Goal: Task Accomplishment & Management: Manage account settings

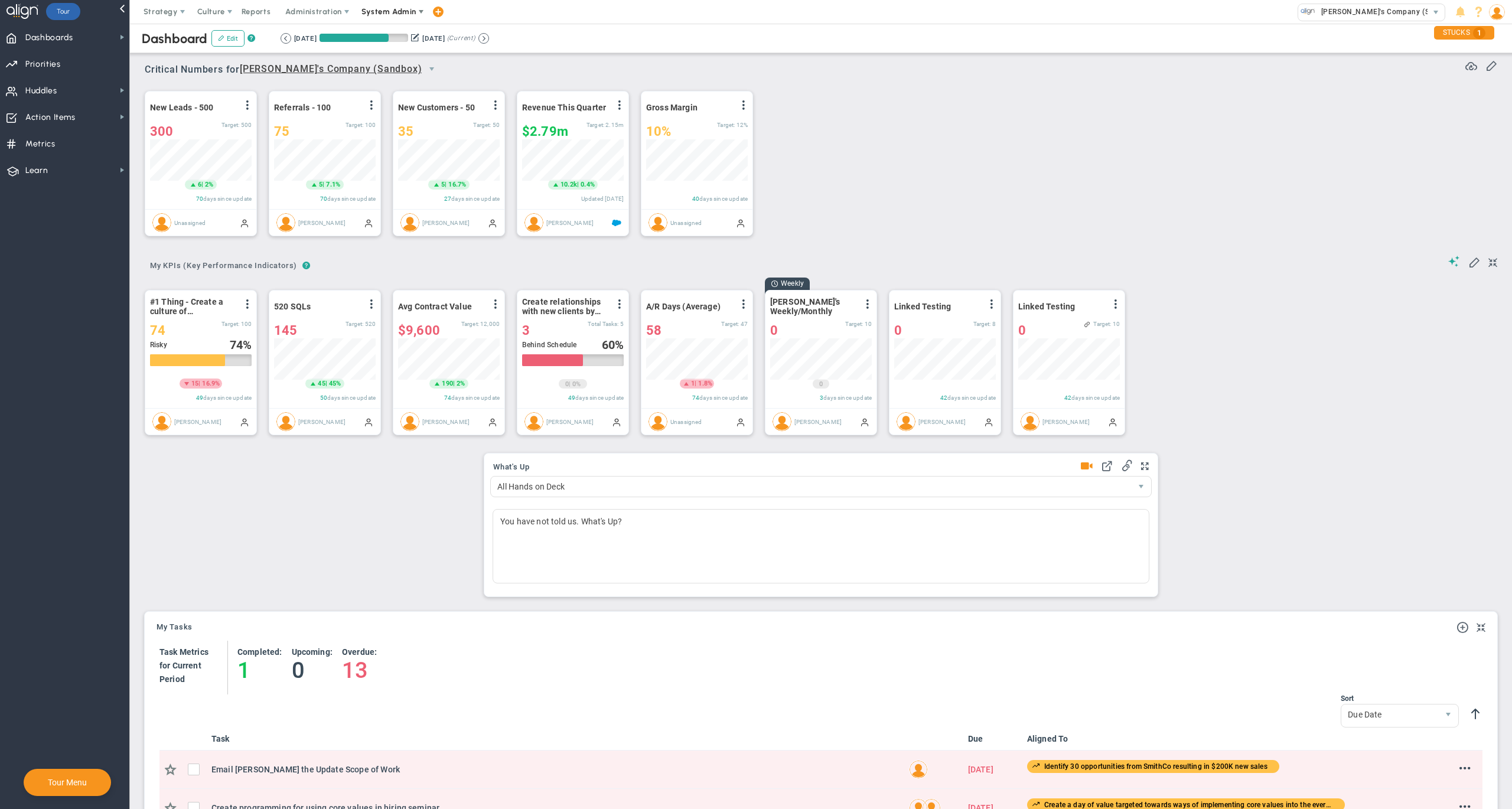
click at [390, 13] on span "System Admin" at bounding box center [389, 11] width 55 height 9
click at [400, 58] on span "Companies Overview" at bounding box center [424, 59] width 141 height 24
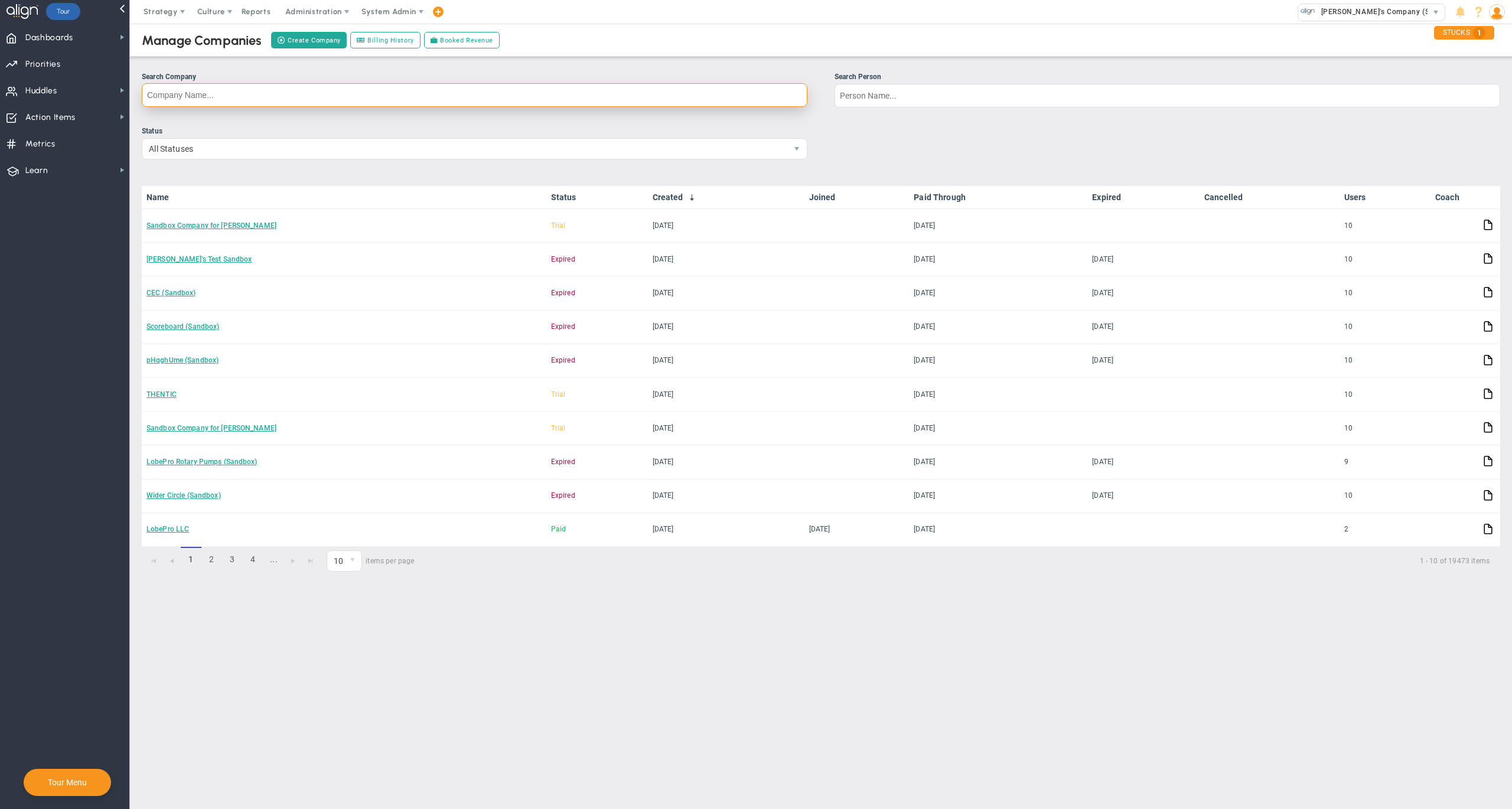
click at [657, 101] on input "Search Company" at bounding box center [474, 95] width 665 height 24
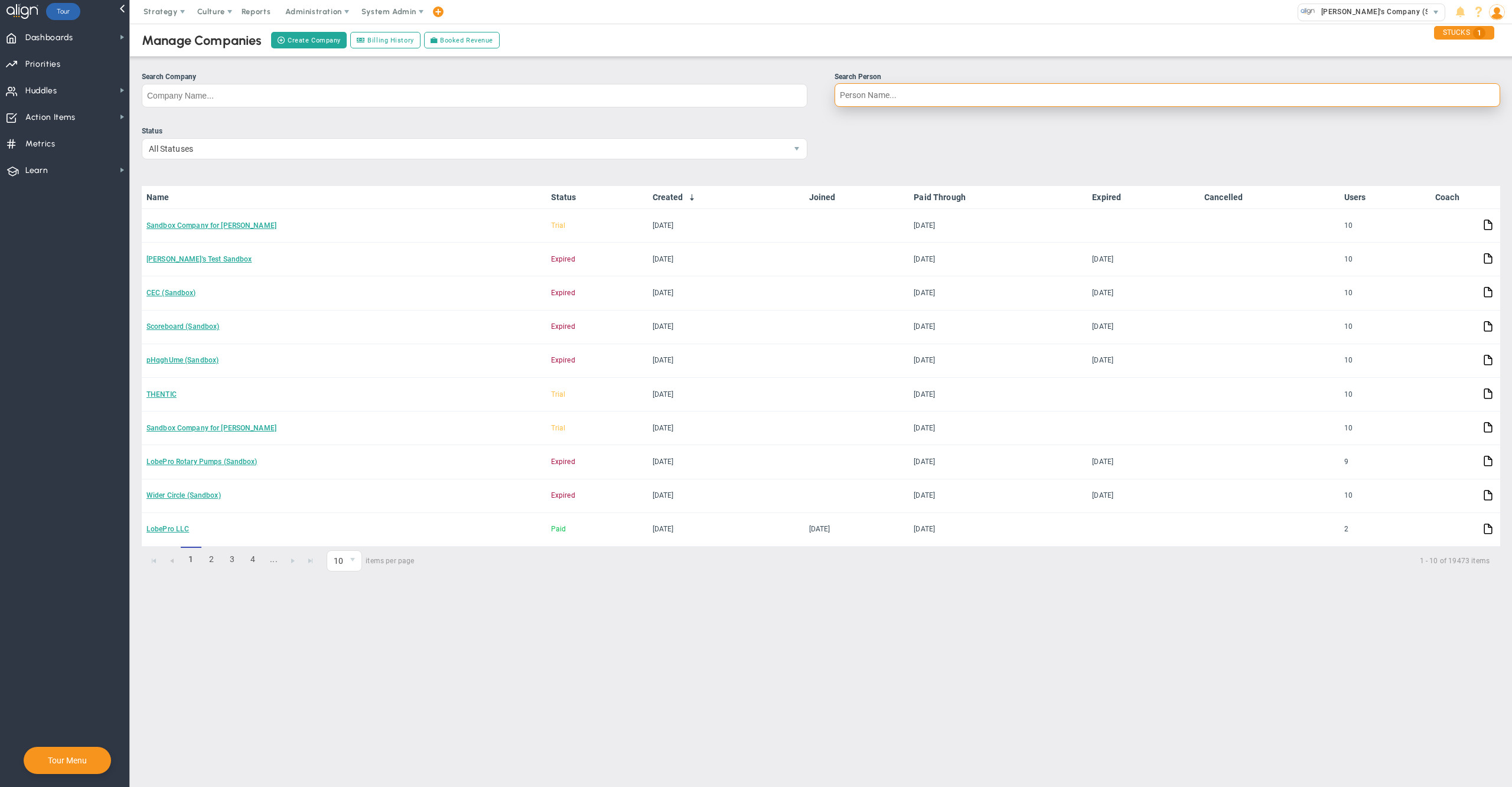
click at [919, 99] on input "Search Person" at bounding box center [1167, 95] width 665 height 24
type input "[PERSON_NAME]"
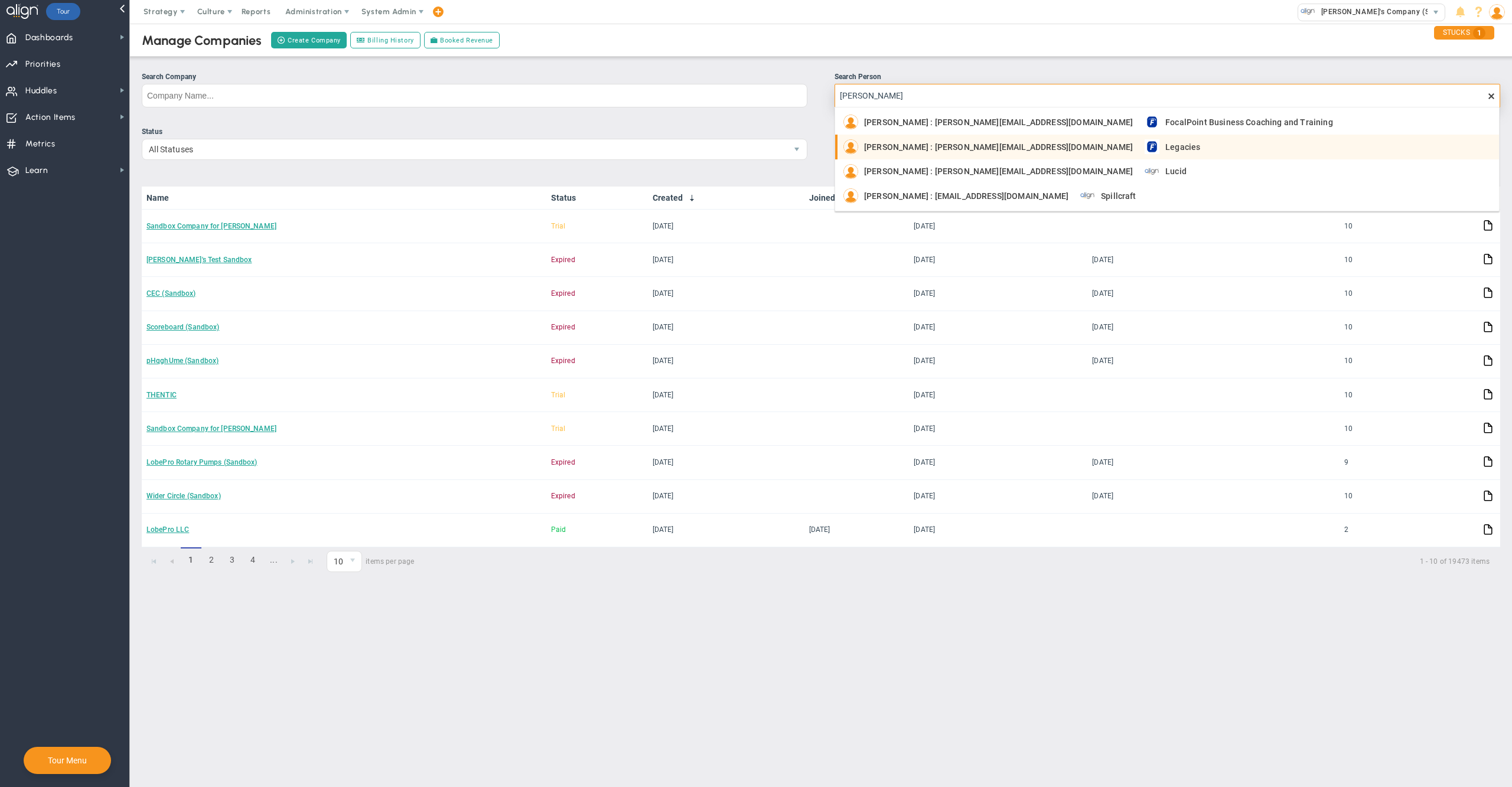
click at [957, 140] on div "[PERSON_NAME] : [PERSON_NAME][EMAIL_ADDRESS][DOMAIN_NAME]" at bounding box center [988, 147] width 290 height 15
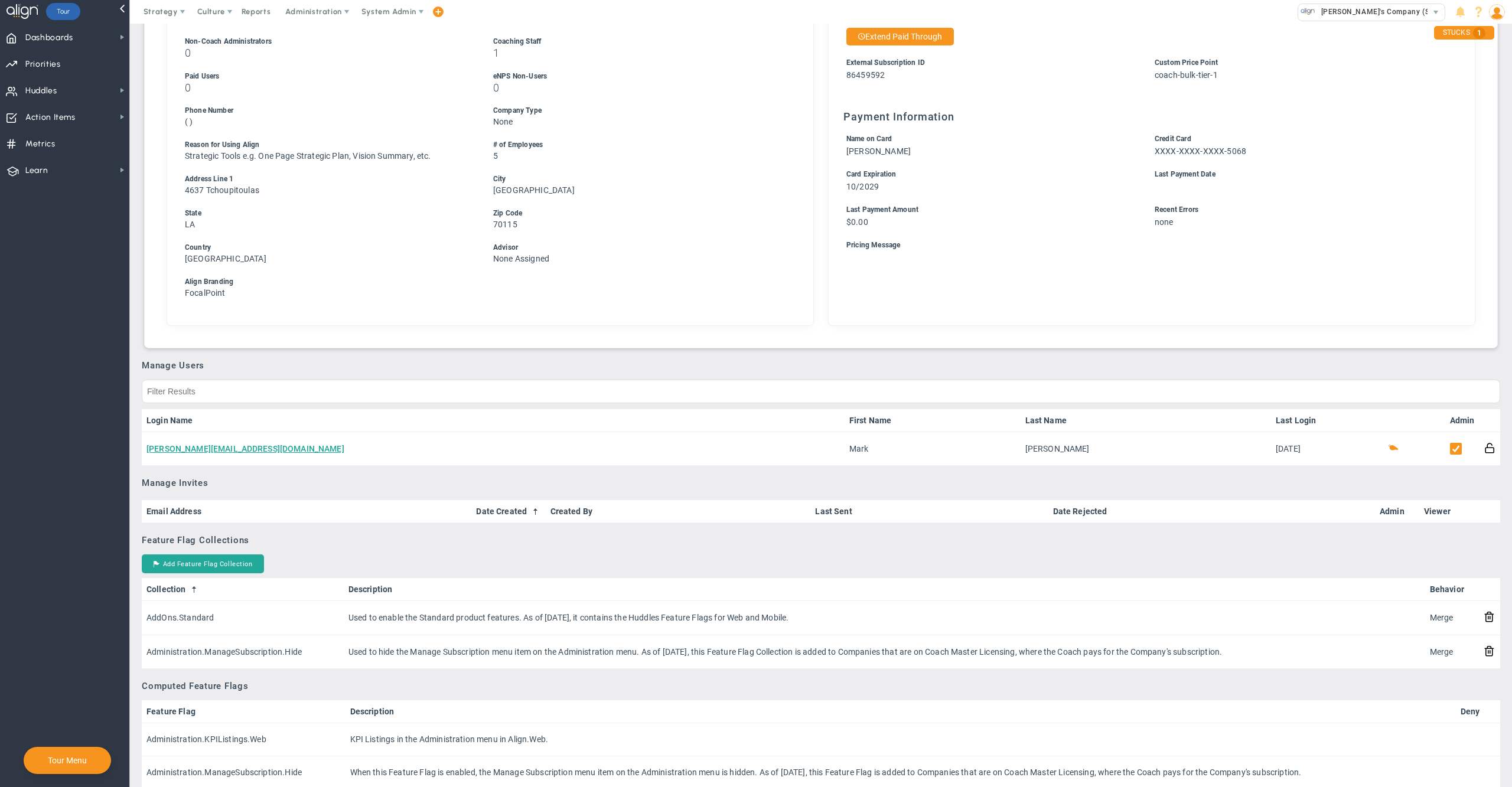
scroll to position [268, 0]
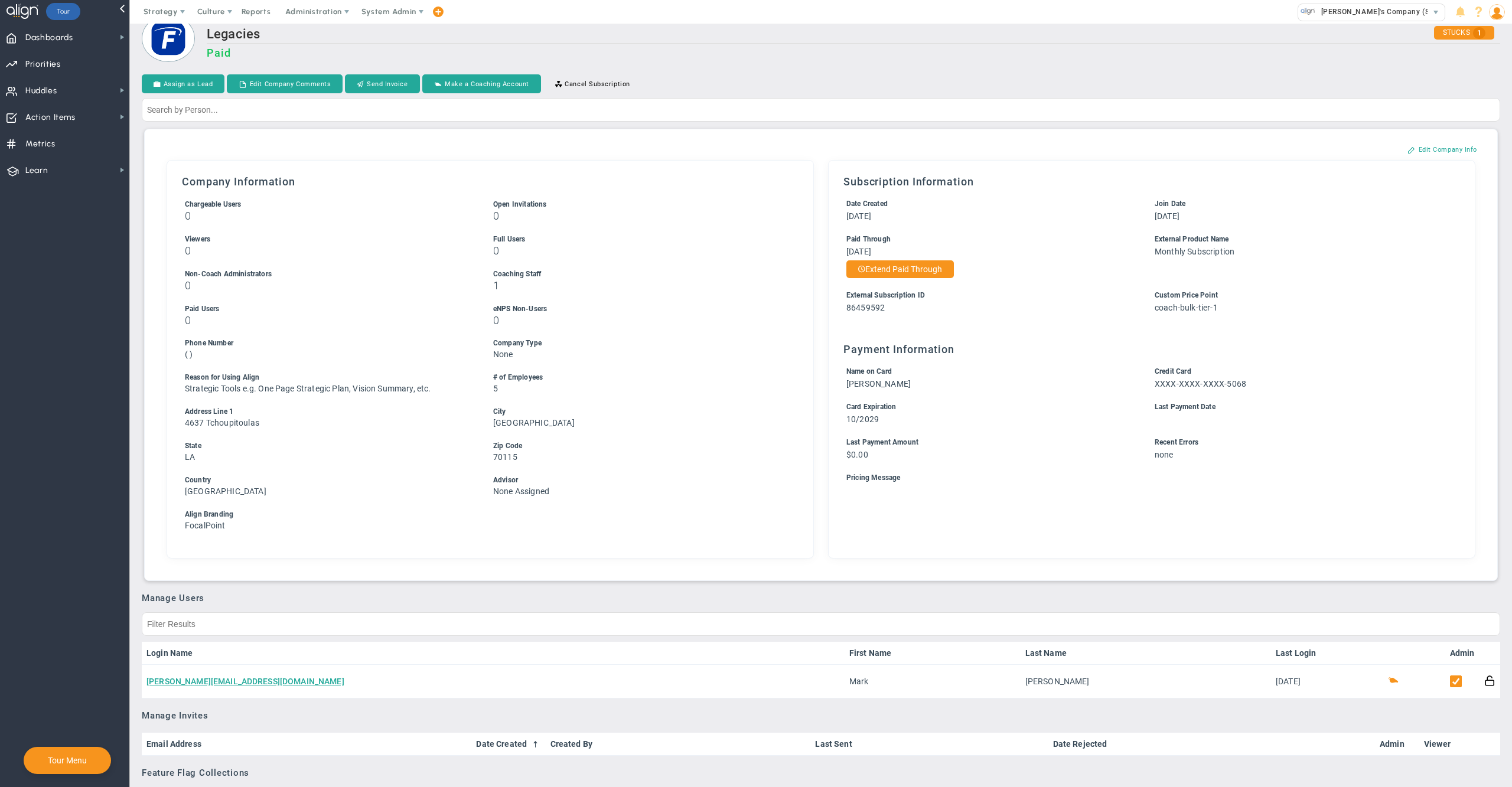
click at [813, 53] on h3 "Paid" at bounding box center [853, 53] width 1294 height 12
click at [1352, 13] on span "[PERSON_NAME]'s Company (Sandbox)" at bounding box center [1387, 12] width 143 height 16
click at [1119, 56] on h3 "Paid" at bounding box center [853, 53] width 1294 height 12
click at [1360, 14] on span "[PERSON_NAME]'s Company (Sandbox)" at bounding box center [1387, 12] width 143 height 16
click at [1182, 59] on h3 "Paid" at bounding box center [853, 53] width 1294 height 12
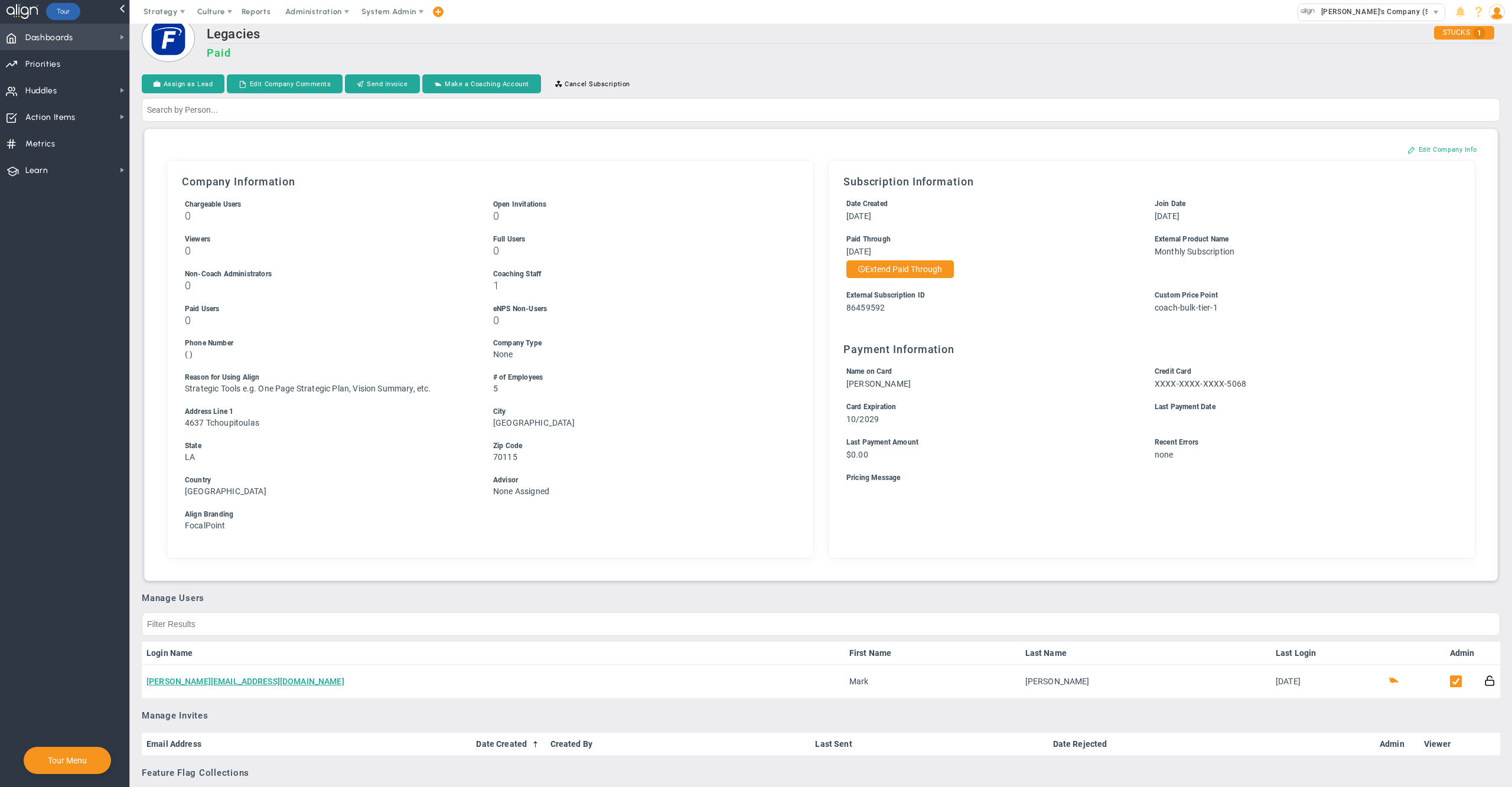
click at [77, 31] on span "Dashboards Dashboards" at bounding box center [64, 37] width 129 height 27
click at [185, 60] on span "Company Dashboard" at bounding box center [193, 57] width 76 height 11
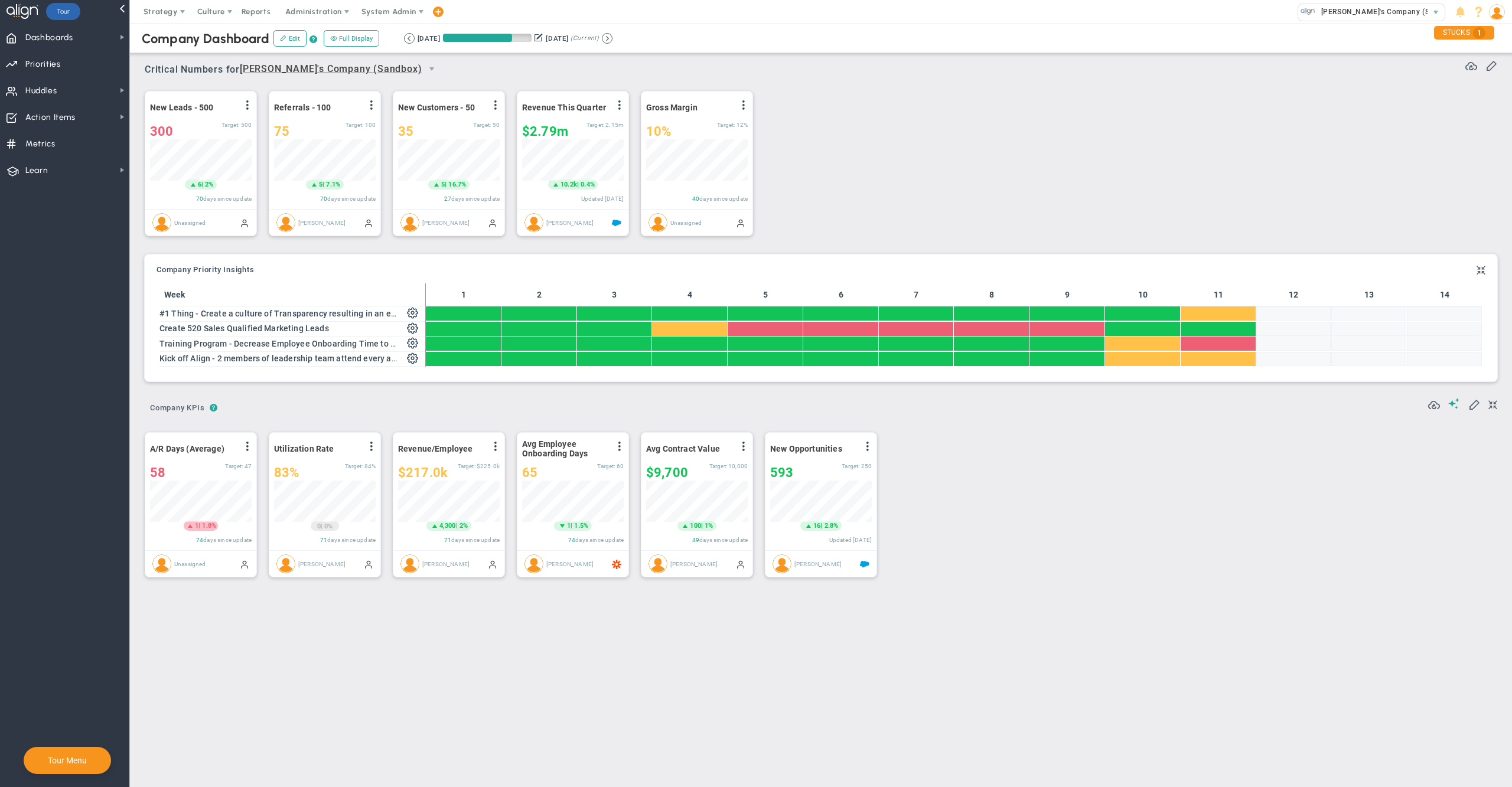
scroll to position [41, 101]
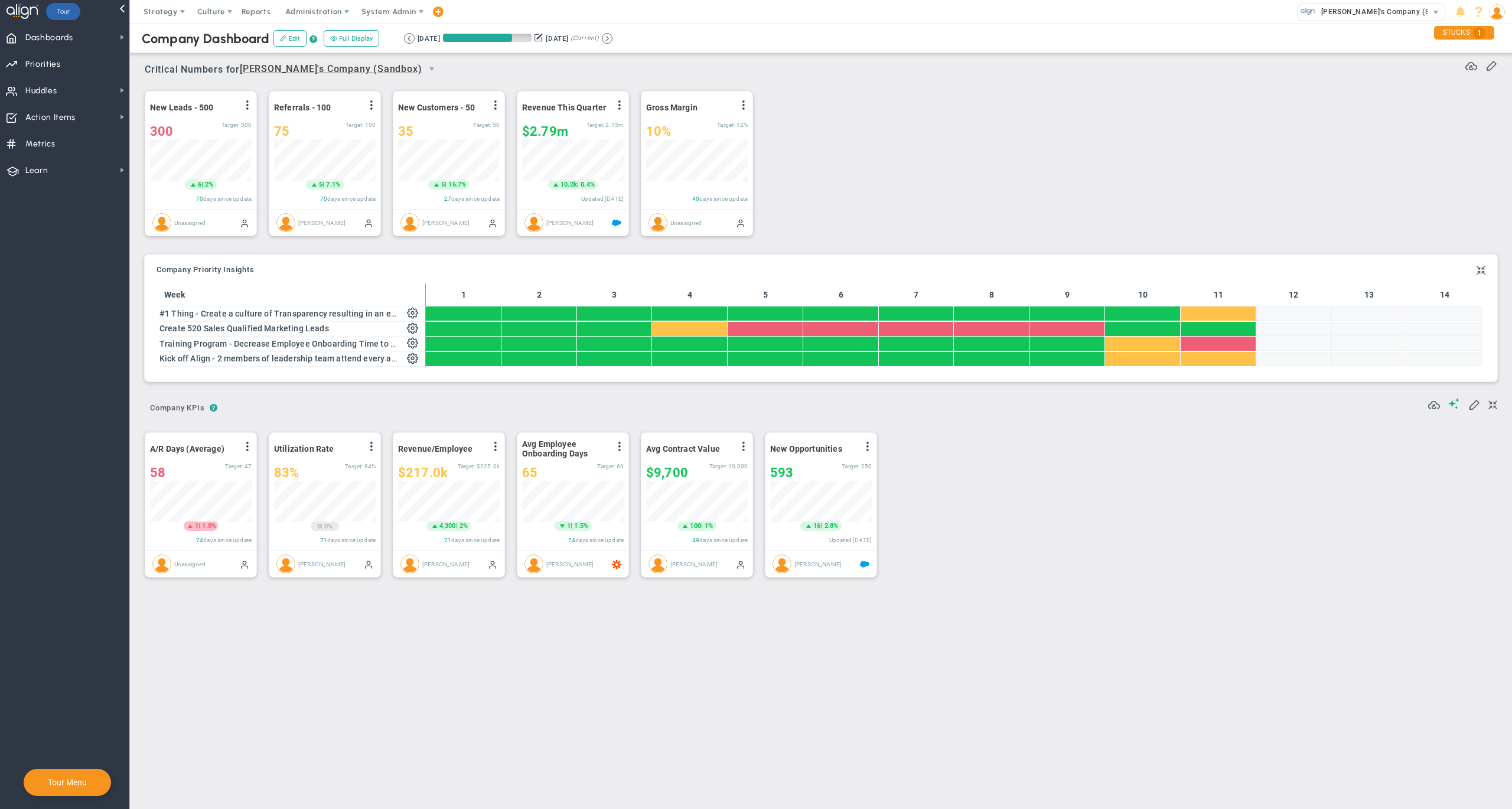
click at [87, 227] on nav "Dashboards Dashboards My Dashboard Company Dashboard" at bounding box center [65, 416] width 130 height 785
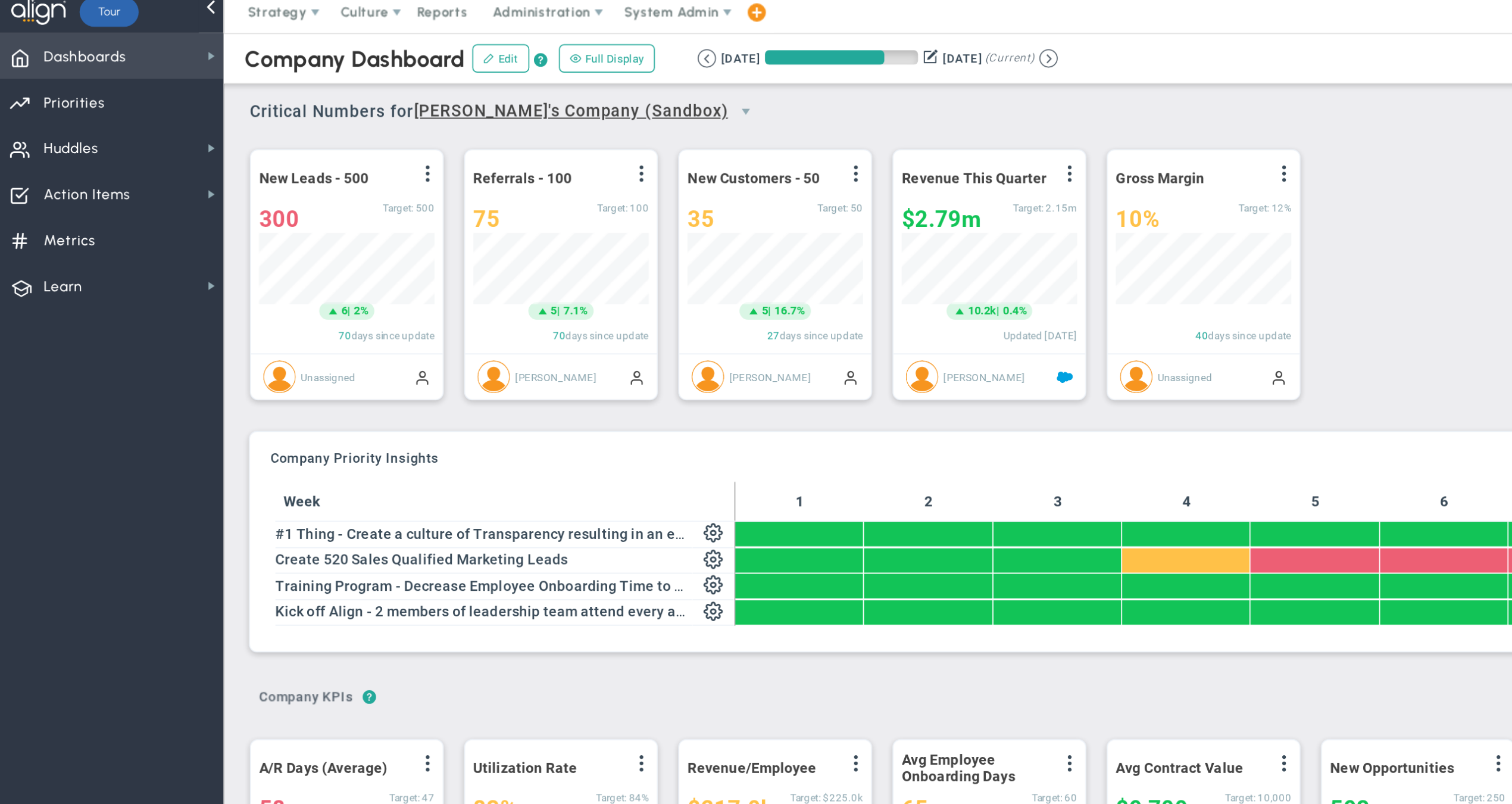
click at [55, 35] on span "Dashboards" at bounding box center [50, 38] width 48 height 25
click at [169, 10] on span "Strategy" at bounding box center [162, 11] width 35 height 9
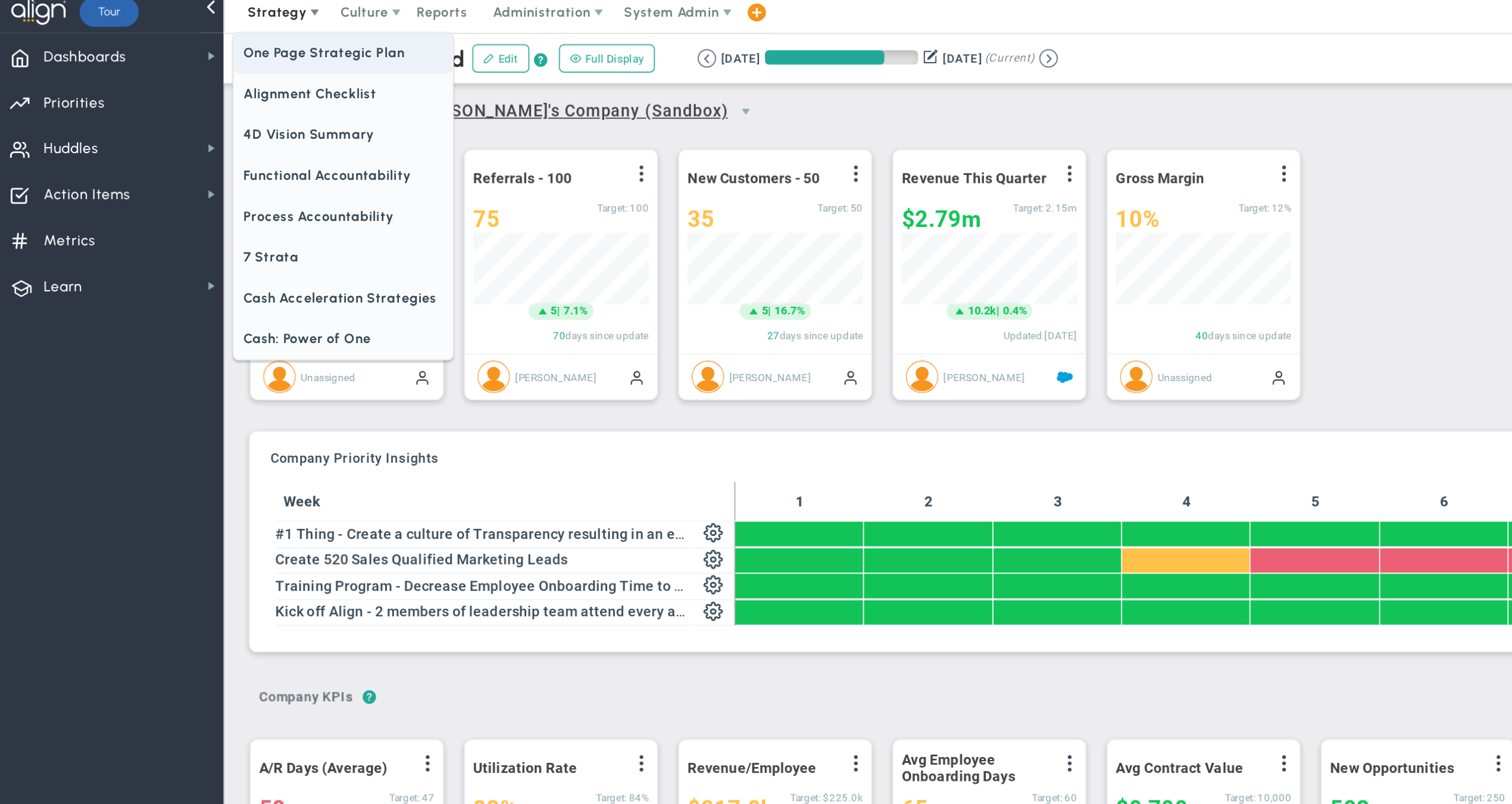
click at [182, 34] on span "One Page Strategic Plan" at bounding box center [200, 36] width 128 height 24
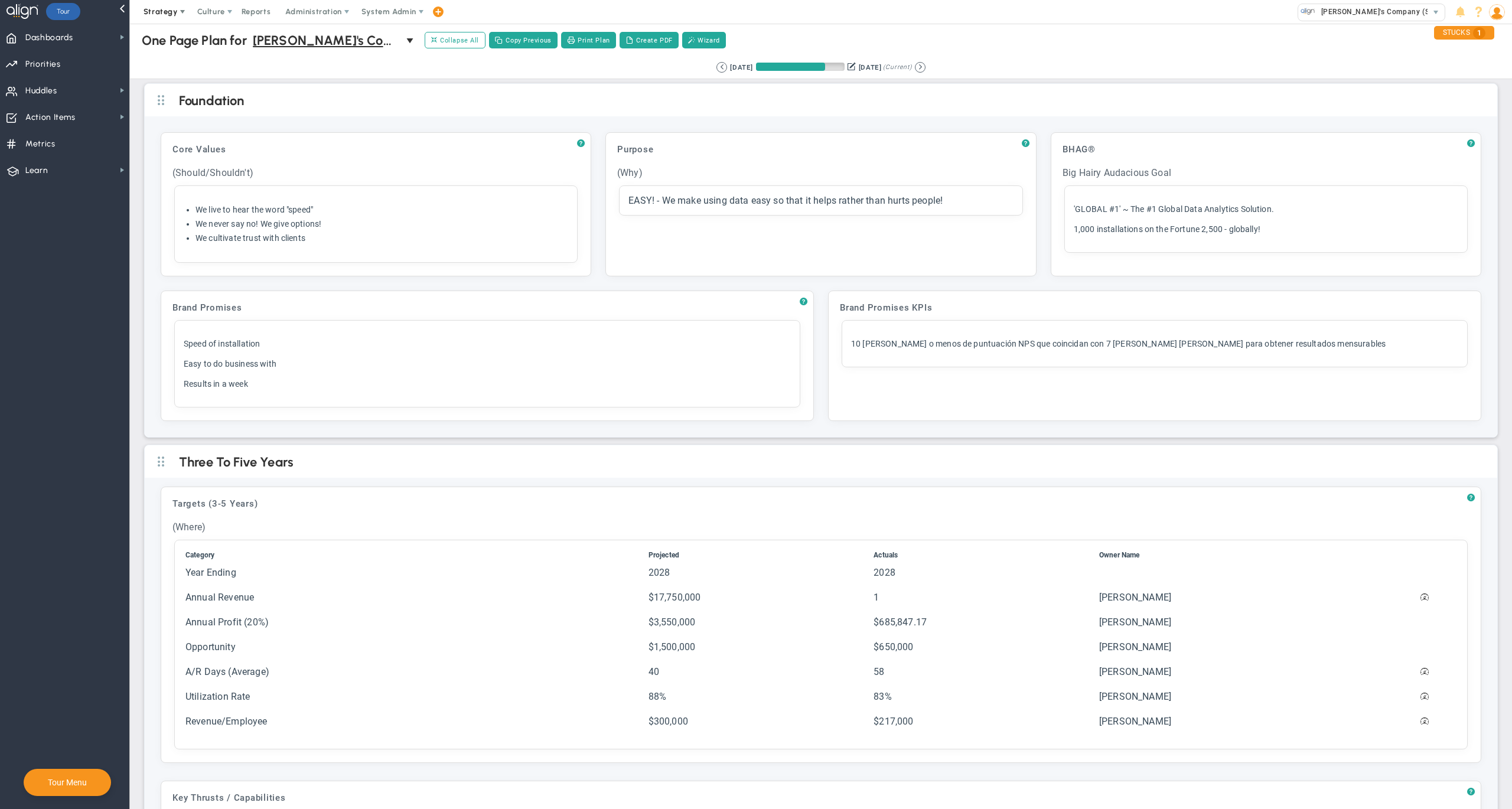
click at [159, 13] on span "Strategy" at bounding box center [160, 11] width 34 height 9
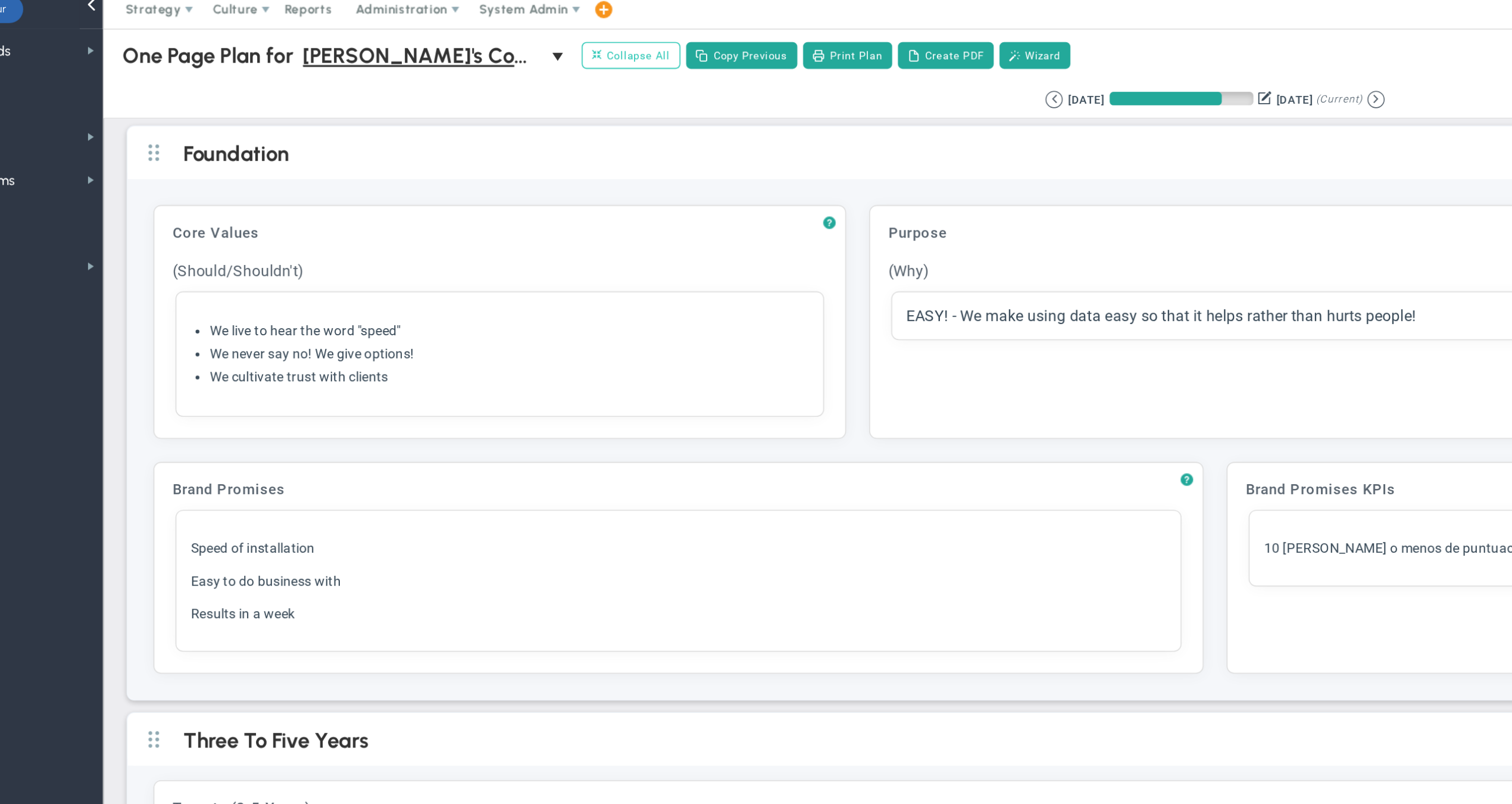
click at [435, 38] on span "Collapse All" at bounding box center [459, 40] width 48 height 11
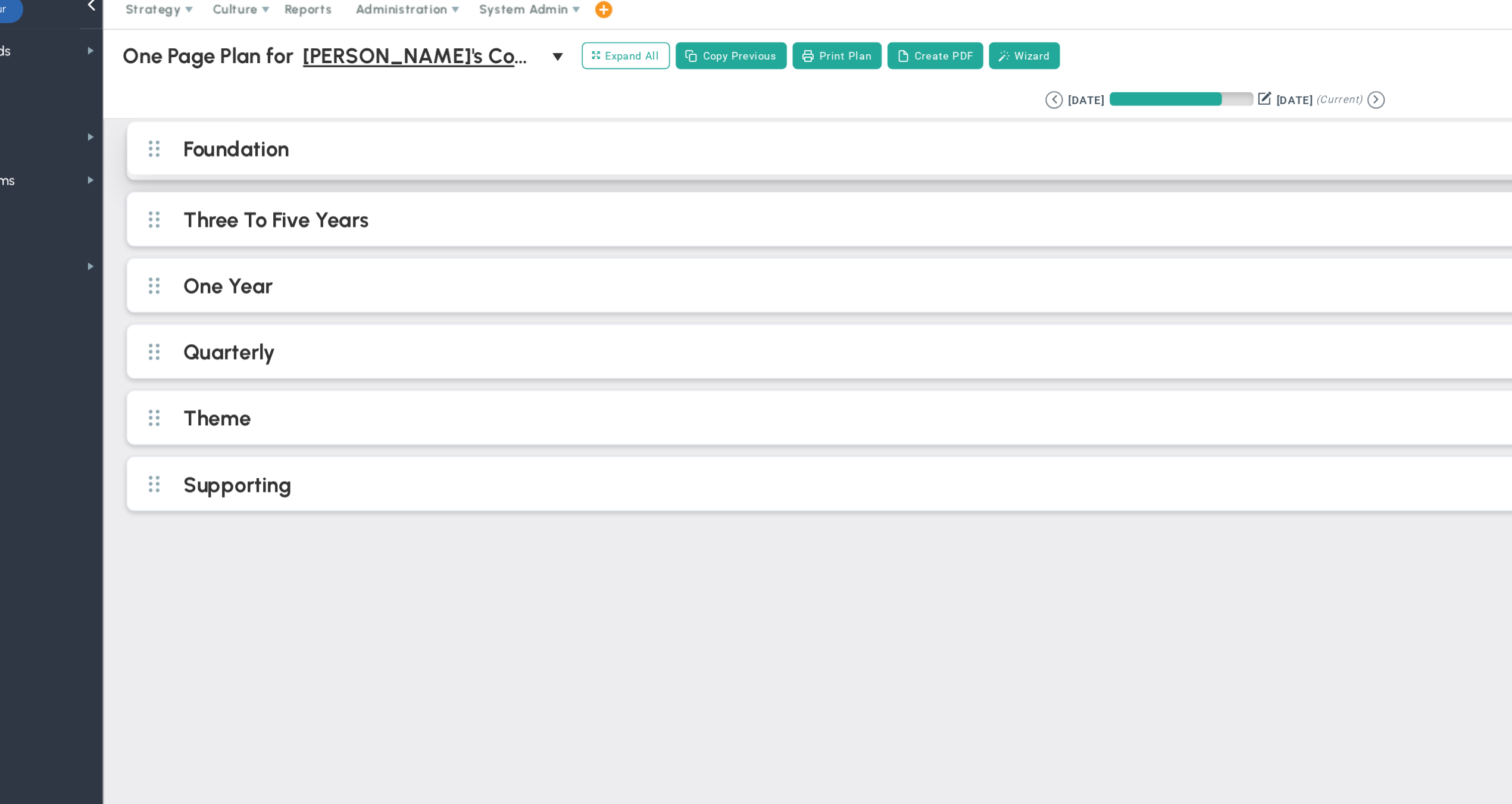
click at [249, 98] on h2 "Foundation" at bounding box center [831, 99] width 1302 height 18
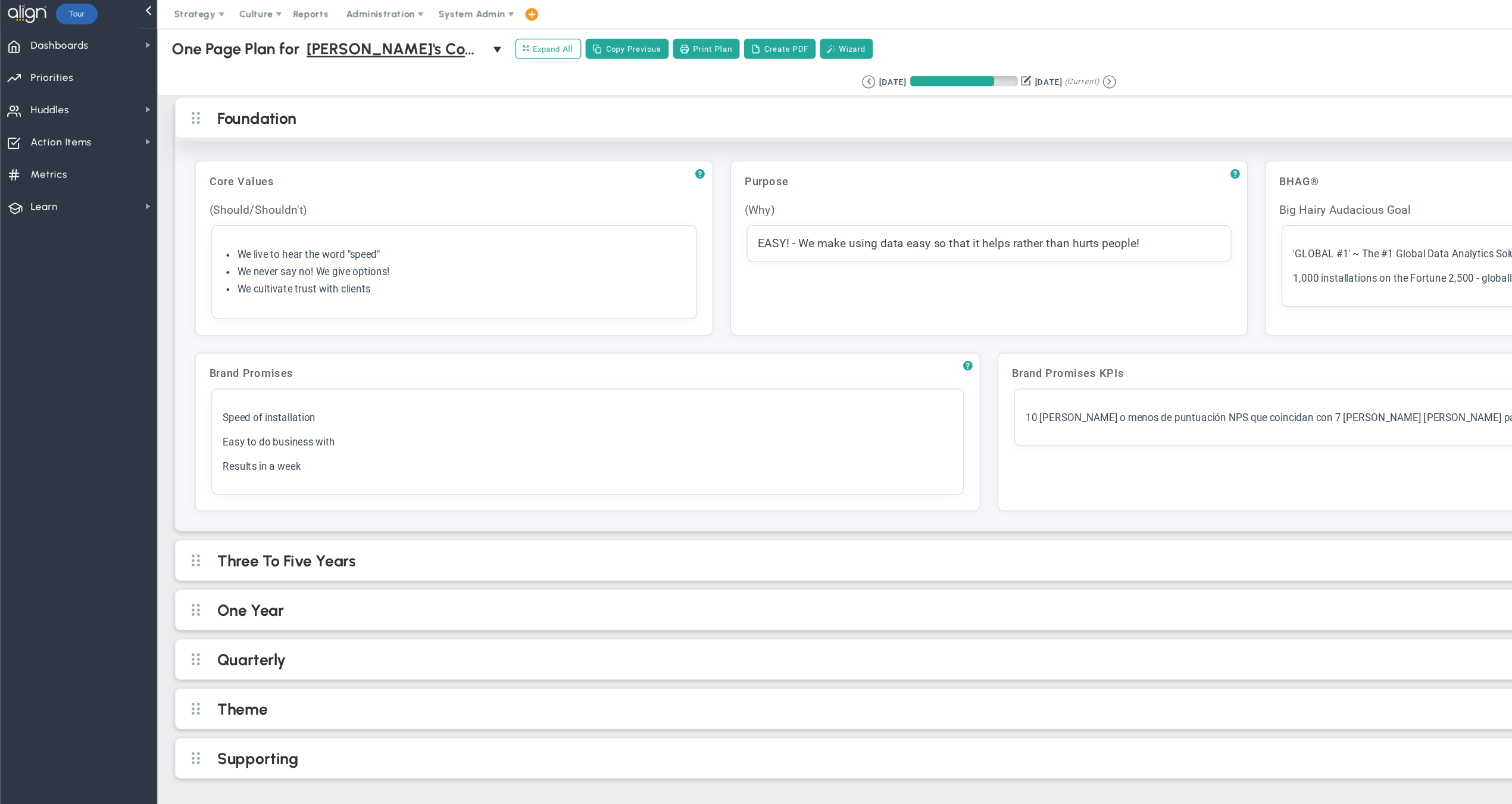
click at [267, 103] on h2 "Foundation" at bounding box center [831, 99] width 1302 height 18
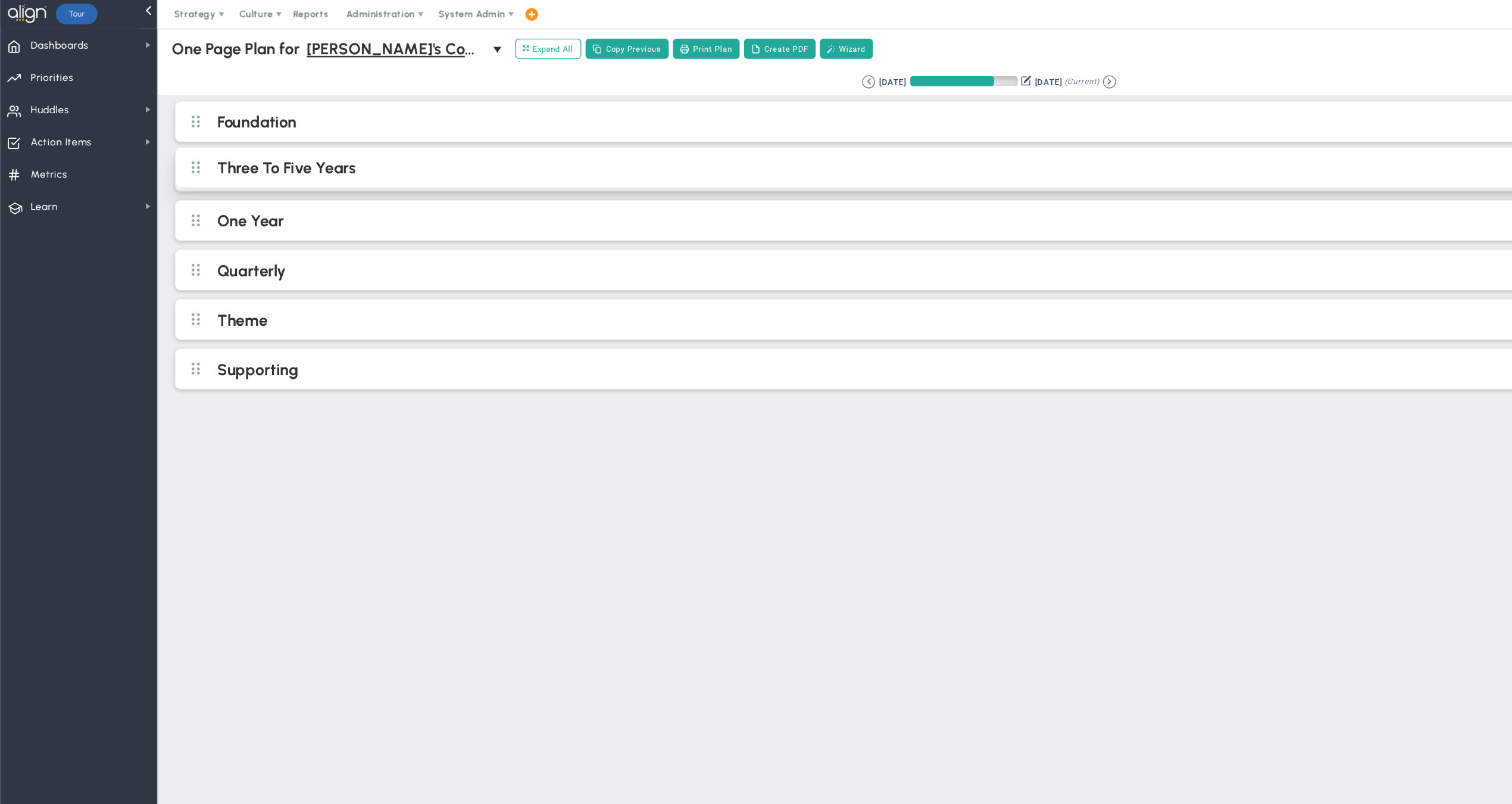
click at [280, 145] on h2 "Three To Five Years" at bounding box center [831, 140] width 1302 height 18
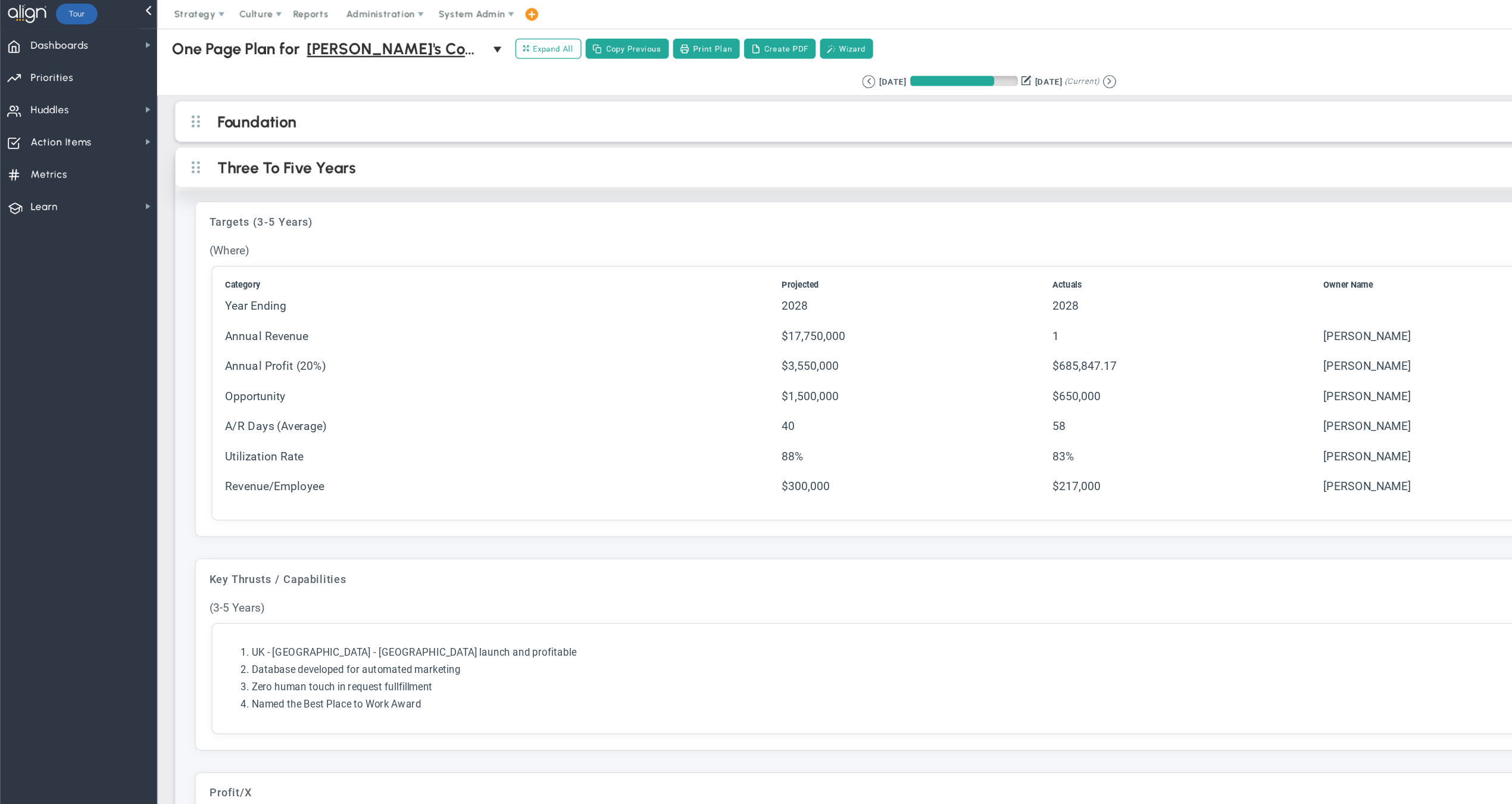
click at [325, 139] on h2 "Three To Five Years" at bounding box center [831, 140] width 1302 height 18
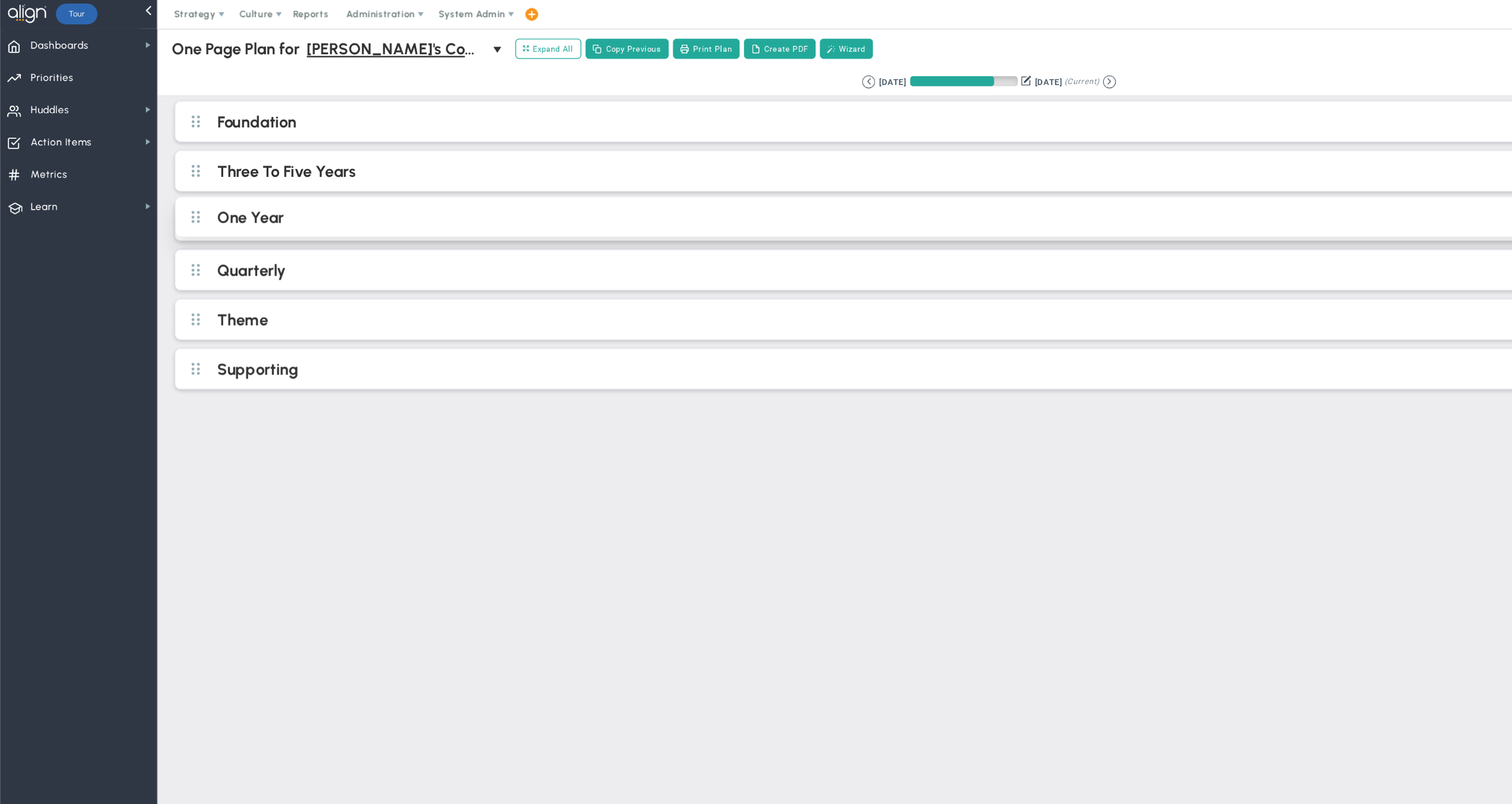
click at [327, 188] on h2 "One Year" at bounding box center [831, 181] width 1302 height 18
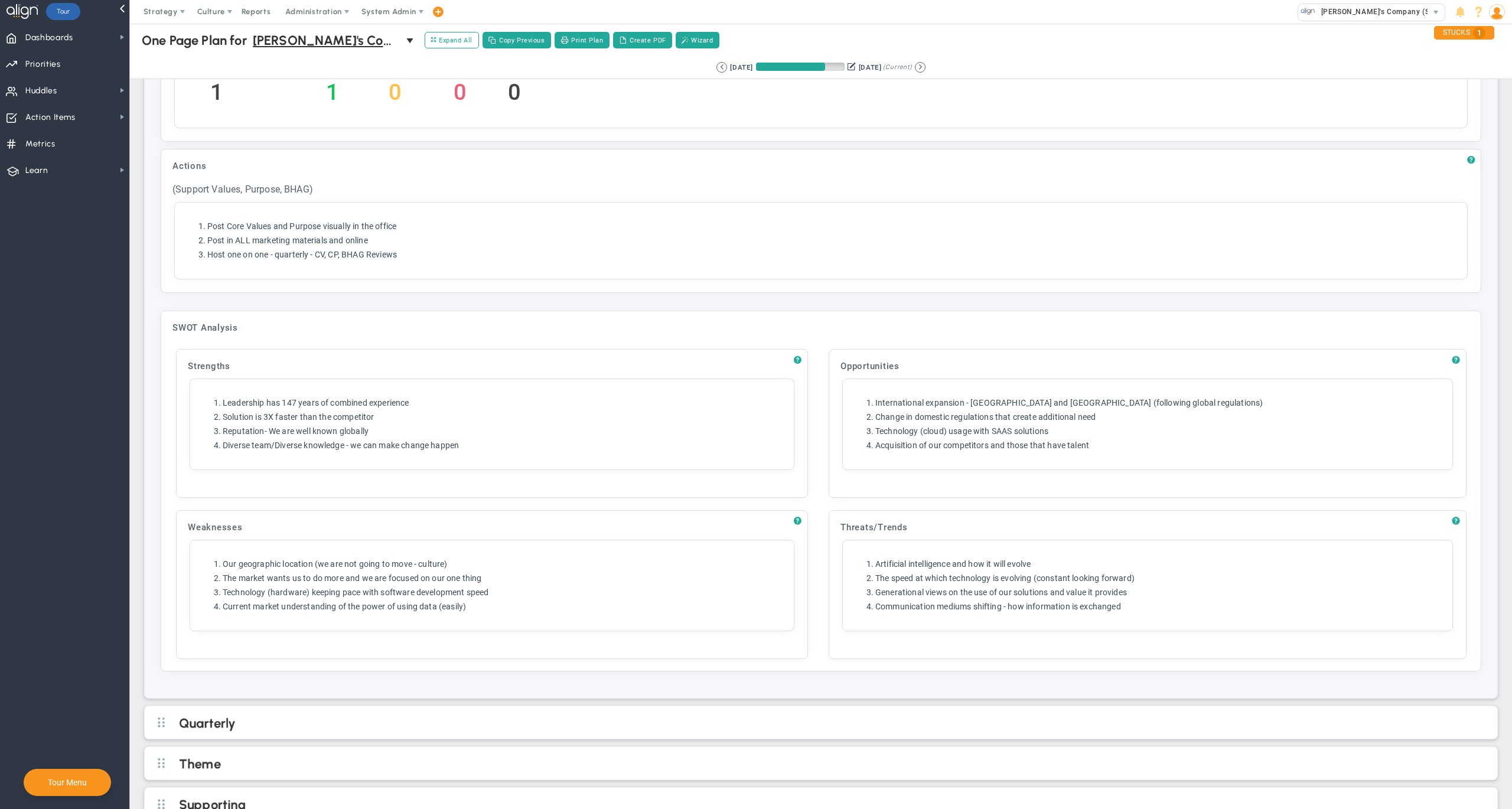
scroll to position [771, 0]
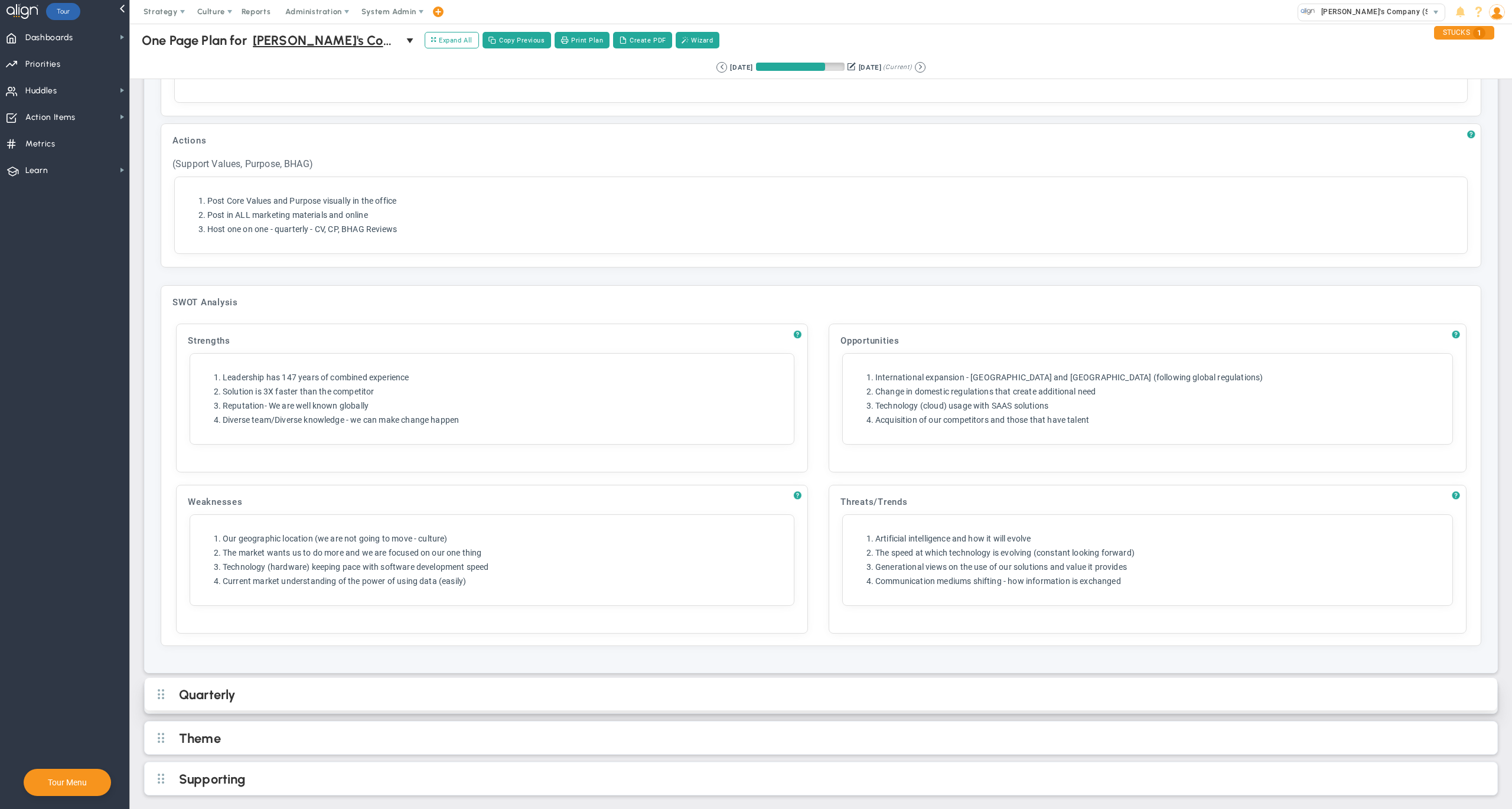
click at [998, 687] on h2 "Quarterly" at bounding box center [831, 695] width 1303 height 17
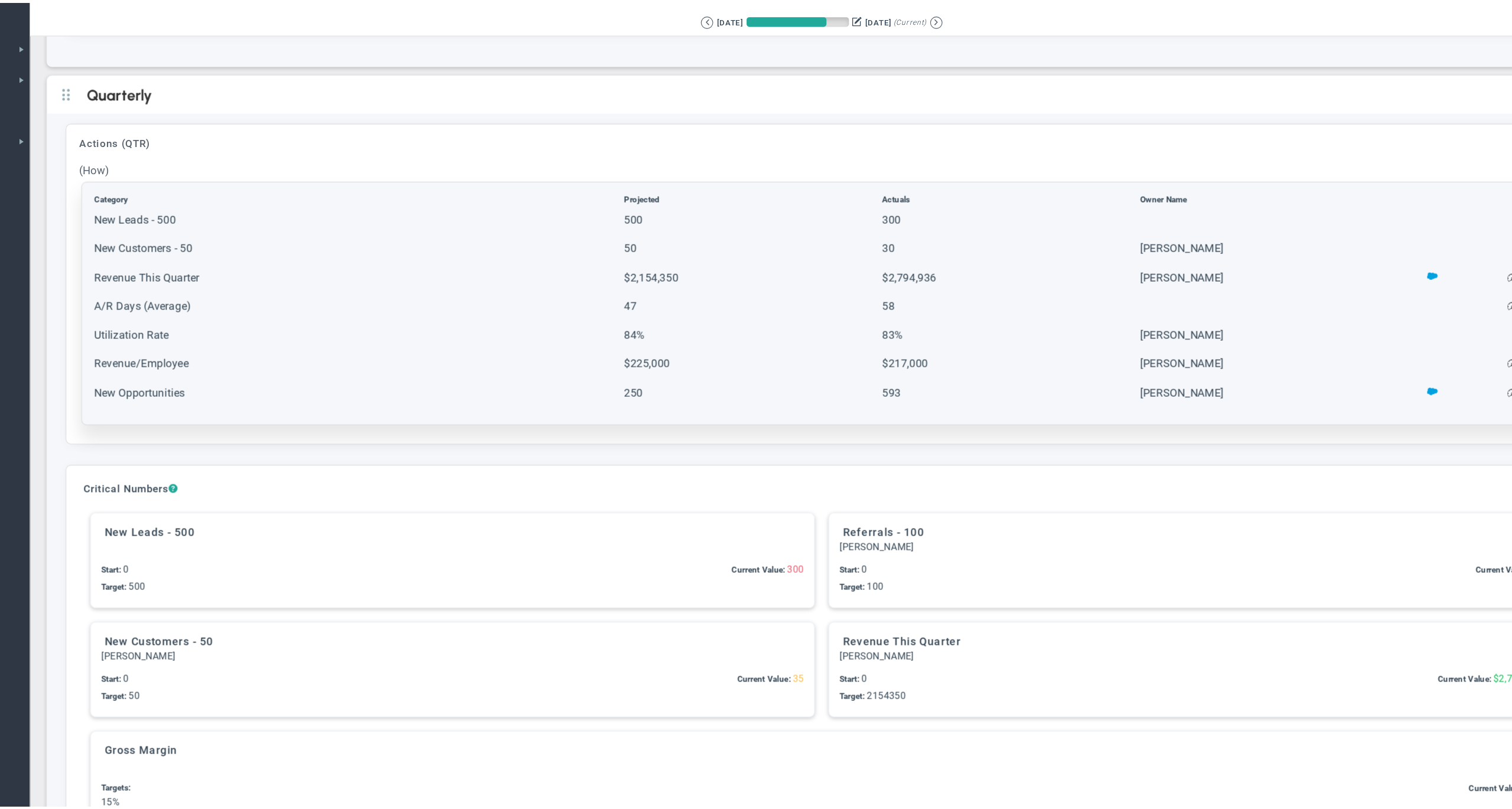
scroll to position [1370, 0]
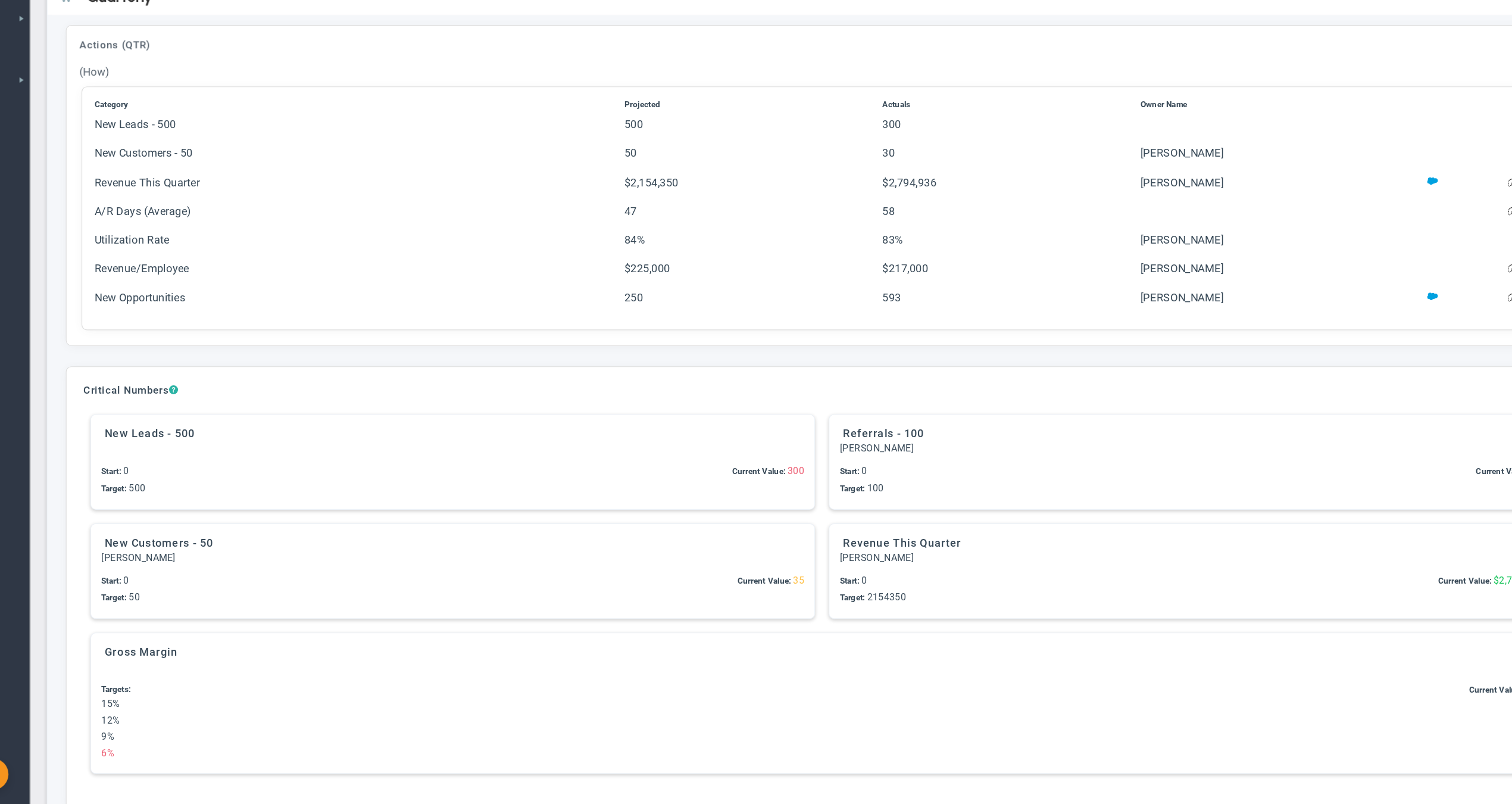
click at [252, 437] on span "?" at bounding box center [255, 442] width 8 height 11
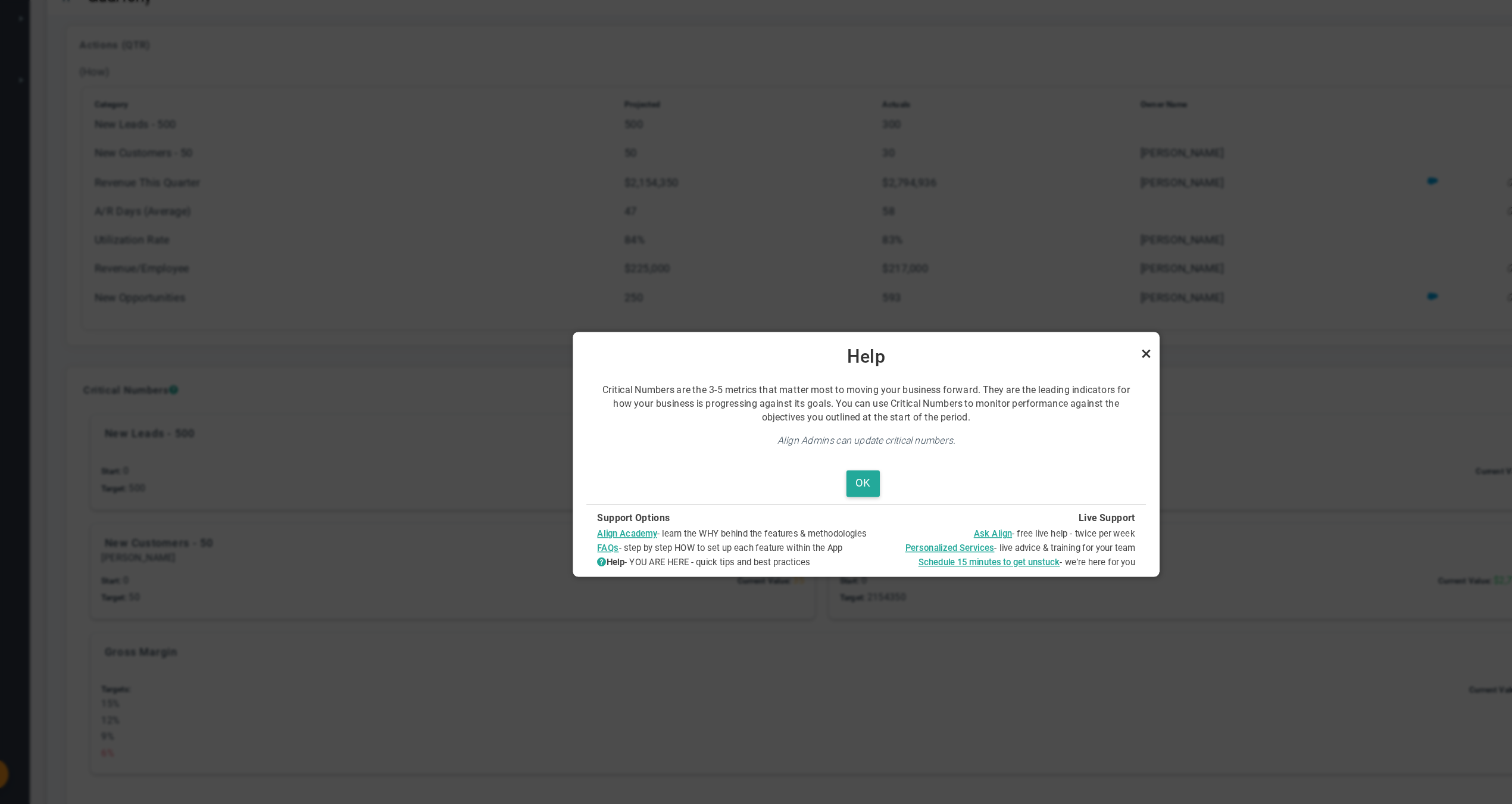
click at [1097, 403] on link "Close" at bounding box center [1104, 410] width 14 height 14
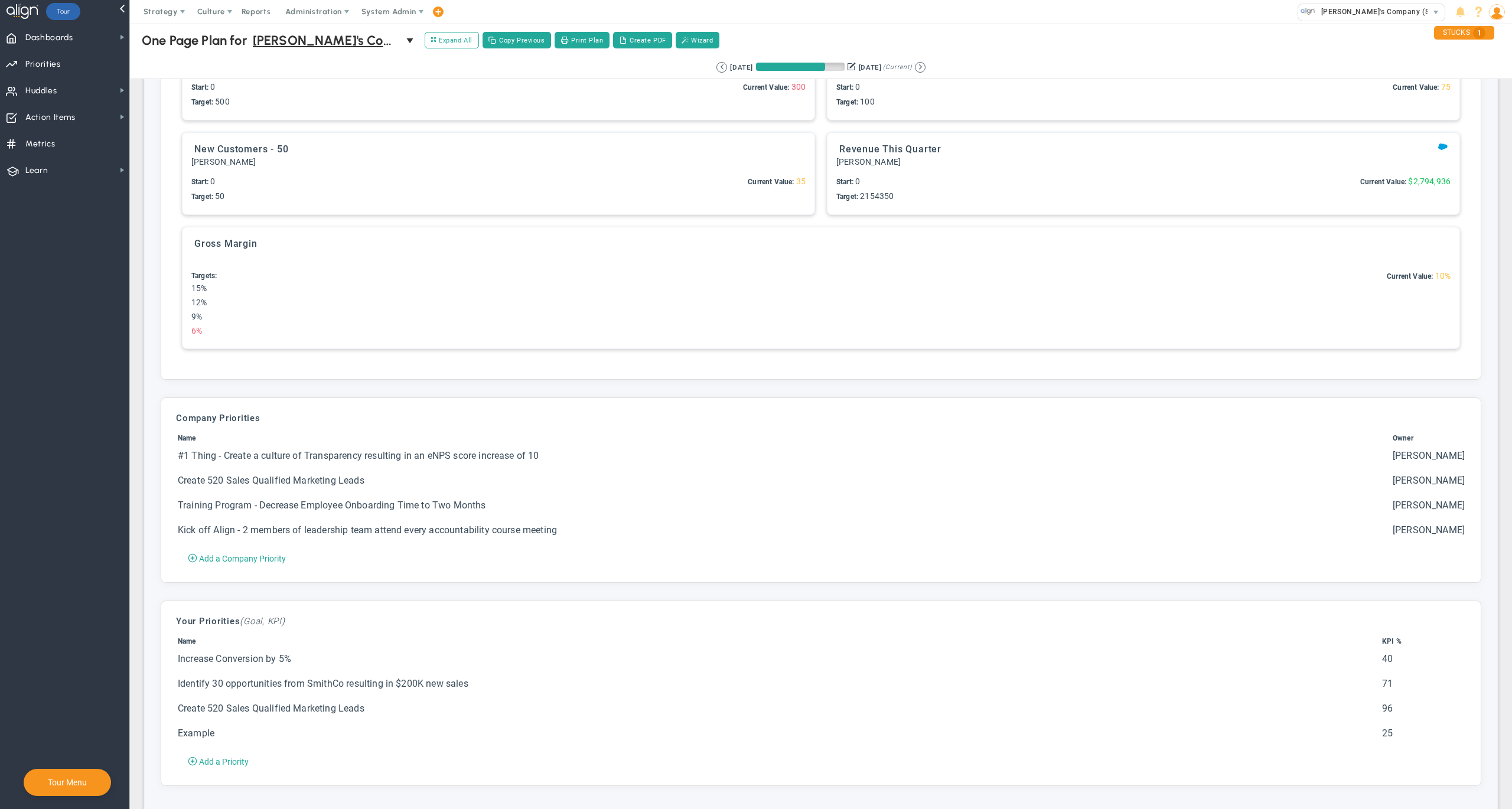
scroll to position [1813, 0]
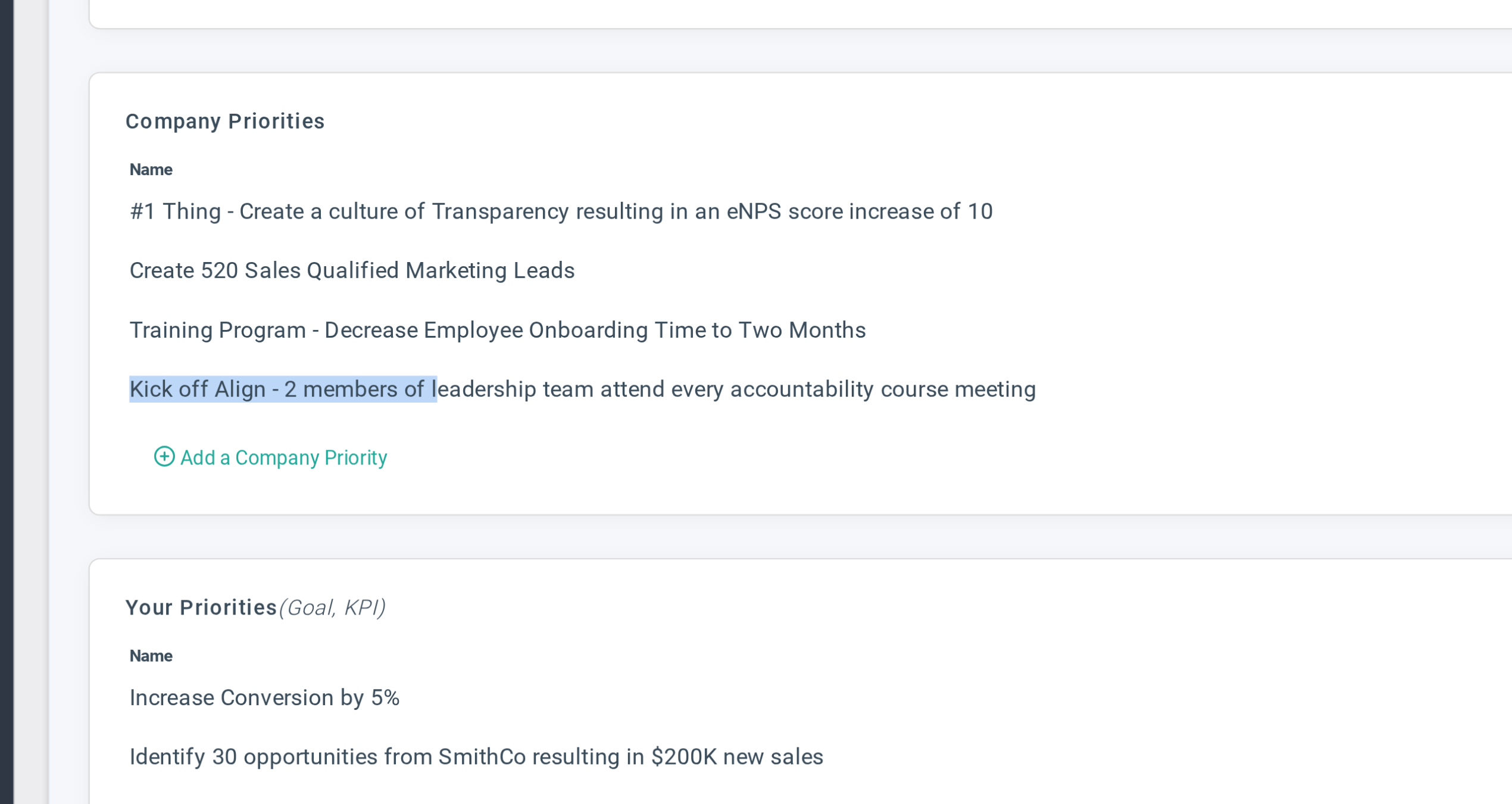
click at [188, 507] on td "Kick off Align - 2 members of leadership team attend every accountability cours…" at bounding box center [784, 519] width 1211 height 24
click at [216, 482] on td "Training Program - Decrease Employee Onboarding Time to Two Months" at bounding box center [784, 494] width 1211 height 24
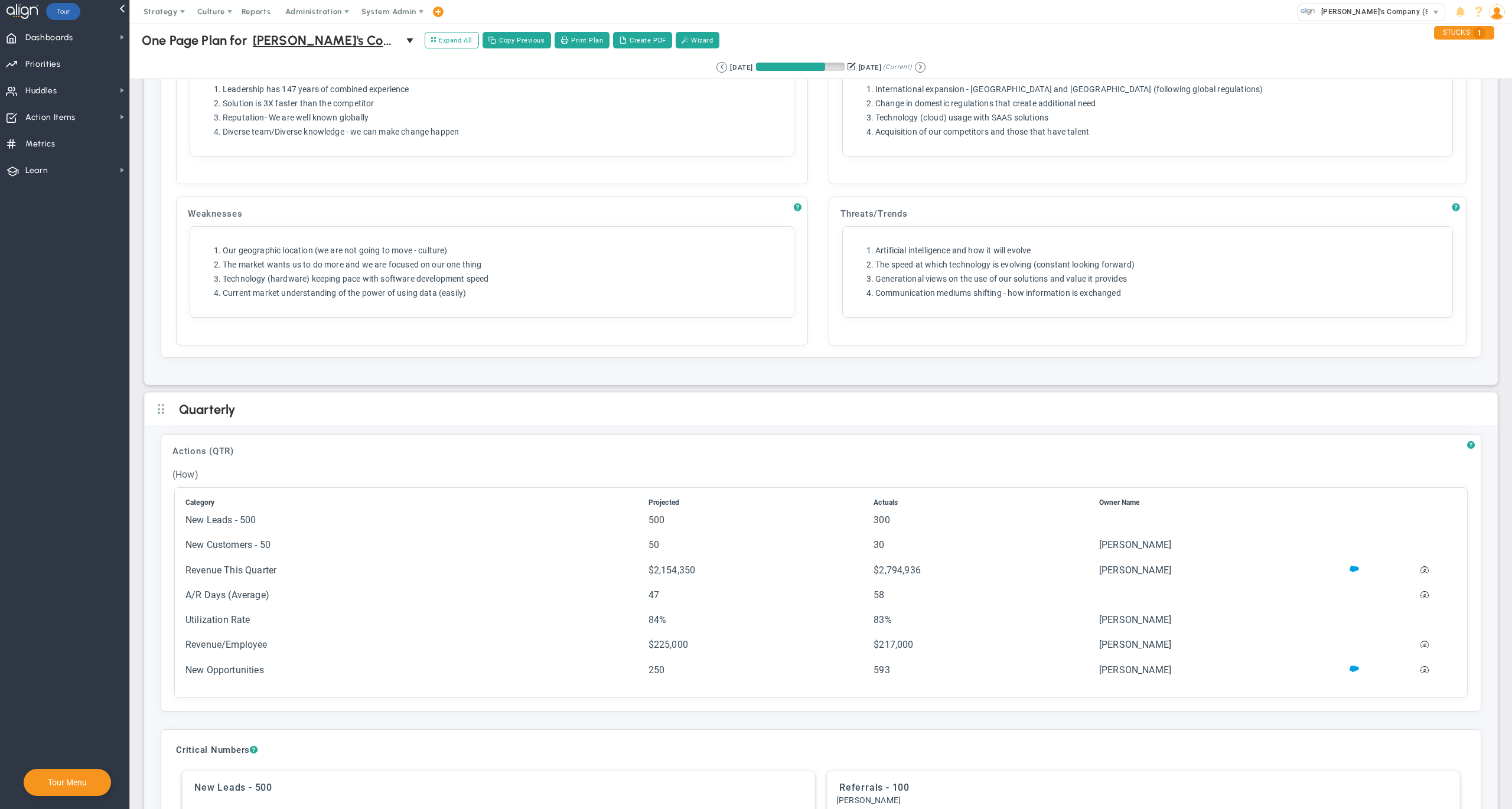
scroll to position [0, 0]
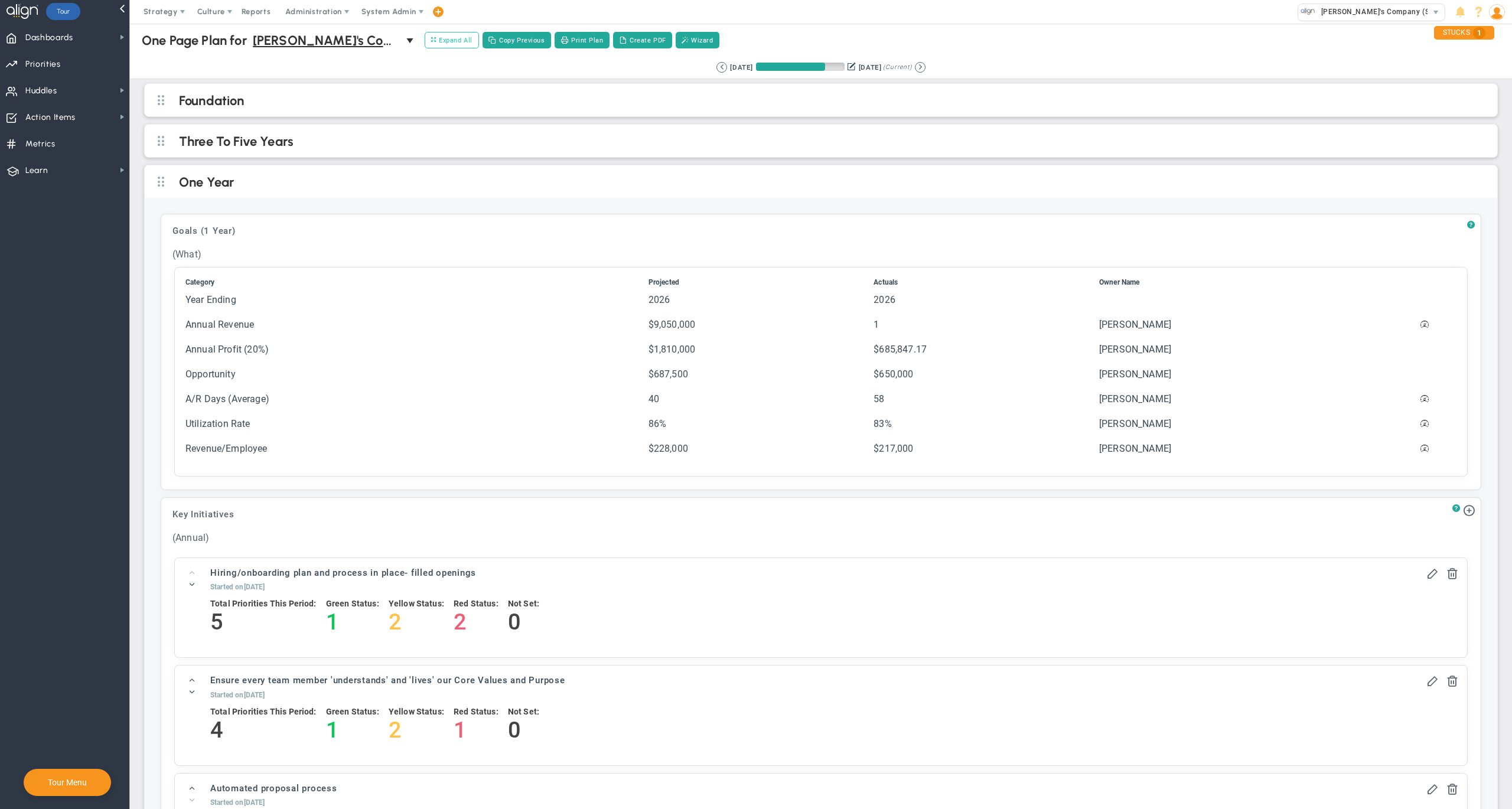
click at [465, 41] on span "Expand All" at bounding box center [452, 40] width 41 height 11
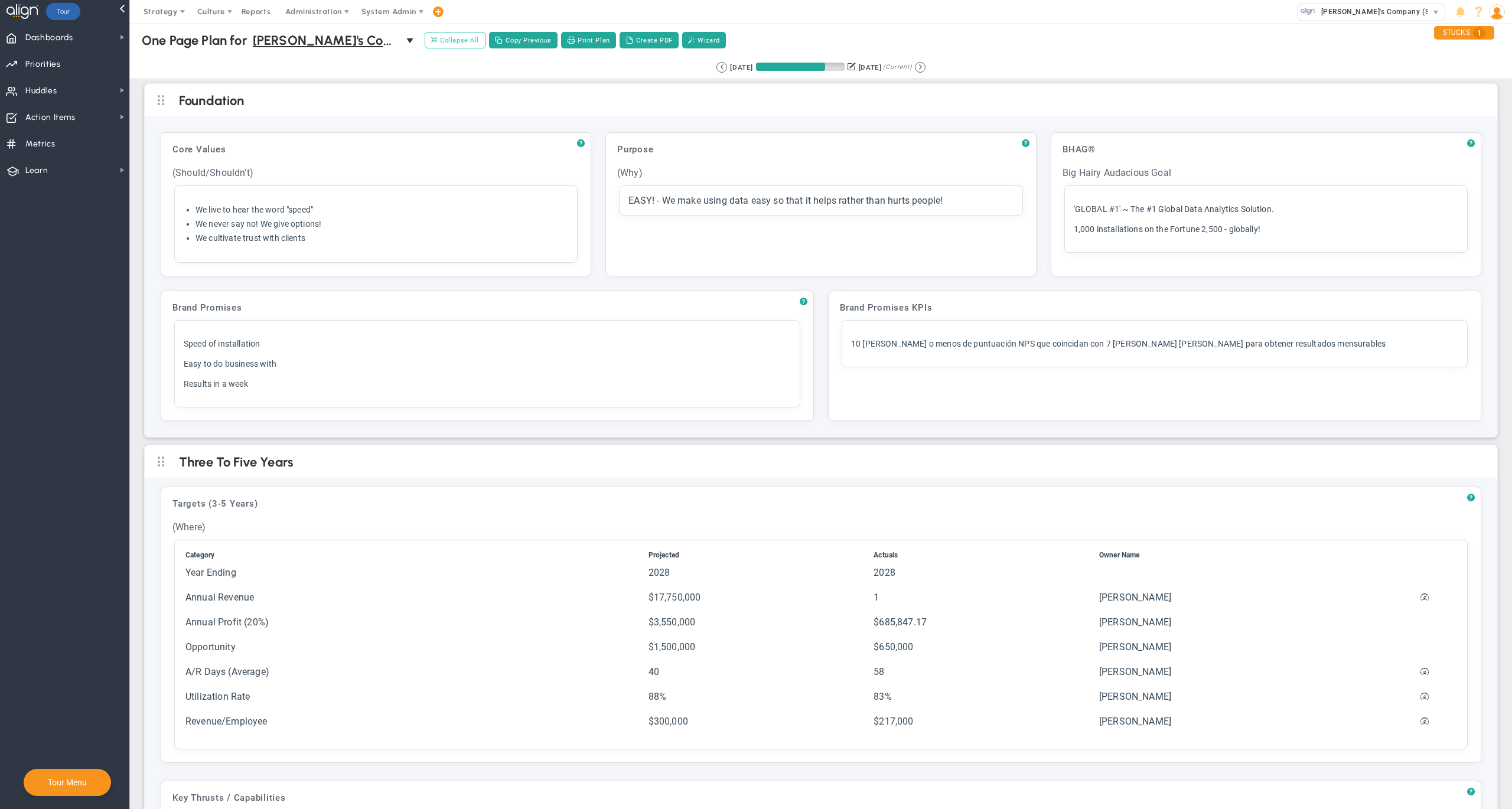
click at [459, 37] on span "Collapse All" at bounding box center [455, 40] width 48 height 11
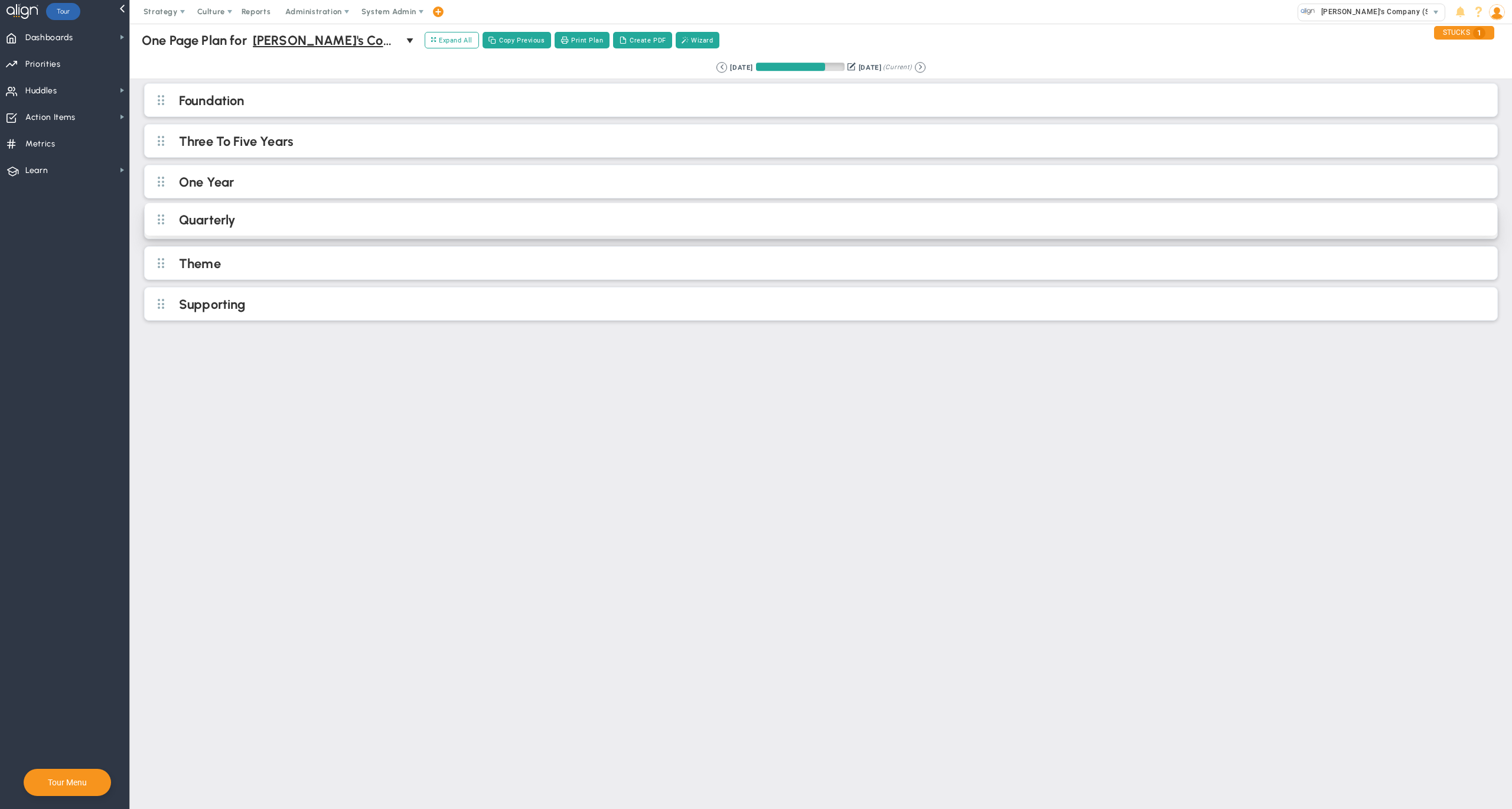
click at [269, 217] on h2 "Quarterly" at bounding box center [831, 221] width 1303 height 17
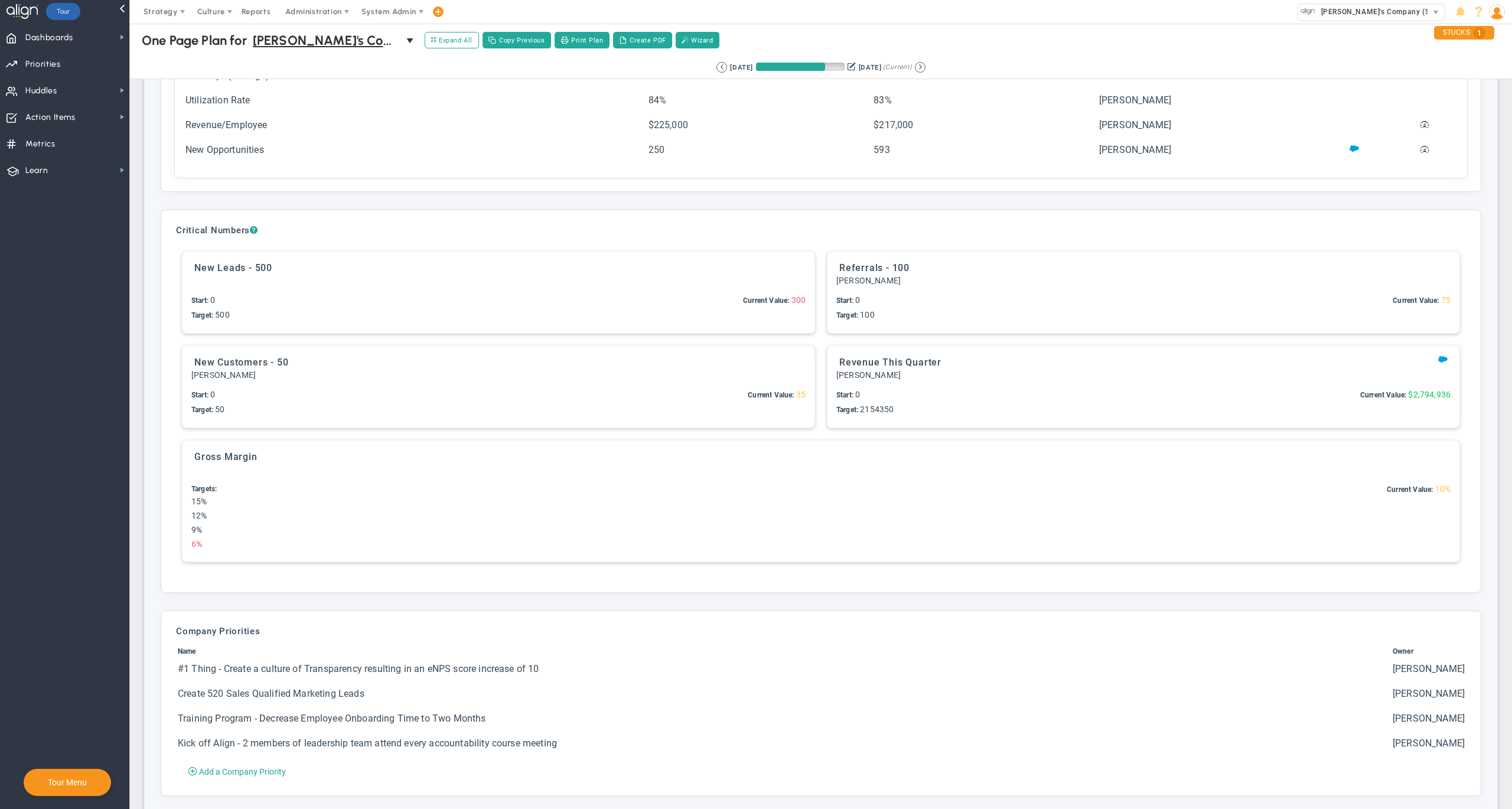
scroll to position [343, 0]
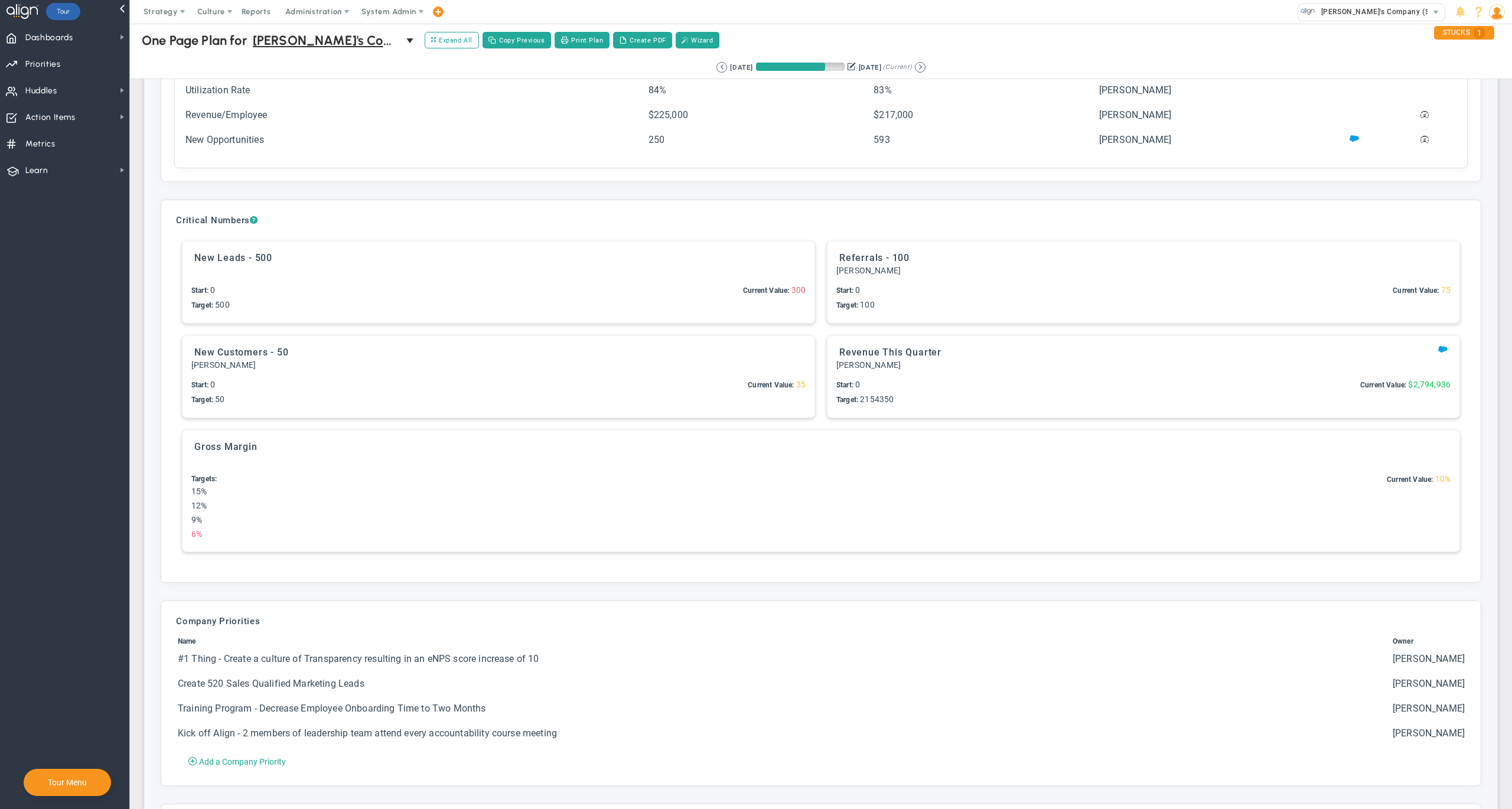
click at [670, 356] on div "New Customers - 50" at bounding box center [498, 352] width 608 height 15
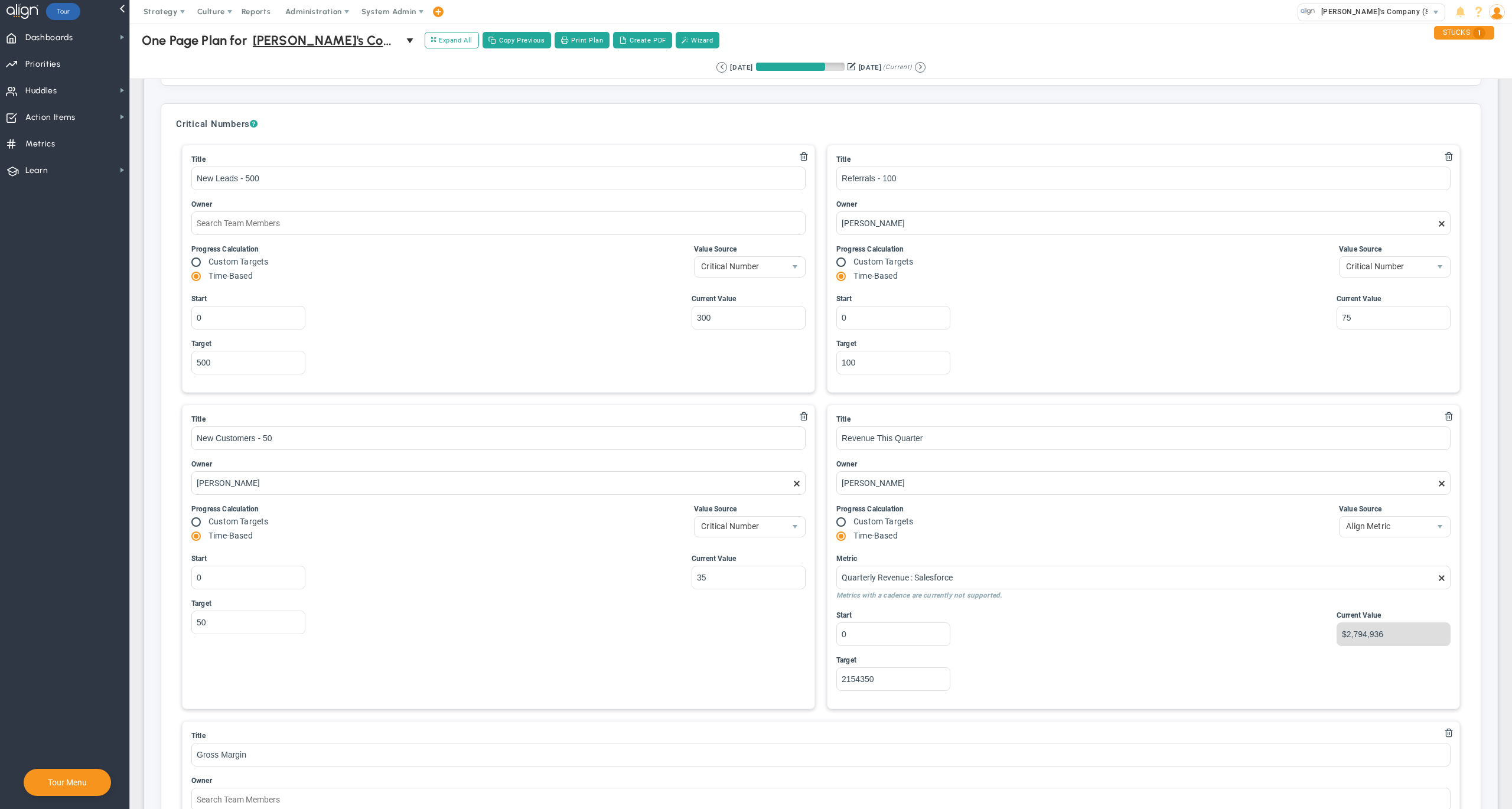
scroll to position [443, 0]
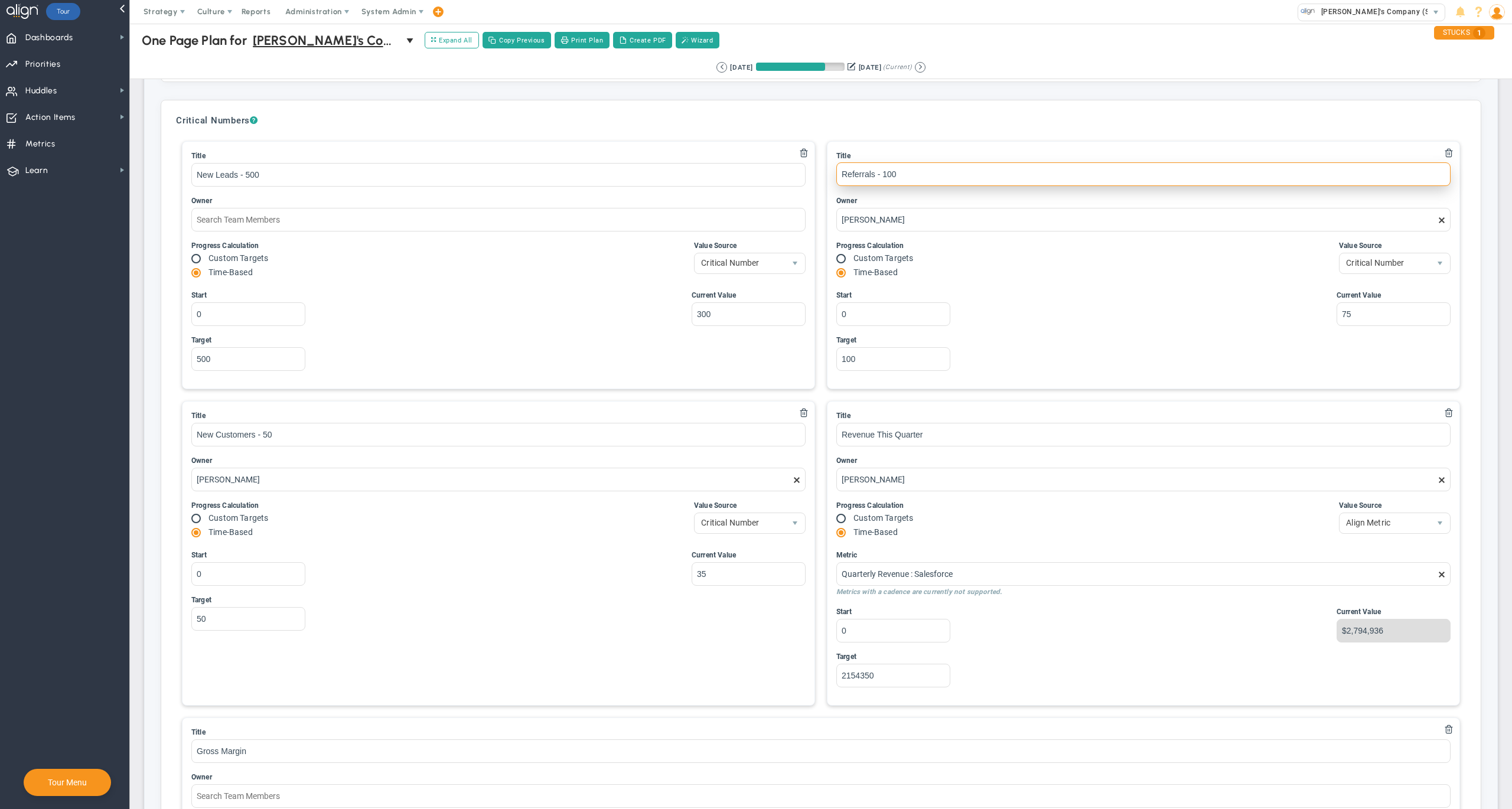
drag, startPoint x: 922, startPoint y: 177, endPoint x: 896, endPoint y: 175, distance: 26.1
click at [922, 177] on input "Referrals - 100" at bounding box center [1144, 174] width 614 height 24
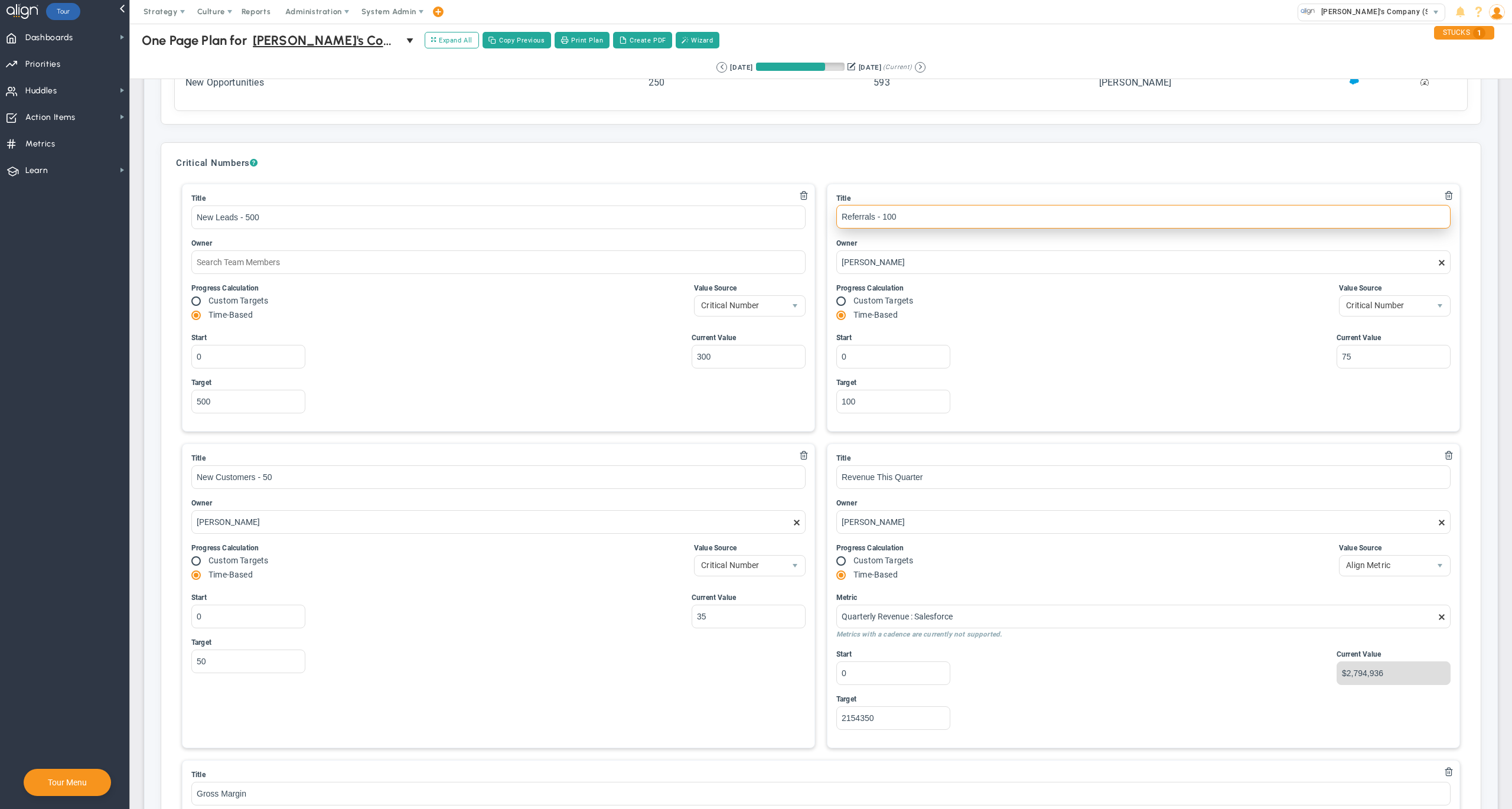
scroll to position [0, 0]
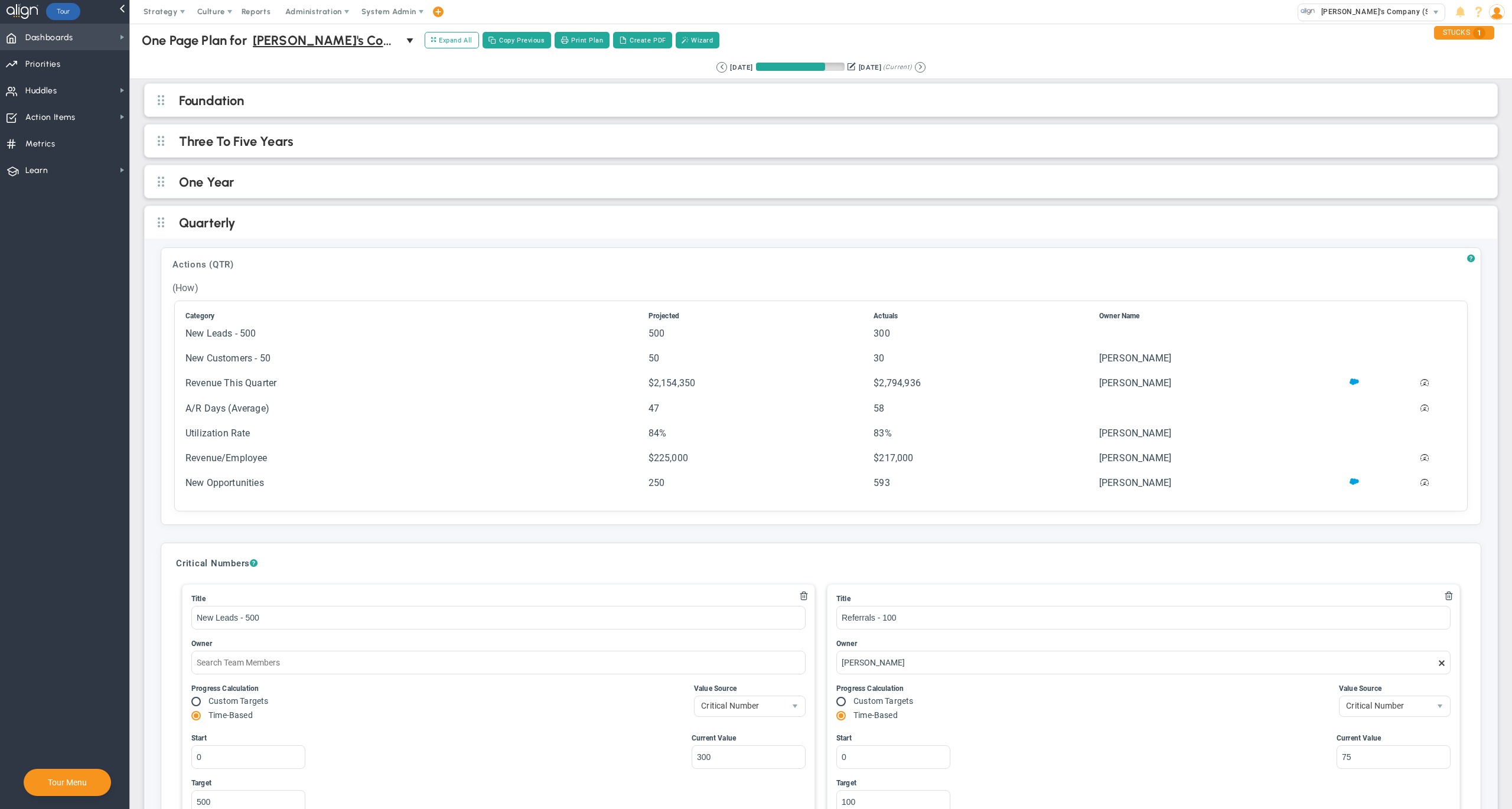
click at [66, 40] on span "Dashboards" at bounding box center [49, 38] width 48 height 25
click at [215, 57] on span "Company Dashboard" at bounding box center [193, 57] width 76 height 11
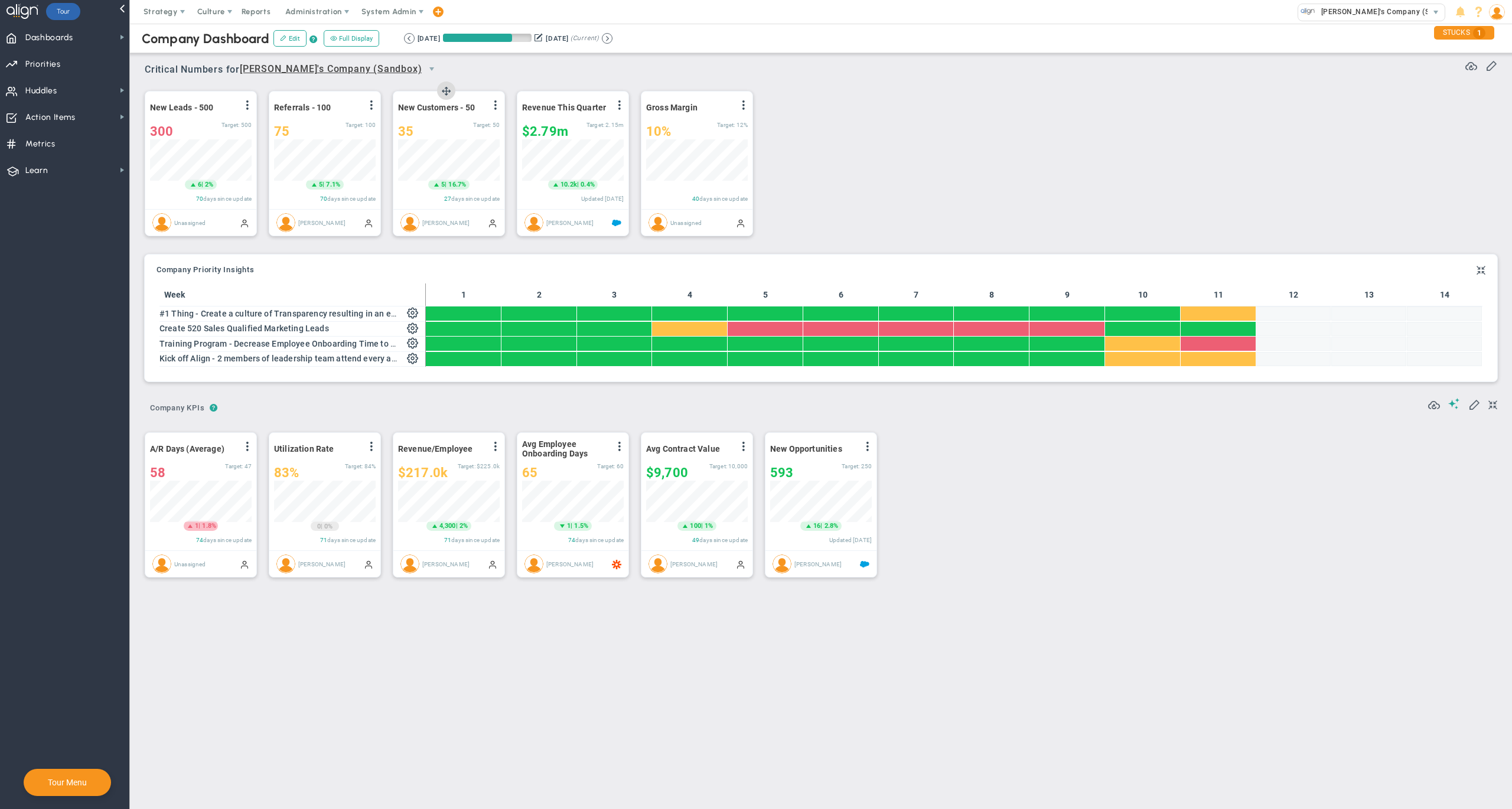
scroll to position [41, 101]
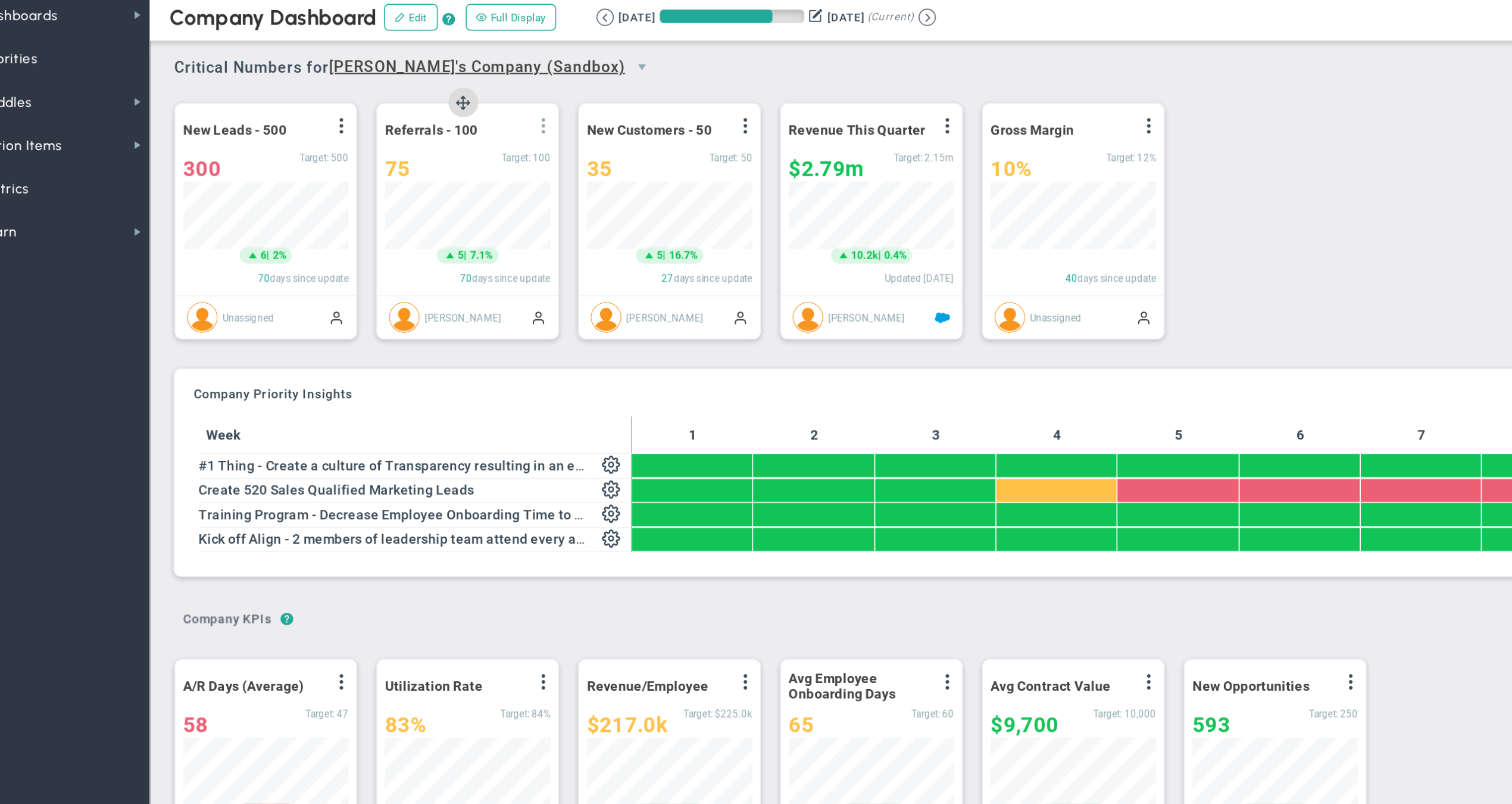
click at [369, 101] on span at bounding box center [374, 106] width 9 height 9
click at [289, 123] on li "Edit" at bounding box center [332, 130] width 101 height 15
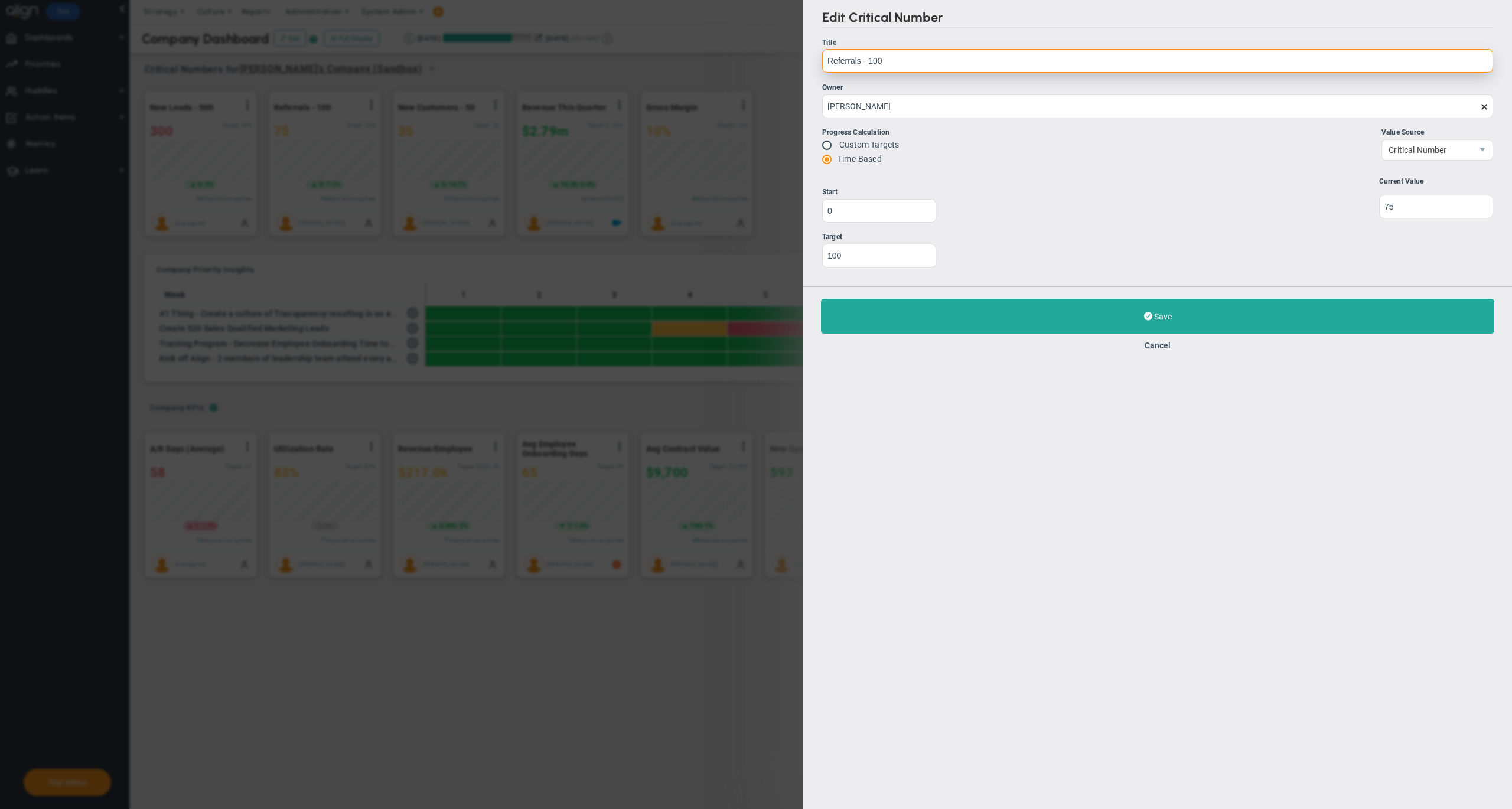
click at [918, 57] on input "Referrals - 100" at bounding box center [1157, 61] width 671 height 24
type input "[PERSON_NAME]'s CN"
click at [850, 257] on input "100" at bounding box center [879, 255] width 114 height 24
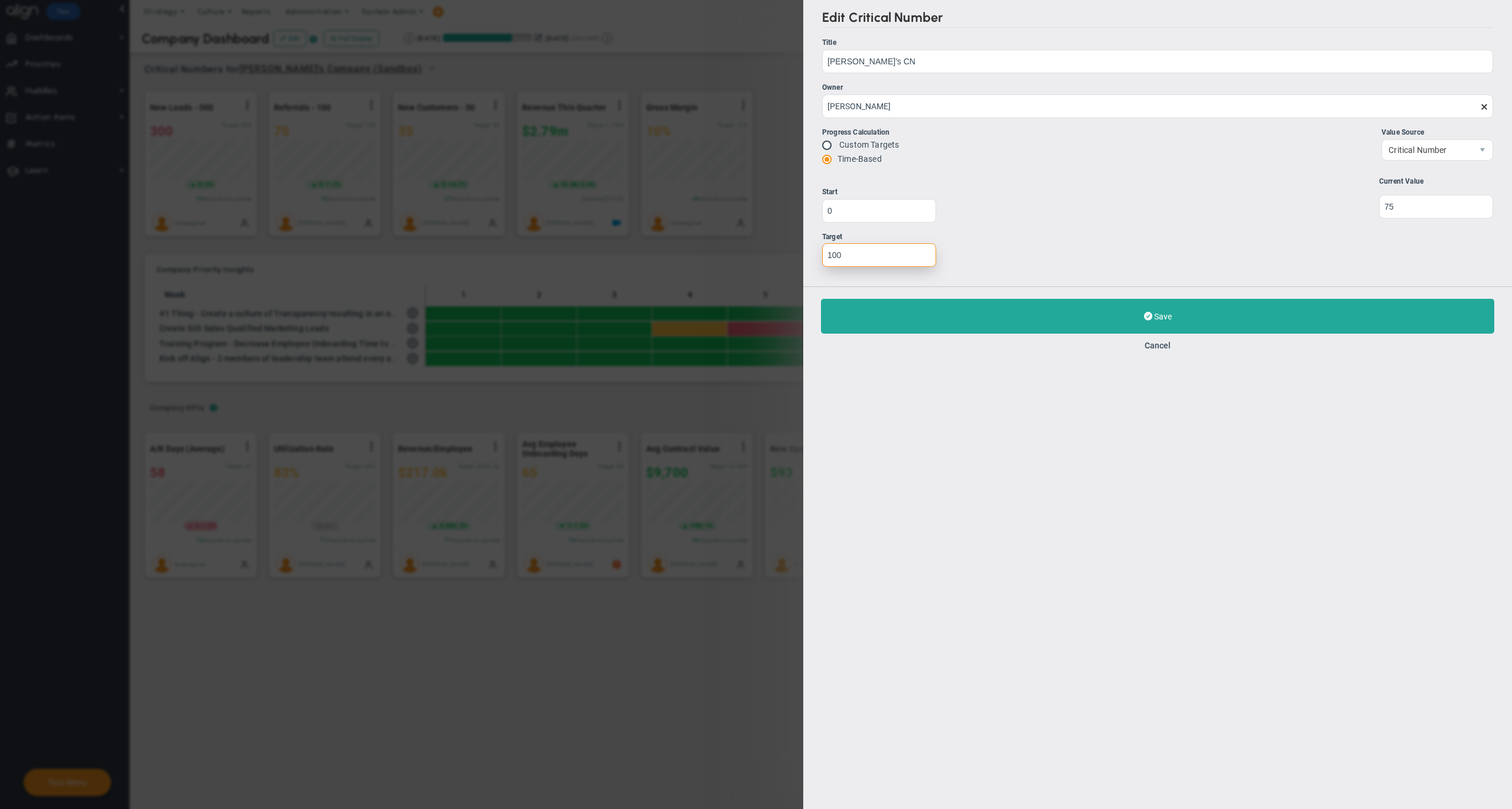
click at [850, 257] on input "100" at bounding box center [879, 255] width 114 height 24
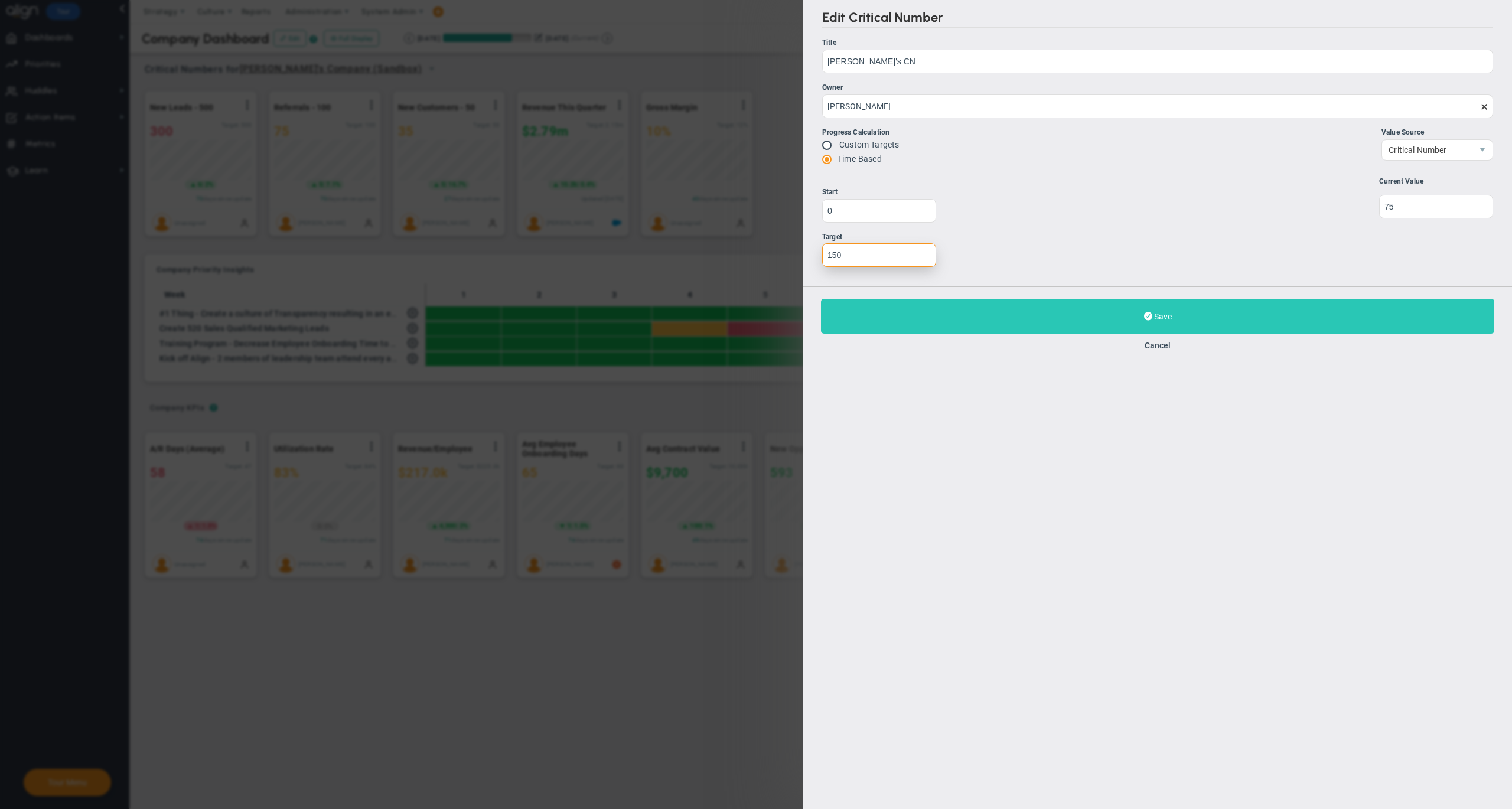
type input "150"
click at [1035, 310] on button "Save Update" at bounding box center [1157, 316] width 673 height 35
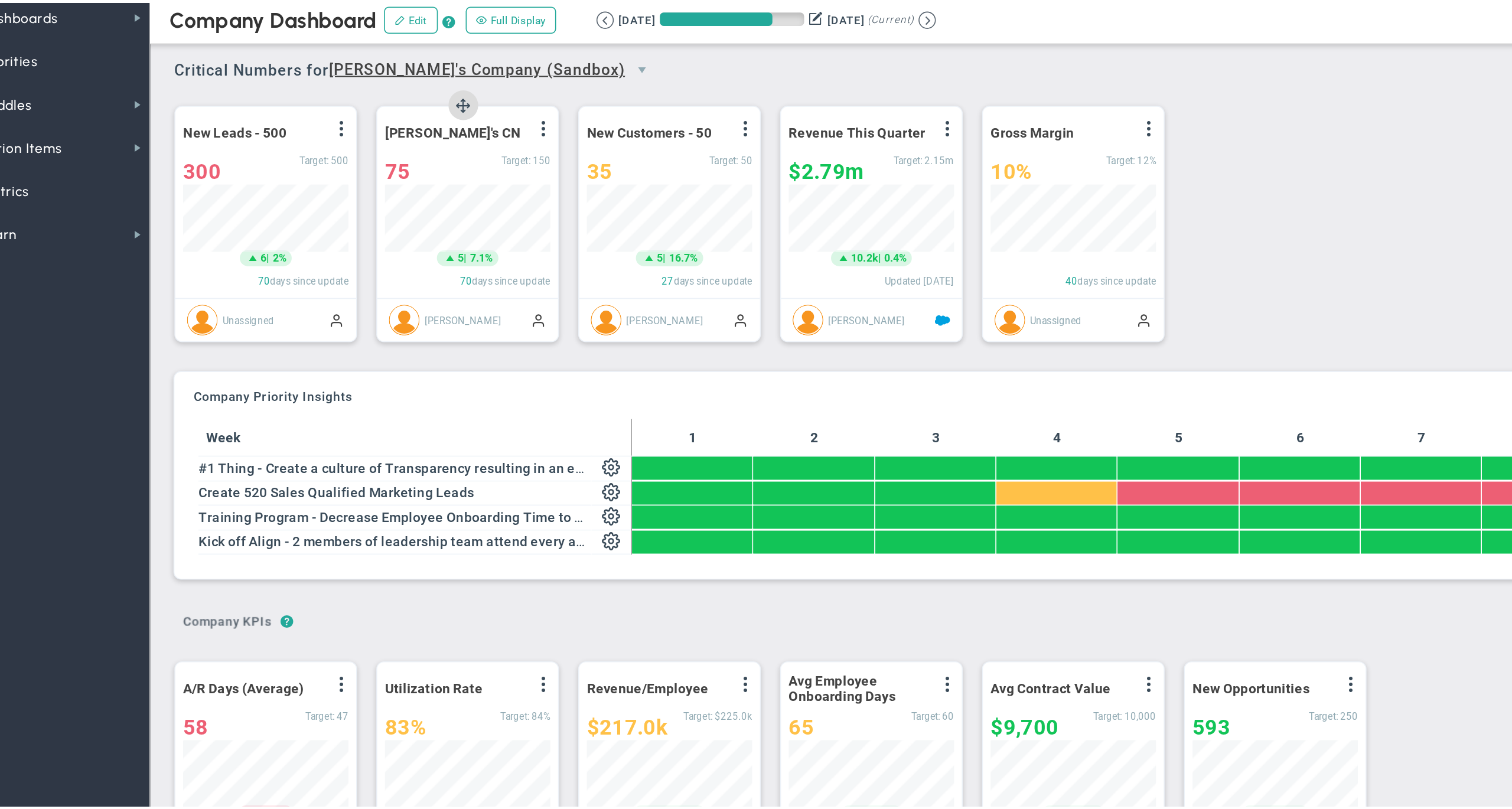
scroll to position [41, 101]
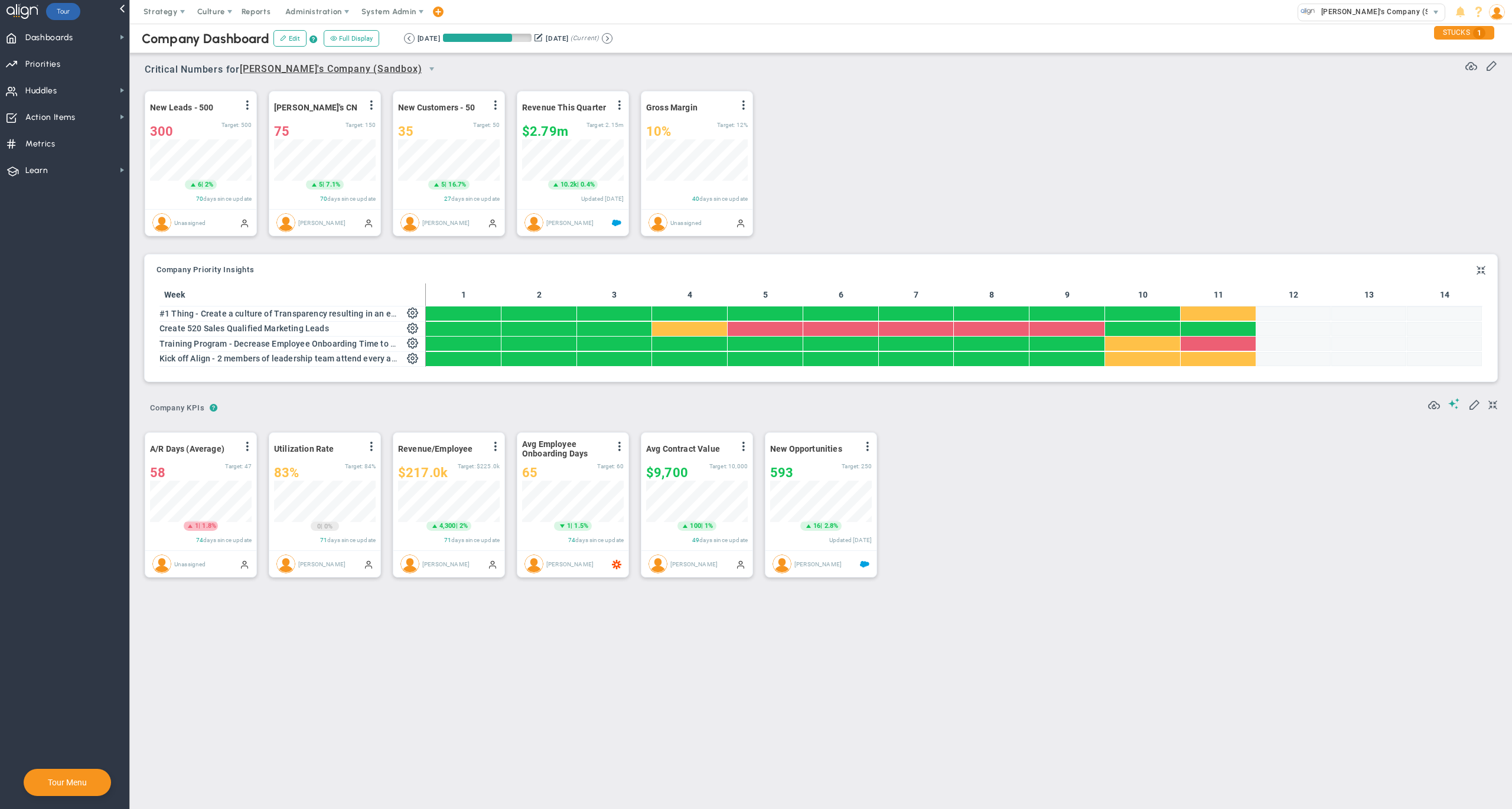
click at [956, 164] on div "New Leads - 500 View Historical Graph Edit Make "No Change" Update Add Past Upd…" at bounding box center [817, 164] width 1367 height 166
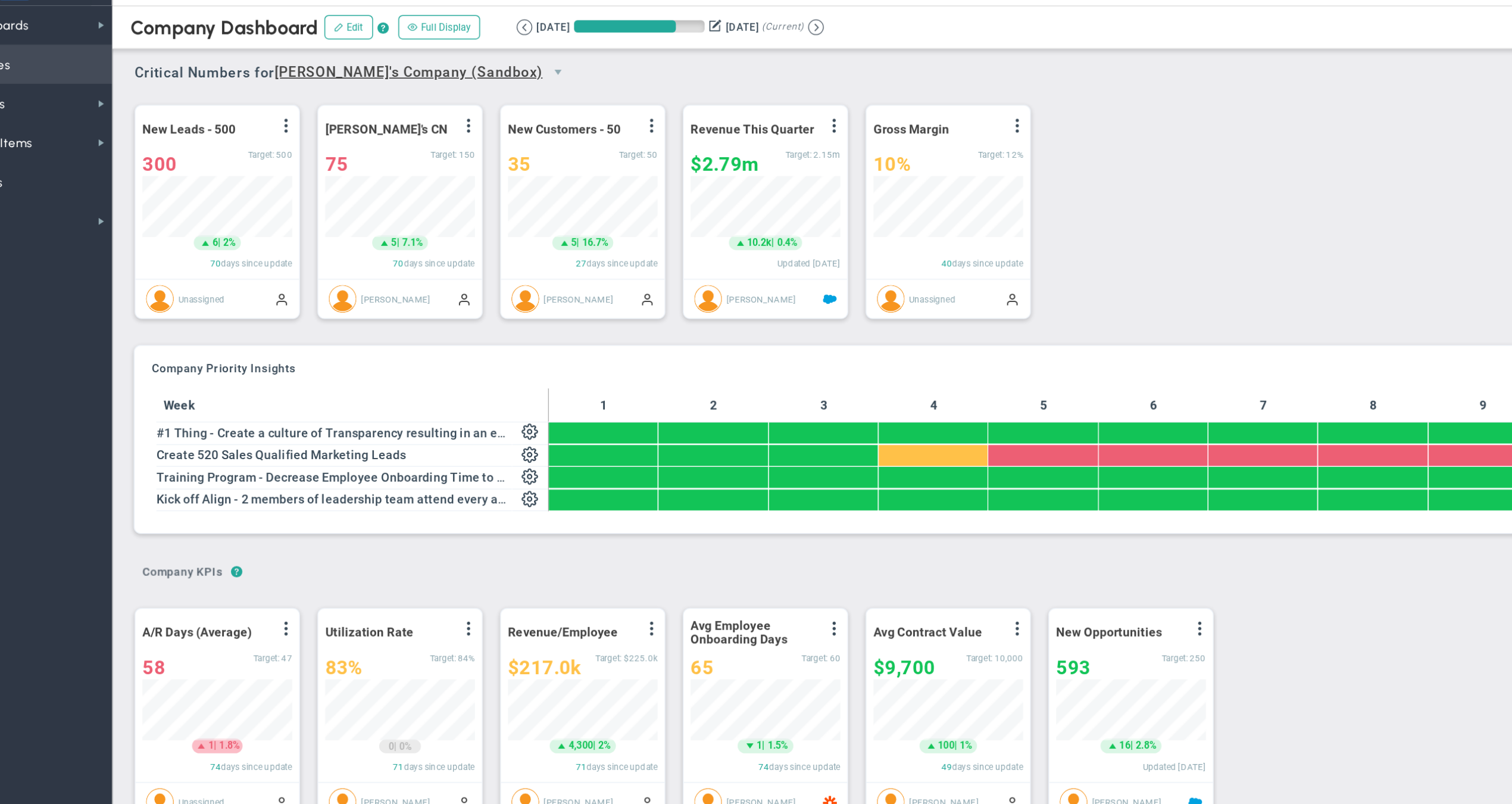
click at [53, 50] on span "Priorities OKR Tree Priorities OKRs" at bounding box center [65, 64] width 130 height 27
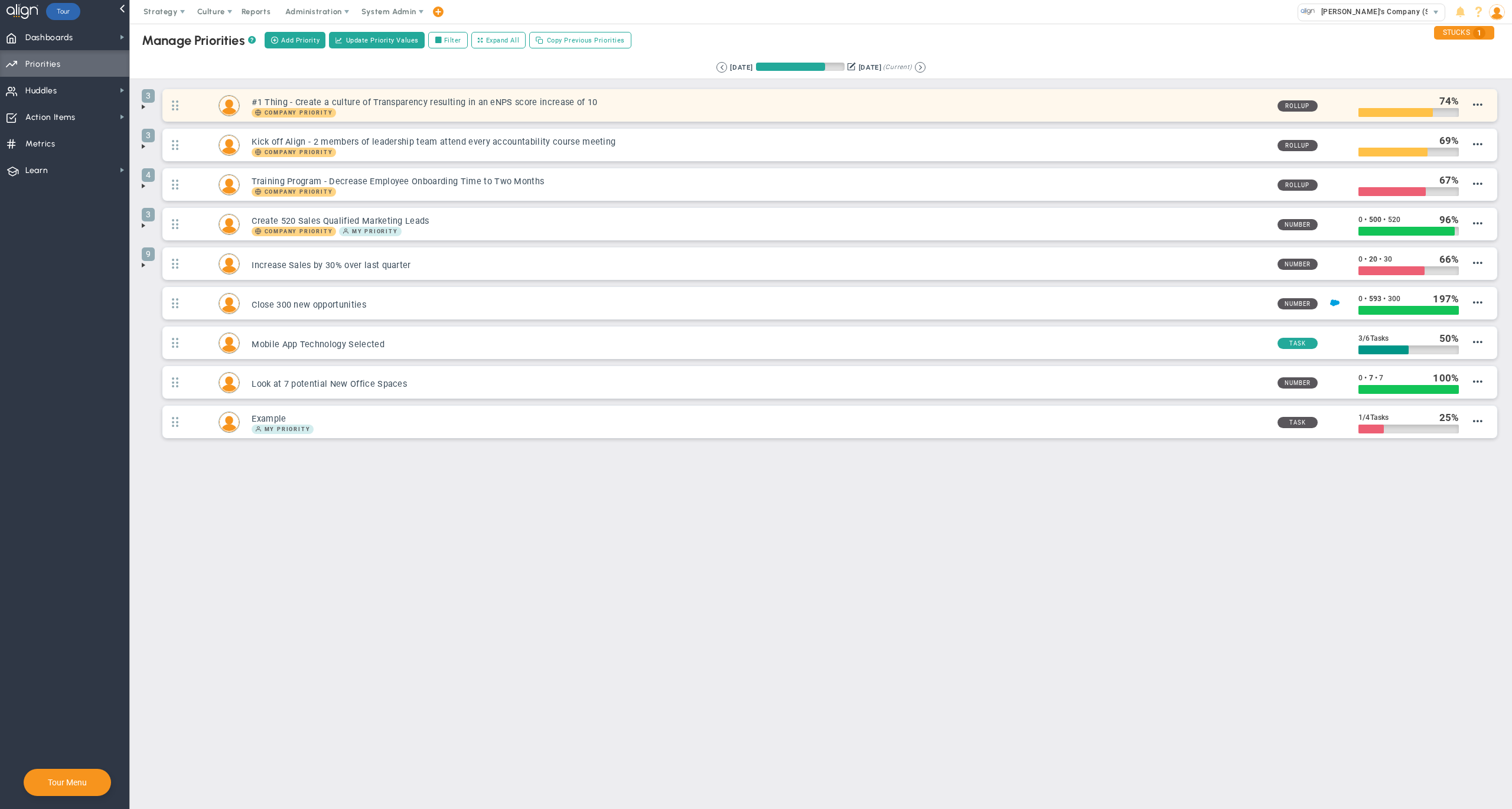
click at [955, 101] on h3 "#1 Thing - Create a culture of Transparency resulting in an eNPS score increase…" at bounding box center [759, 102] width 1016 height 11
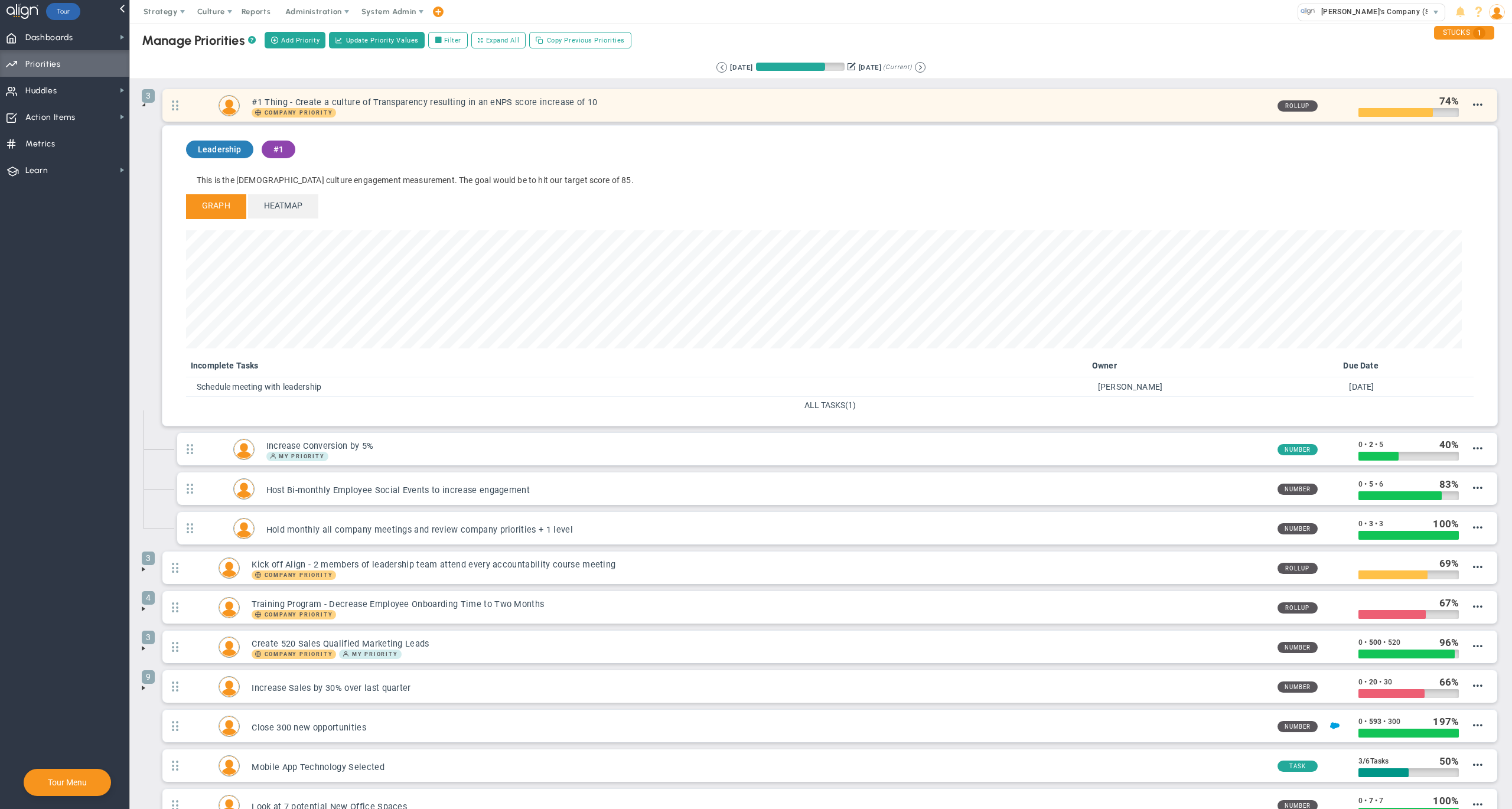
click at [1188, 102] on h3 "#1 Thing - Create a culture of Transparency resulting in an eNPS score increase…" at bounding box center [759, 102] width 1016 height 11
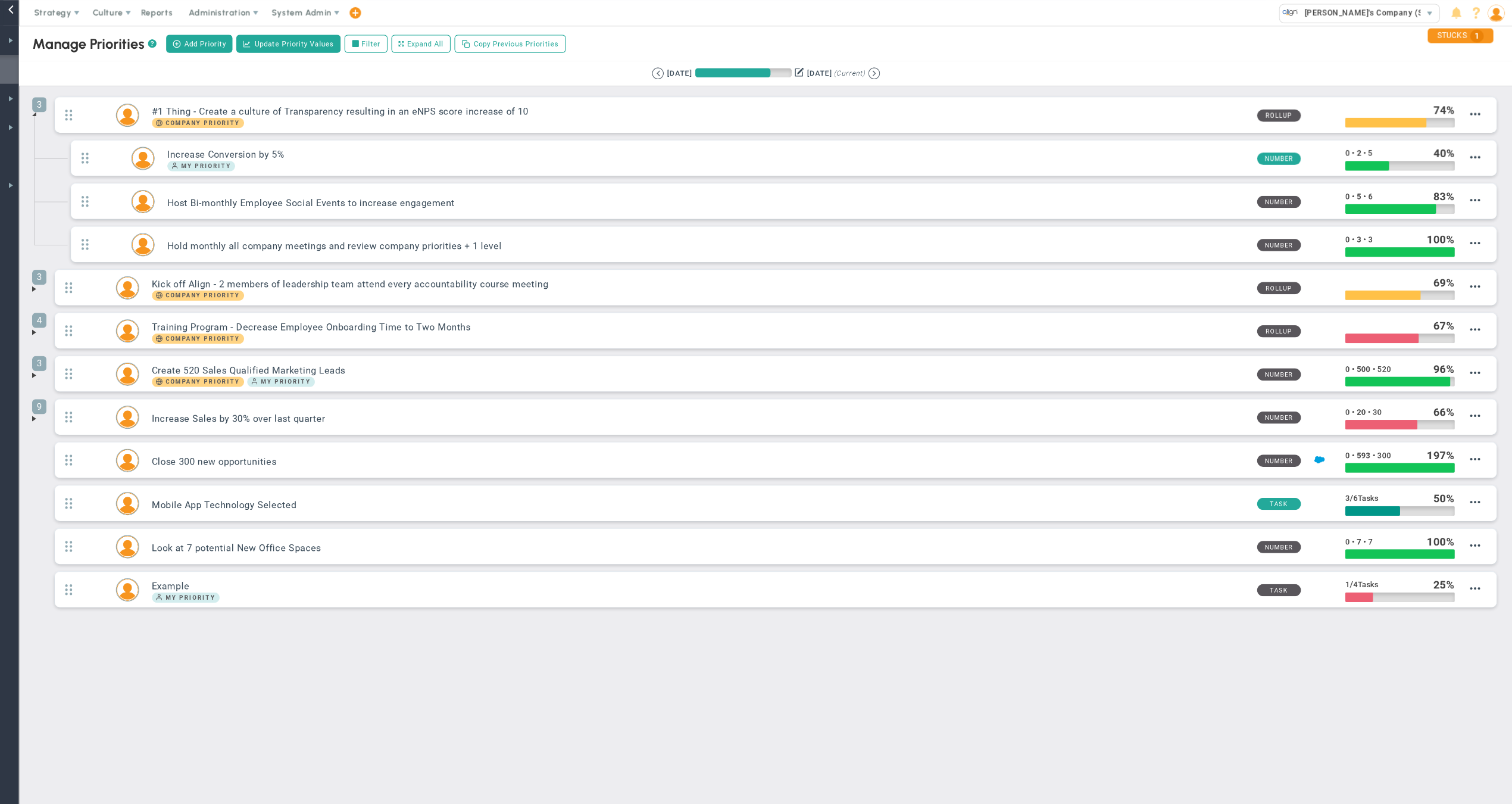
click at [1489, 13] on img at bounding box center [1497, 13] width 16 height 16
click at [1422, 37] on span "Profile" at bounding box center [1470, 36] width 96 height 24
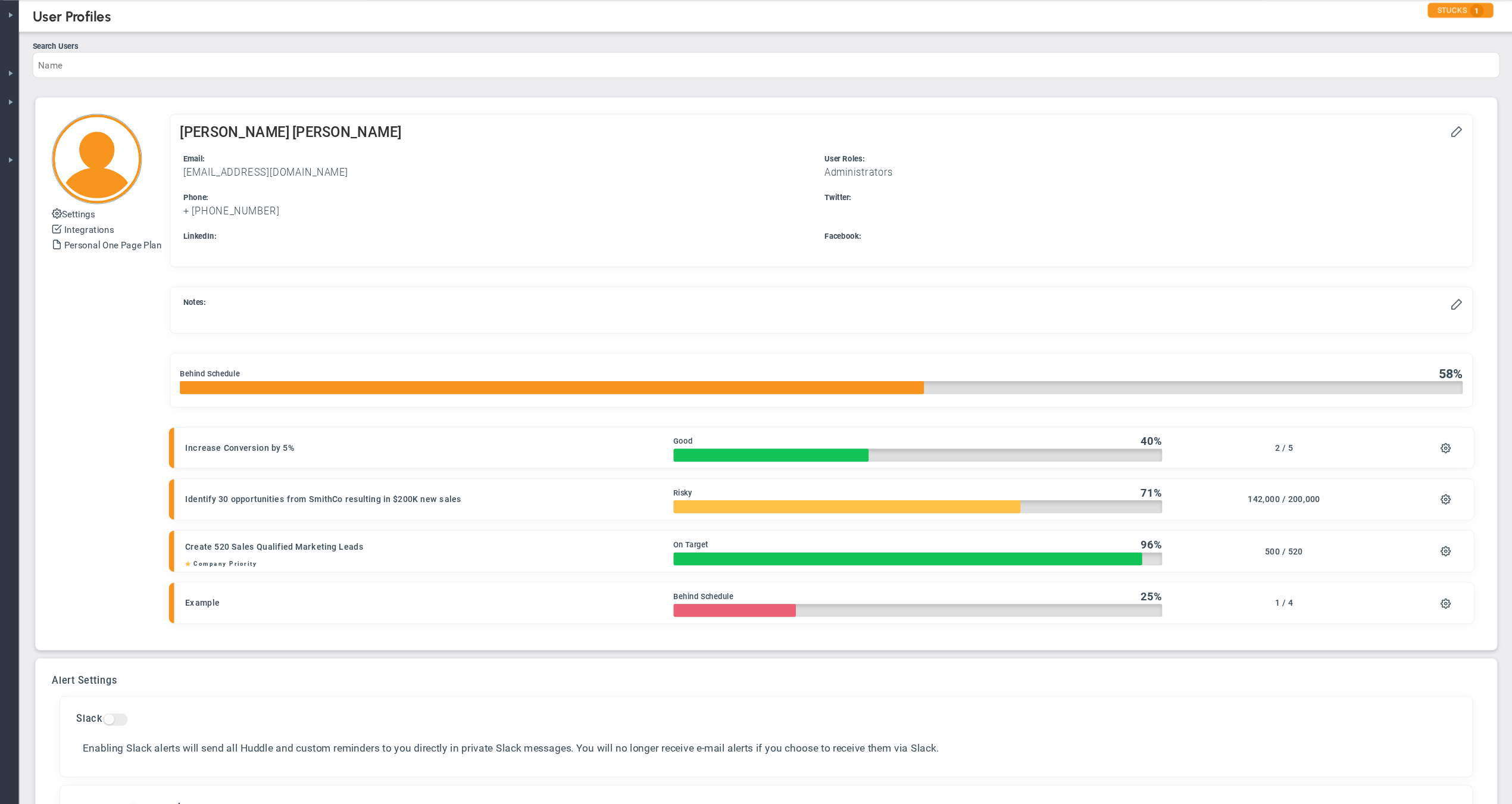
checkbox input "true"
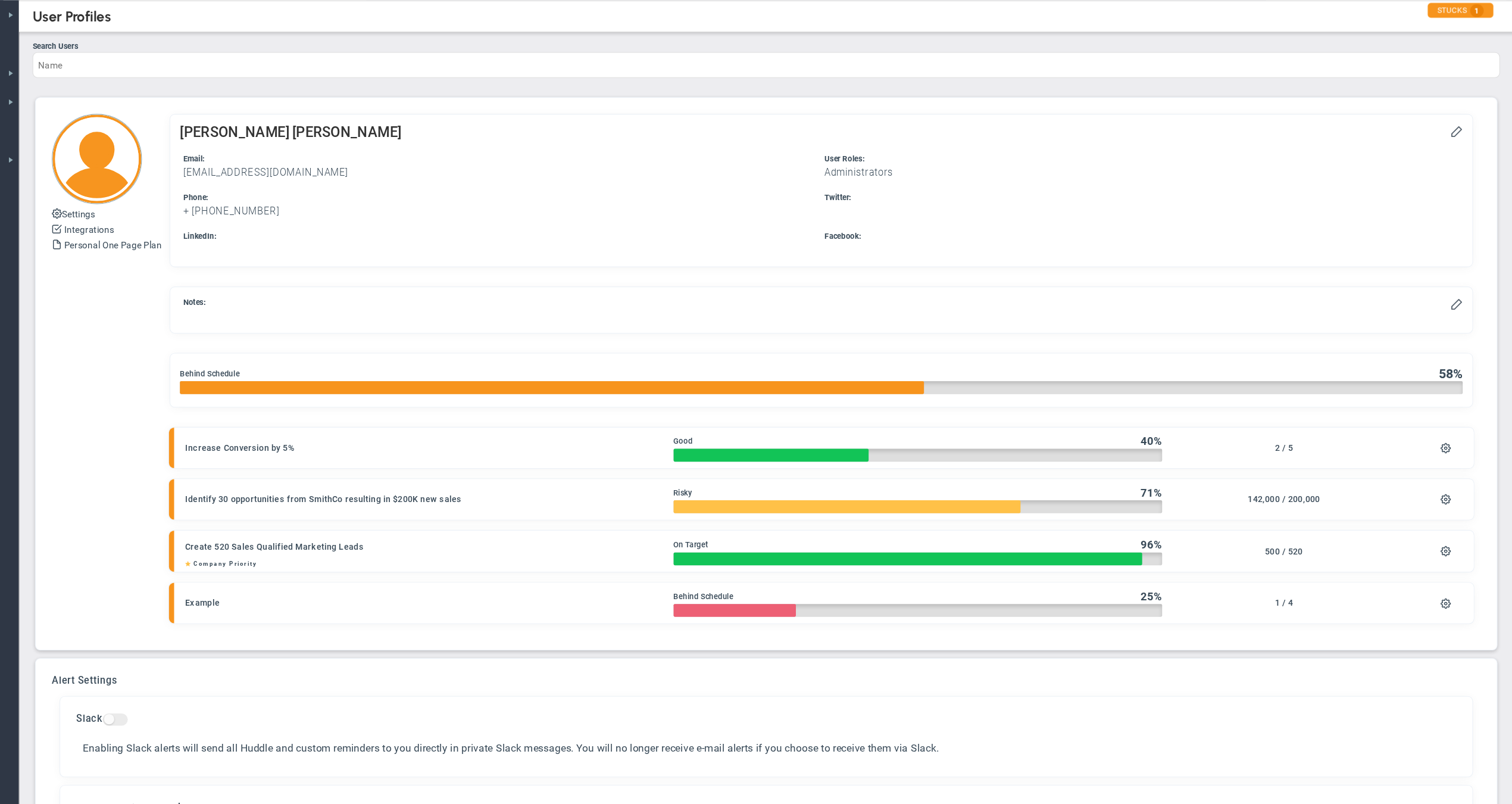
checkbox input "true"
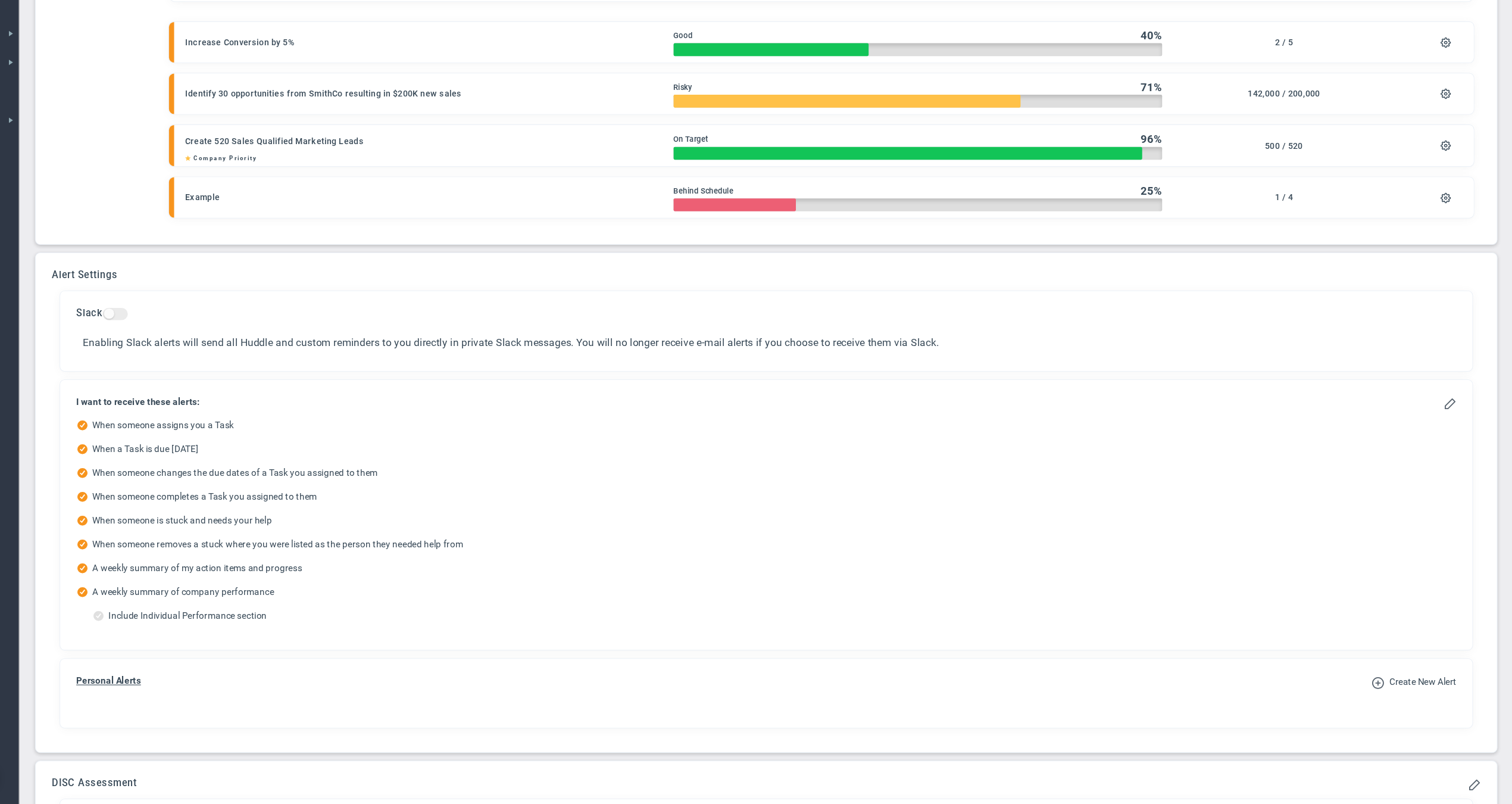
scroll to position [349, 0]
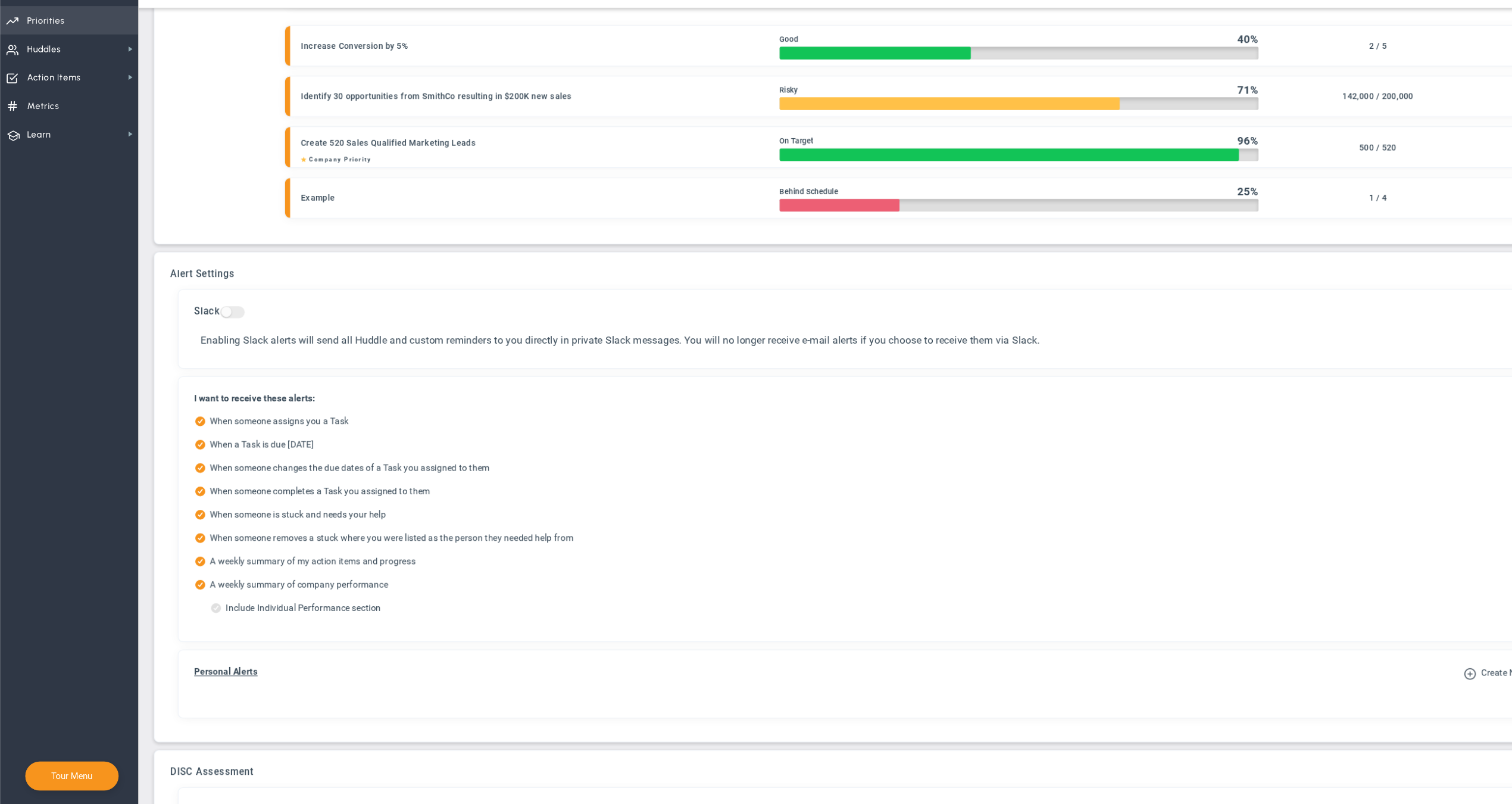
click at [57, 52] on span "Priorities" at bounding box center [43, 65] width 36 height 25
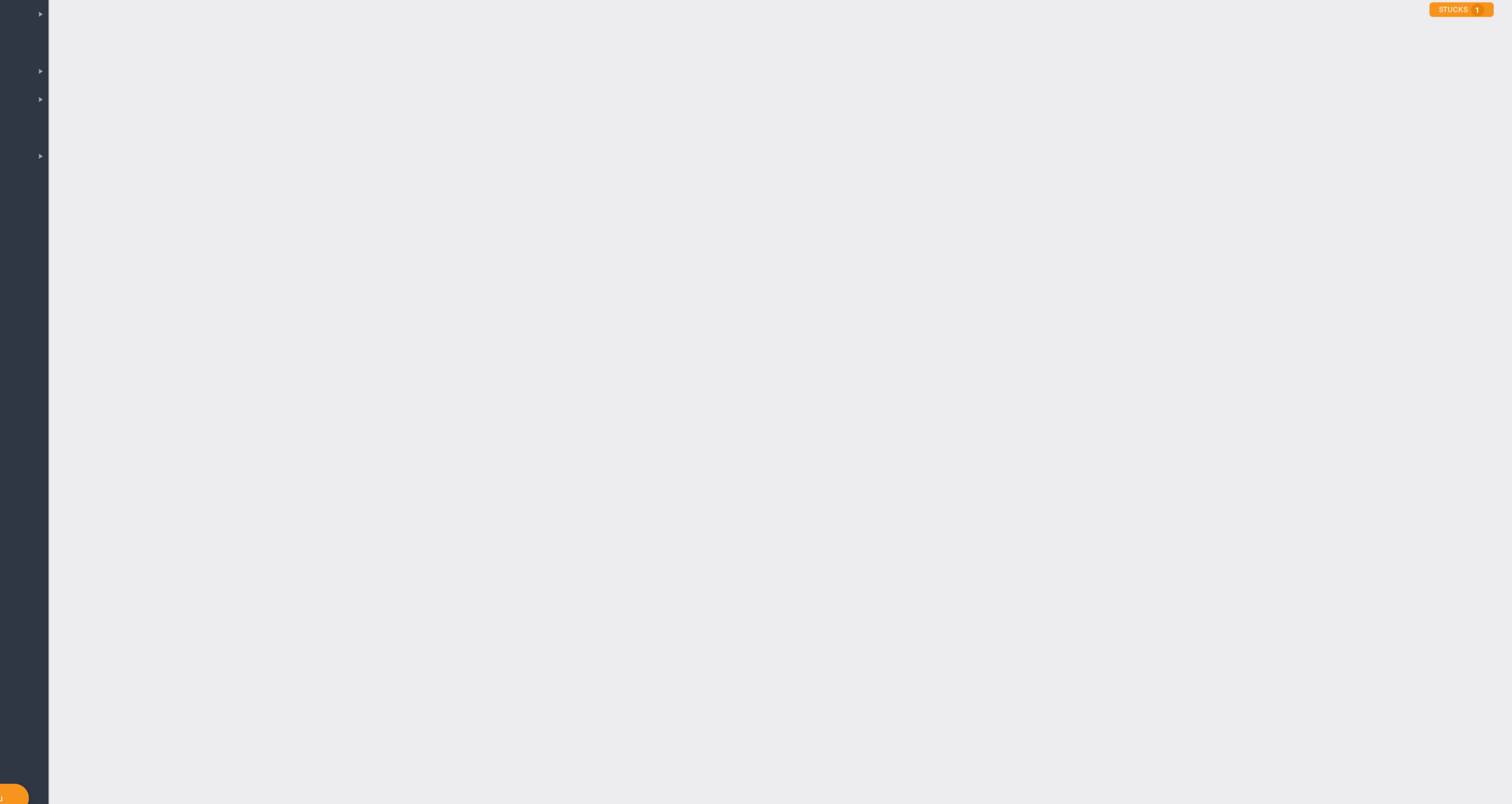
checkbox input "false"
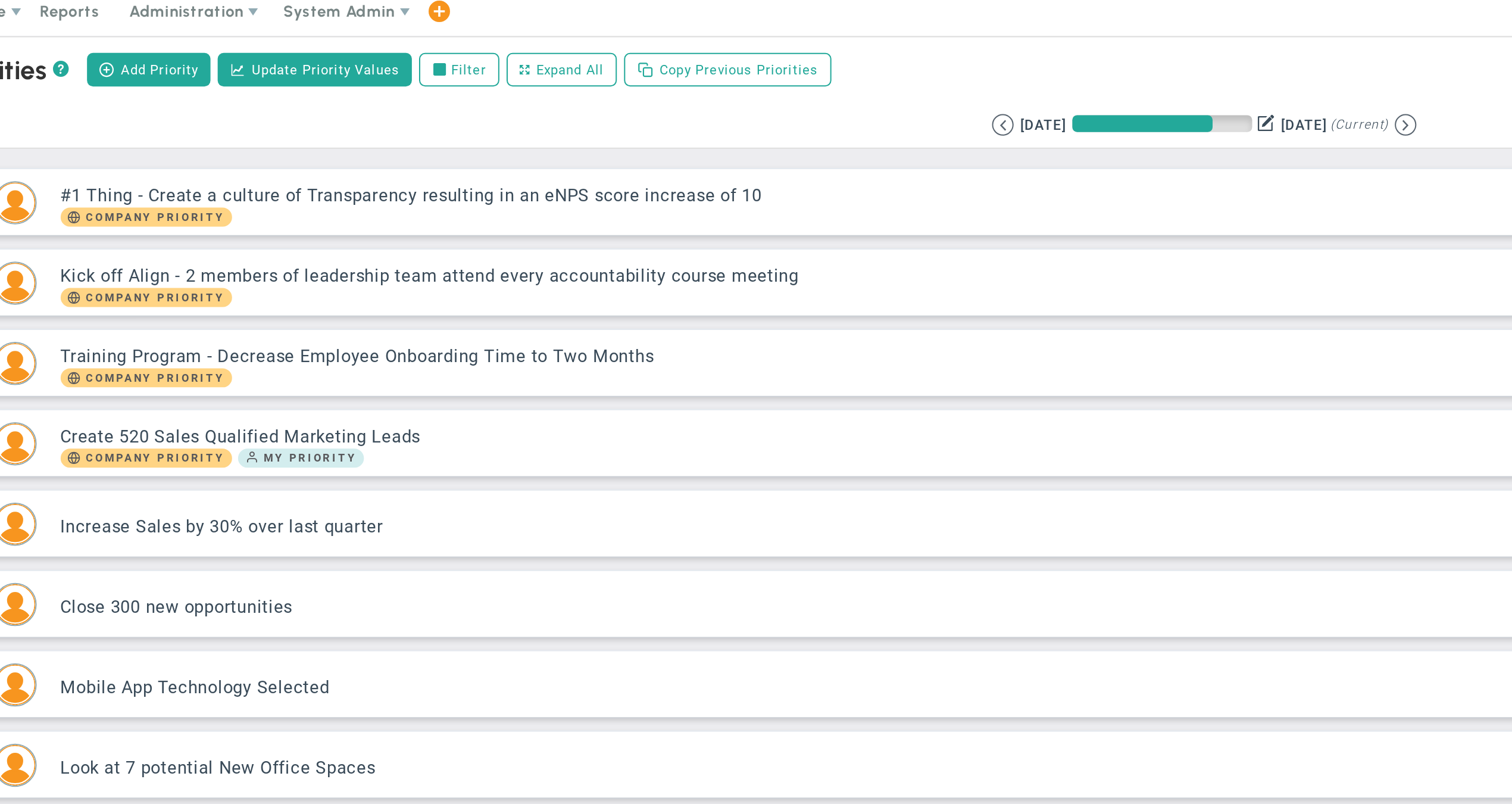
click at [436, 7] on span at bounding box center [440, 13] width 9 height 16
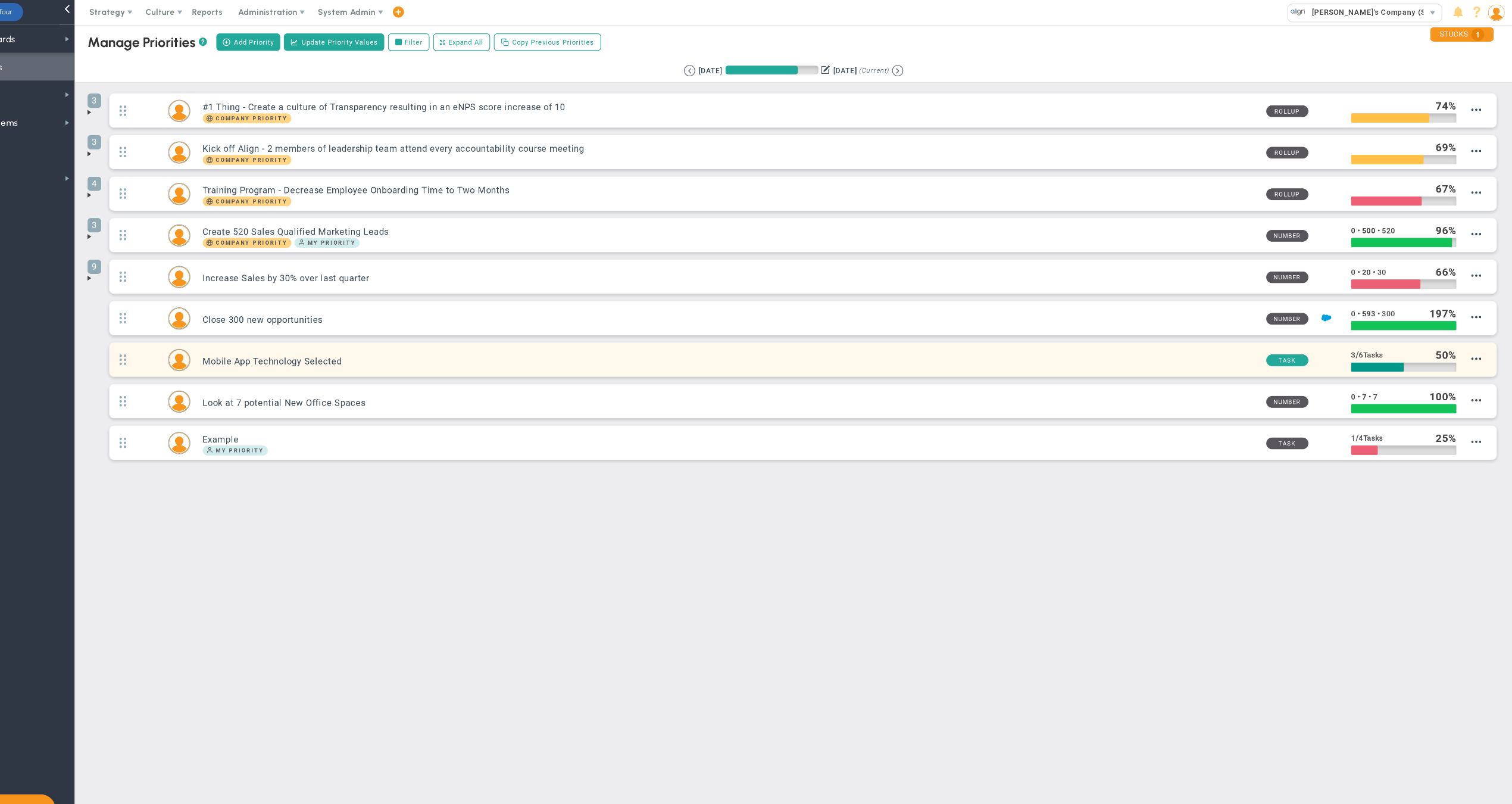
click at [666, 351] on h3 "Mobile App Technology Selected" at bounding box center [759, 348] width 1012 height 11
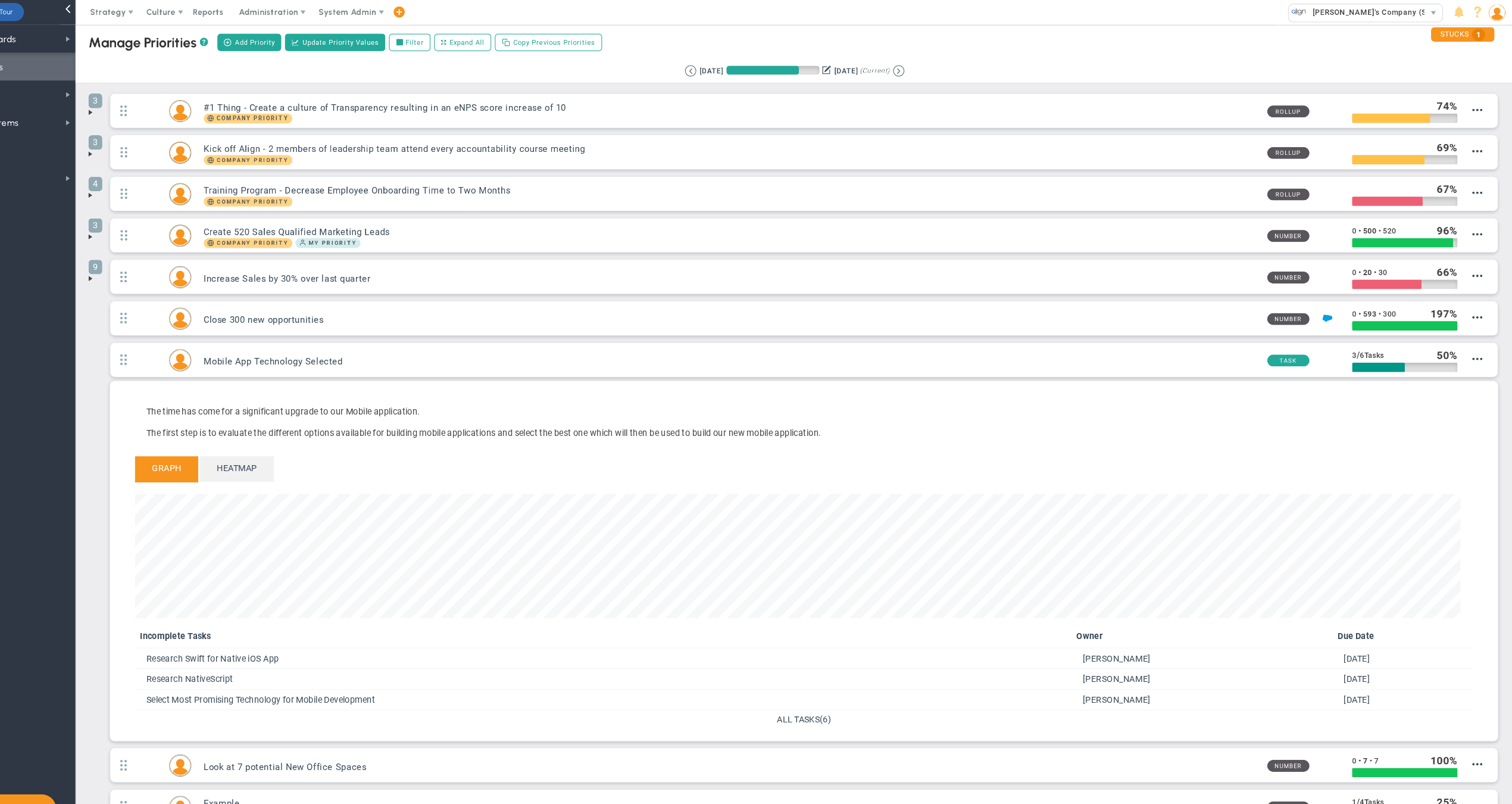
scroll to position [137, 1273]
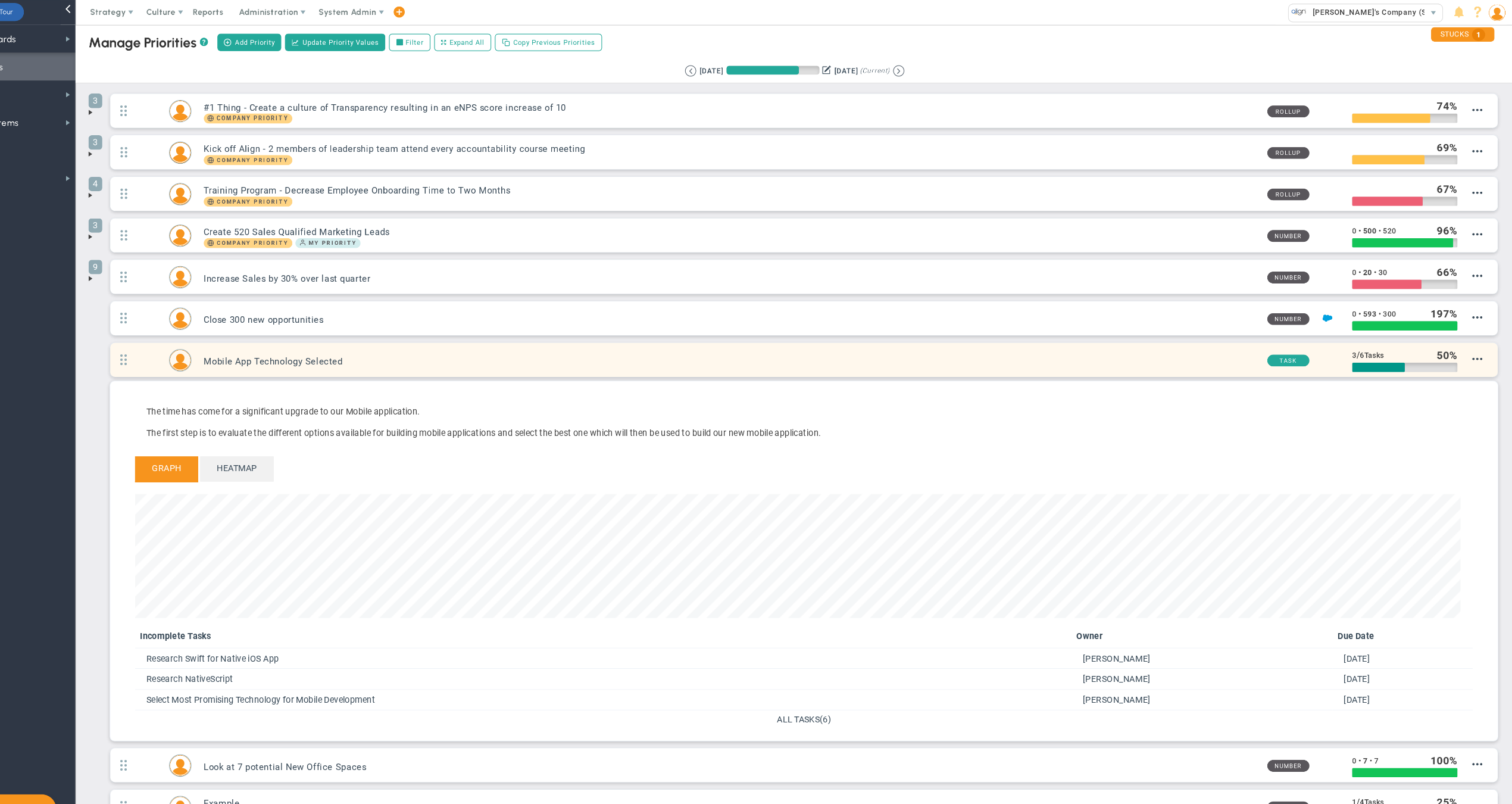
click at [1113, 346] on h3 "Mobile App Technology Selected" at bounding box center [759, 348] width 1012 height 11
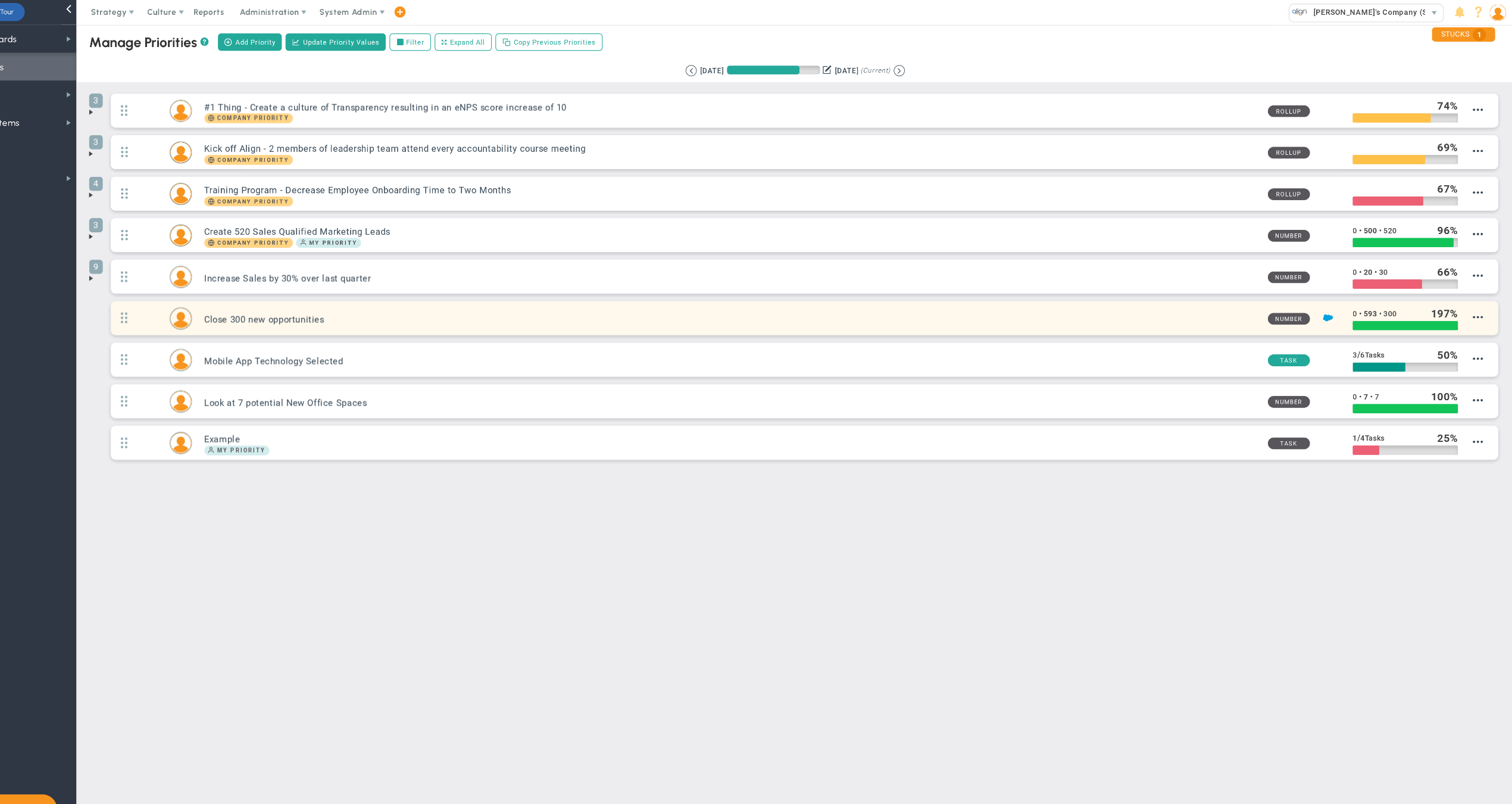
click at [1072, 314] on h3 "Close 300 new opportunities" at bounding box center [759, 308] width 1012 height 11
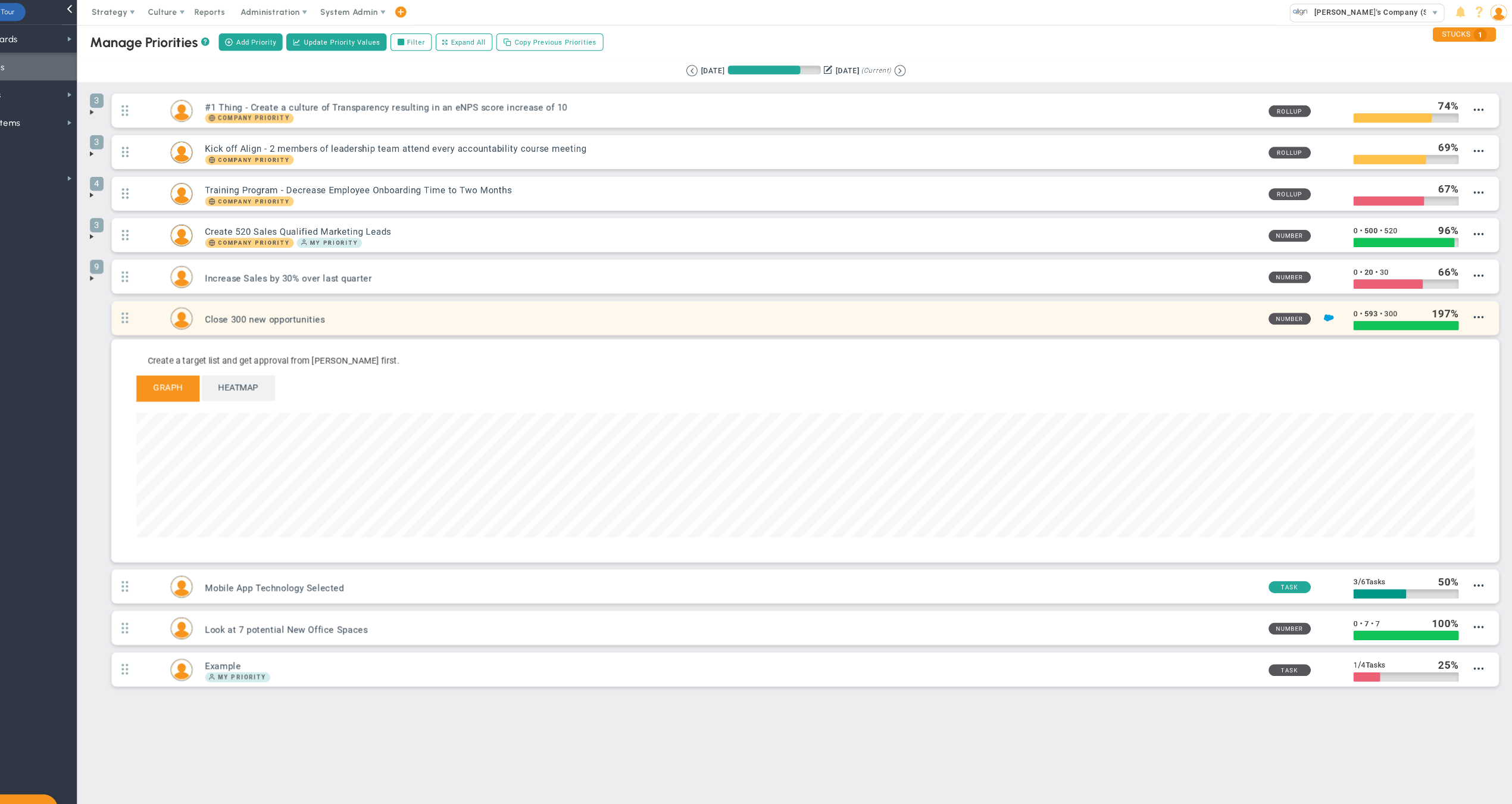
scroll to position [137, 1285]
click at [1072, 314] on h3 "Close 300 new opportunities" at bounding box center [759, 308] width 1012 height 11
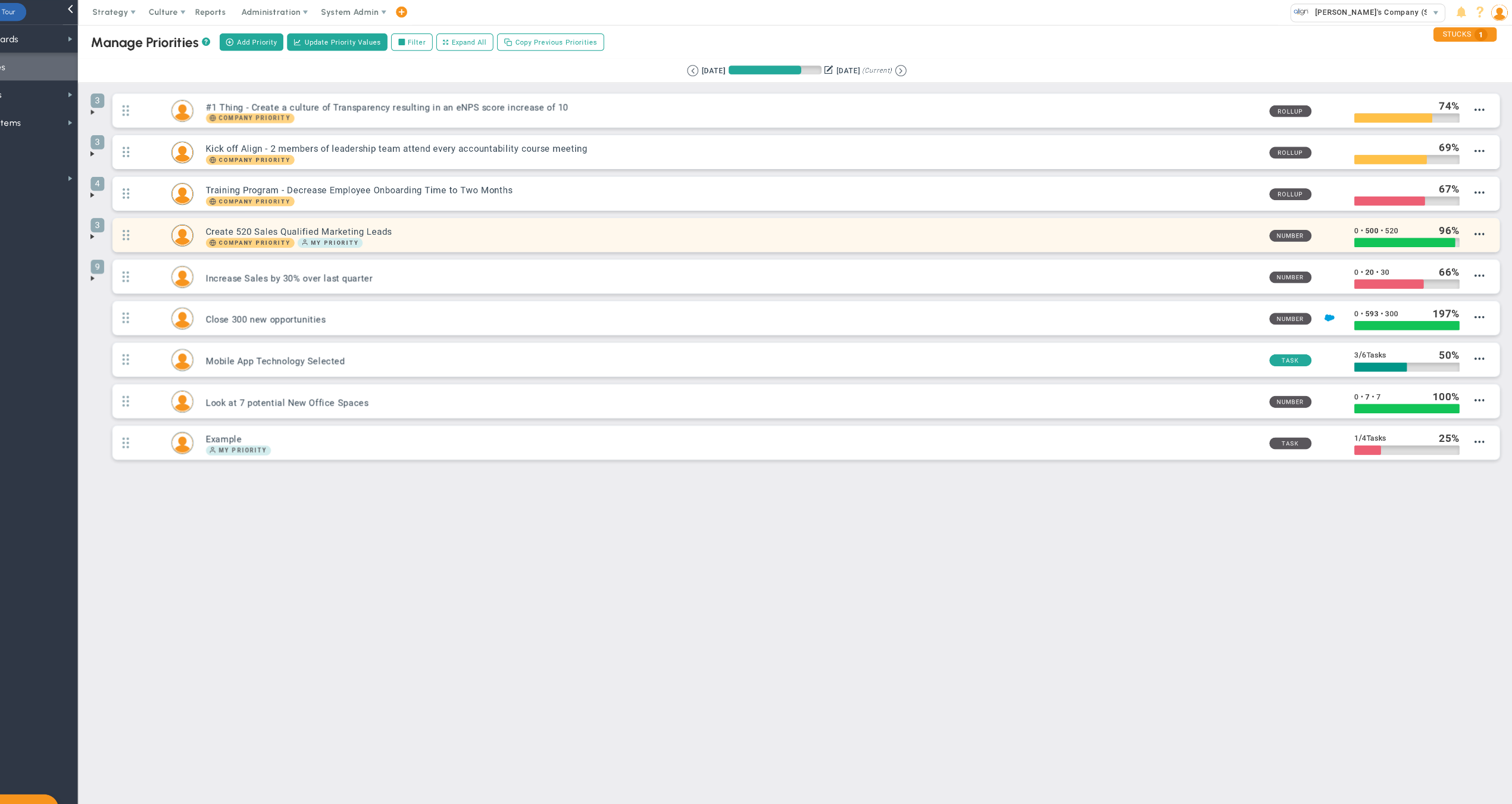
click at [1024, 230] on div "Company Priority My Priority" at bounding box center [759, 233] width 1012 height 9
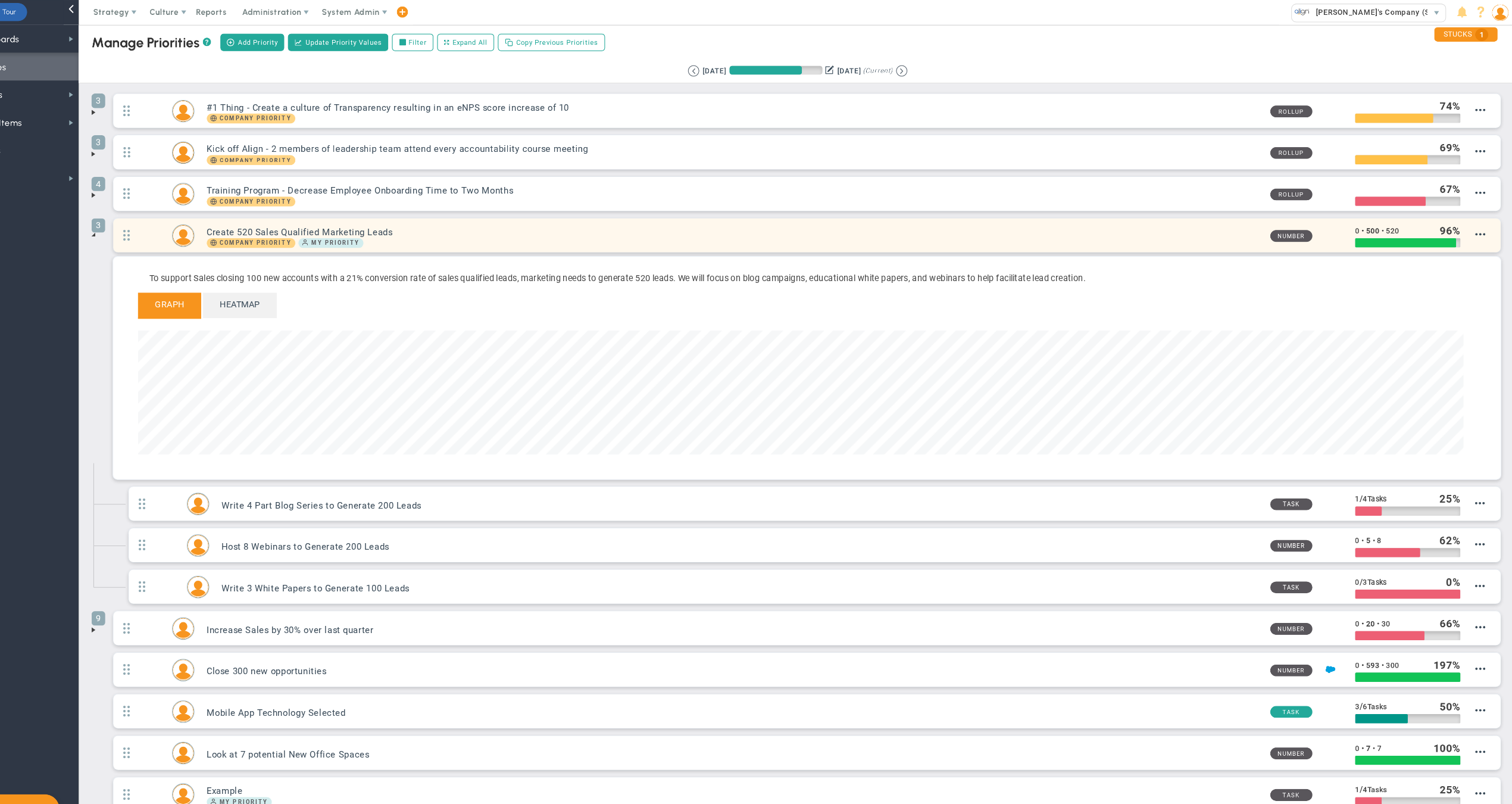
scroll to position [137, 1273]
click at [1024, 230] on div "Company Priority My Priority" at bounding box center [759, 233] width 1012 height 9
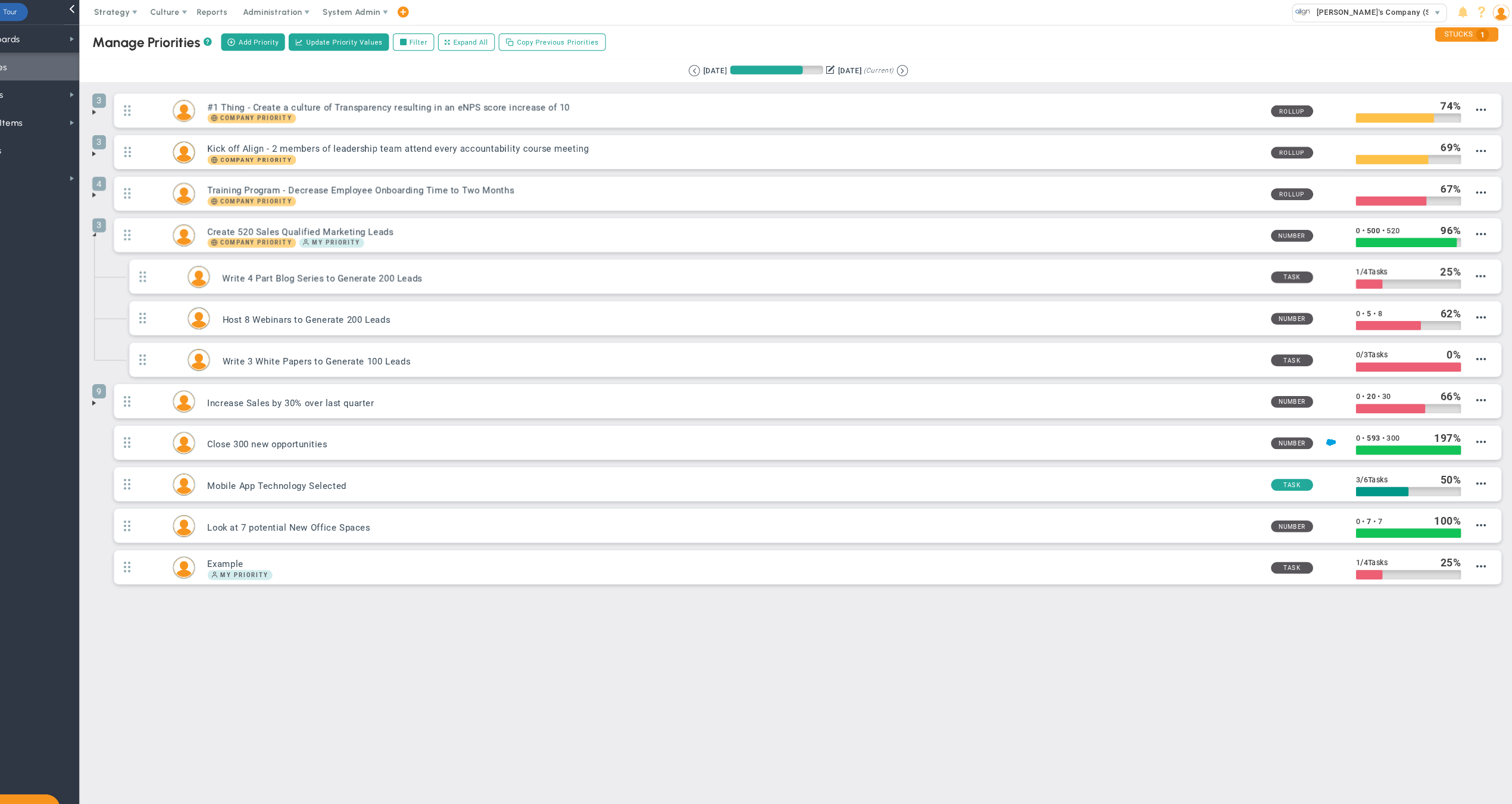
click at [140, 105] on span at bounding box center [144, 108] width 9 height 9
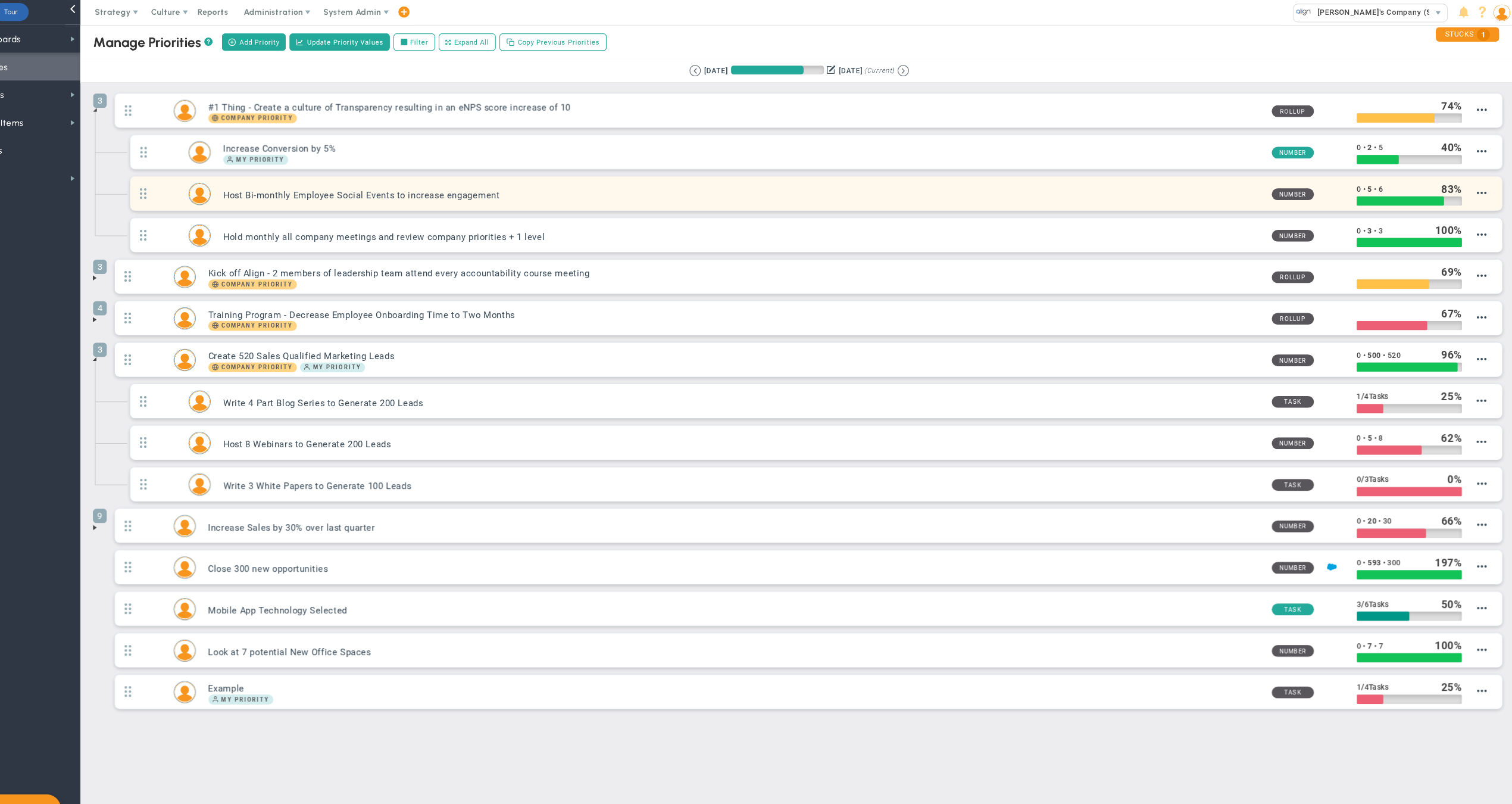
click at [762, 196] on div "Host Bi-monthly Employee Social Events to increase engagement Number 0 • 5 • 6 …" at bounding box center [838, 186] width 1319 height 33
click at [746, 184] on h3 "Host Bi-monthly Employee Social Events to increase engagement" at bounding box center [767, 188] width 999 height 11
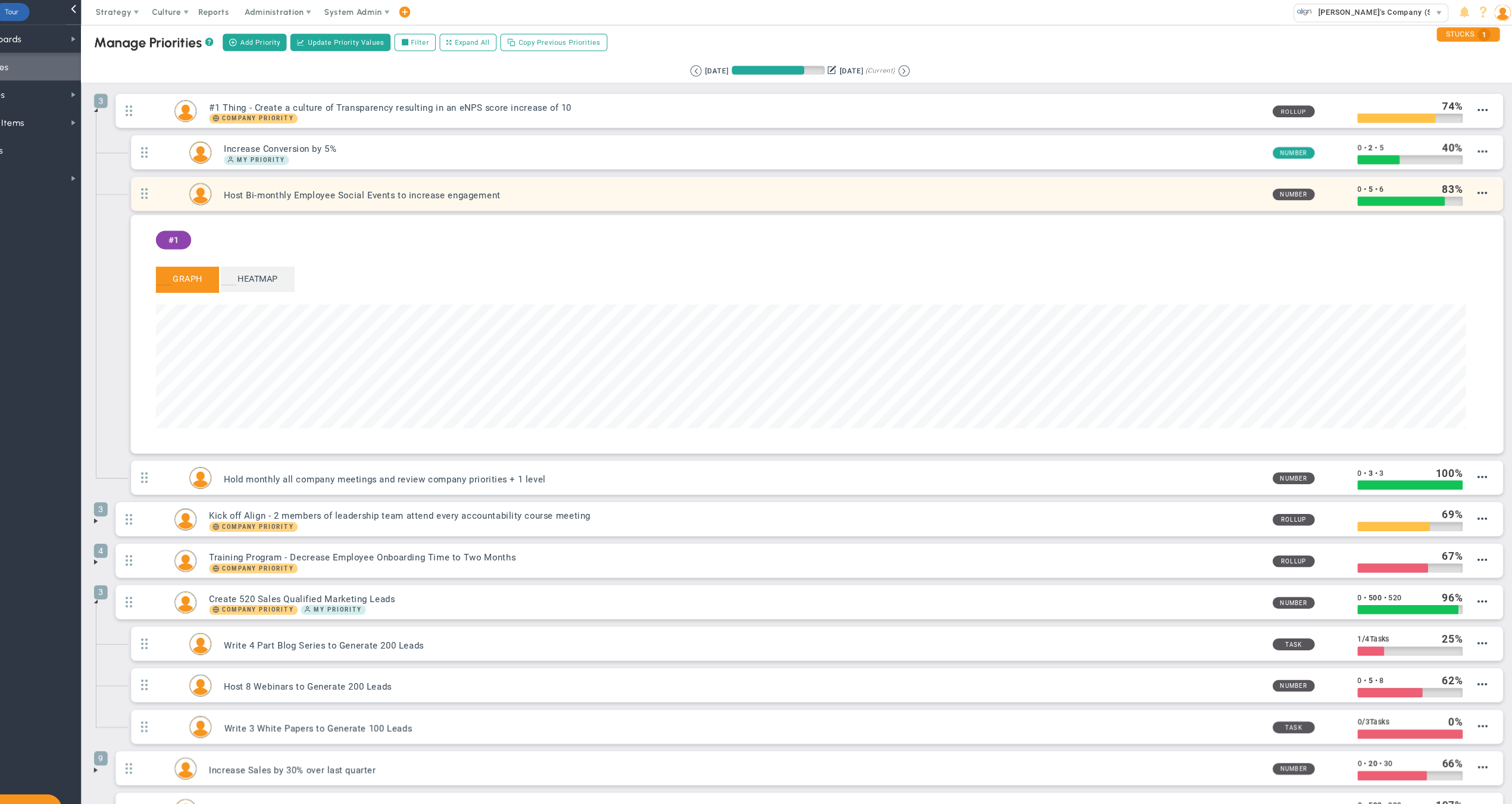
scroll to position [137, 1258]
click at [746, 184] on h3 "Host Bi-monthly Employee Social Events to increase engagement" at bounding box center [767, 188] width 999 height 11
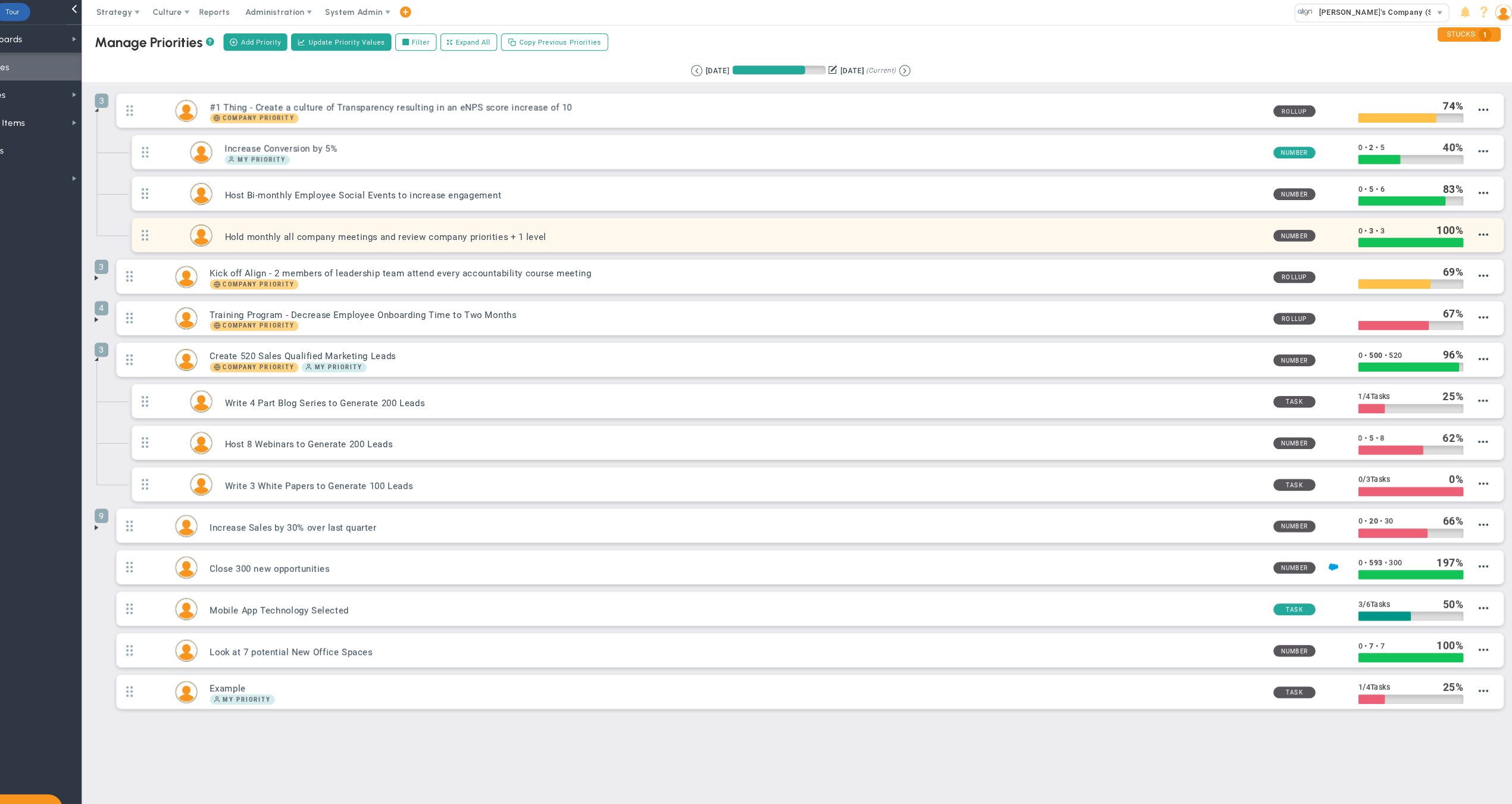
click at [762, 232] on h3 "Hold monthly all company meetings and review company priorities + 1 level" at bounding box center [767, 228] width 999 height 11
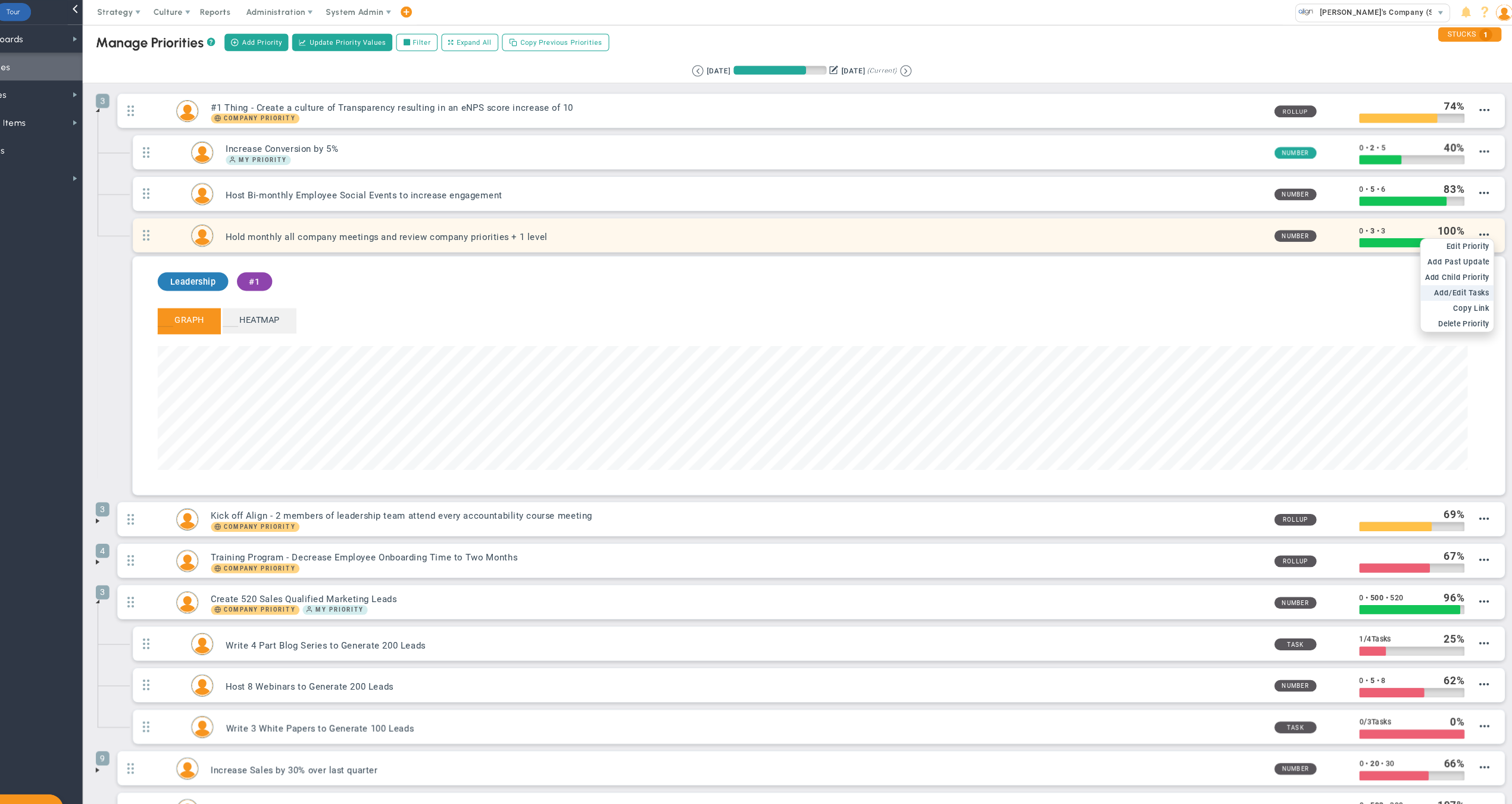
click at [1429, 281] on span "Add/Edit Tasks" at bounding box center [1455, 281] width 53 height 8
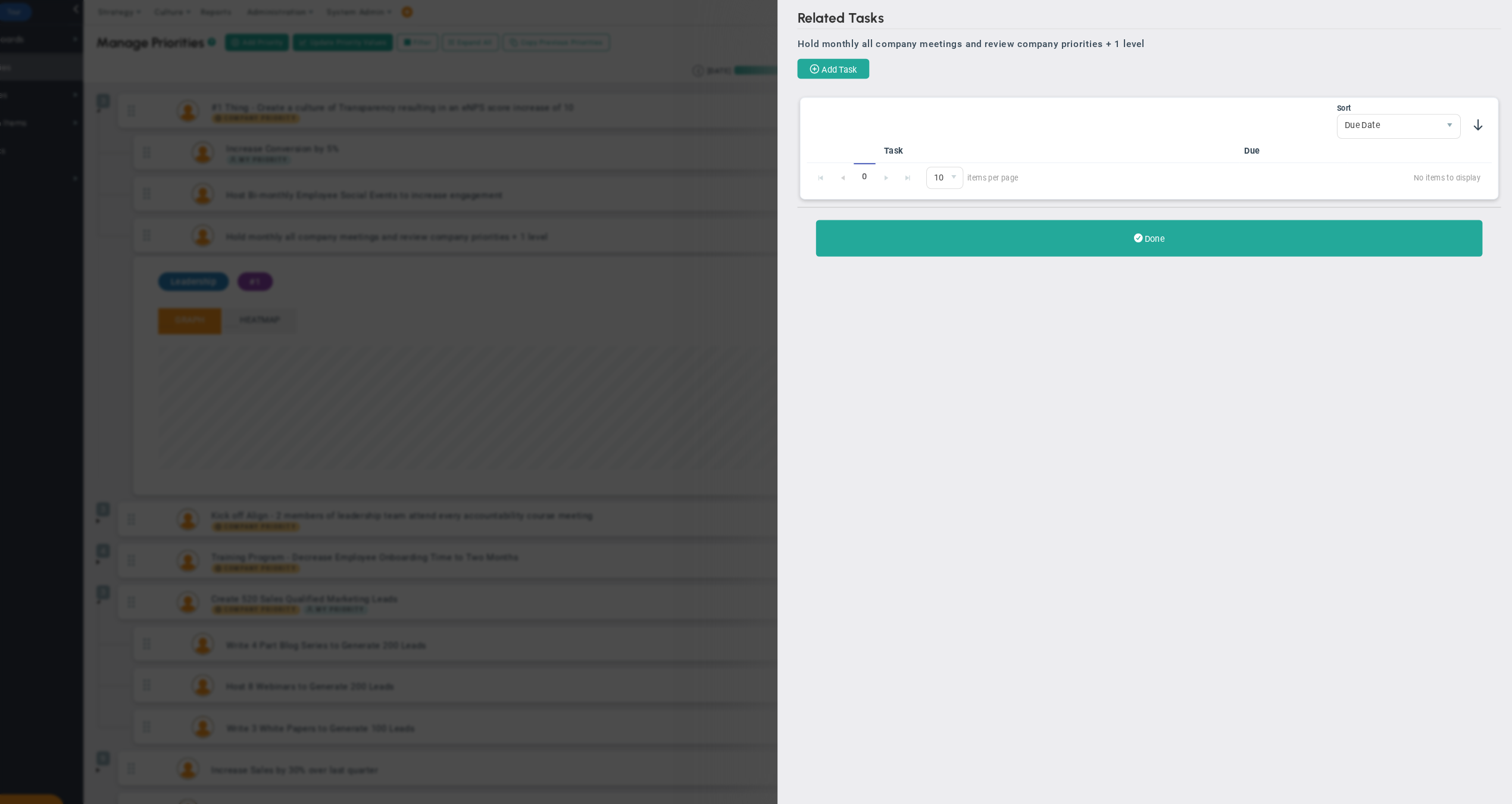
click at [814, 55] on div "Related Tasks Hold monthly all company meetings and review company priorities +…" at bounding box center [1155, 134] width 714 height 268
click at [840, 67] on span "Add Task" at bounding box center [857, 66] width 34 height 9
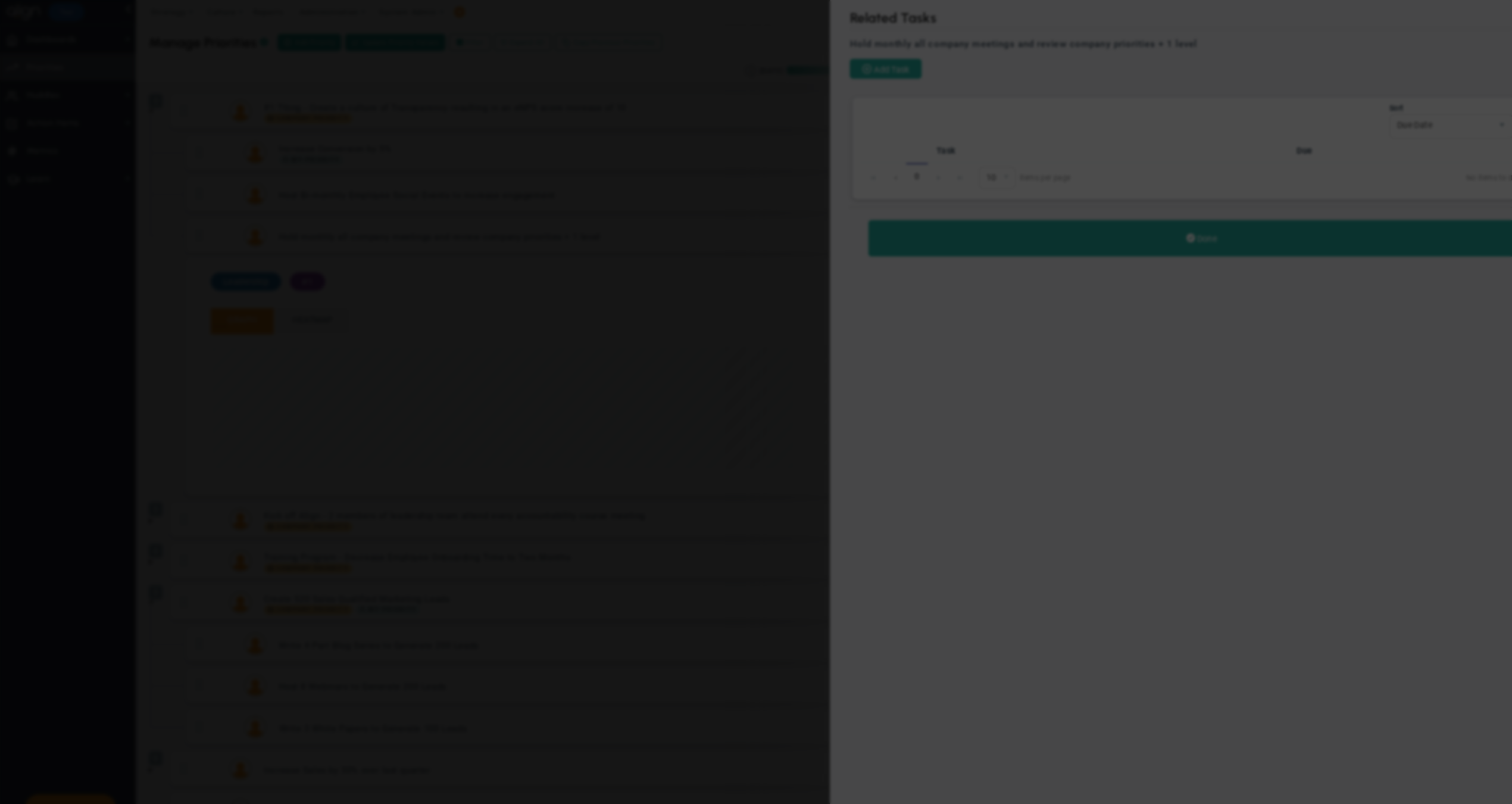
checkbox input "false"
type input "[DATE]"
checkbox input "false"
type input "Hold monthly all company meetings and review company priorities + 1 level"
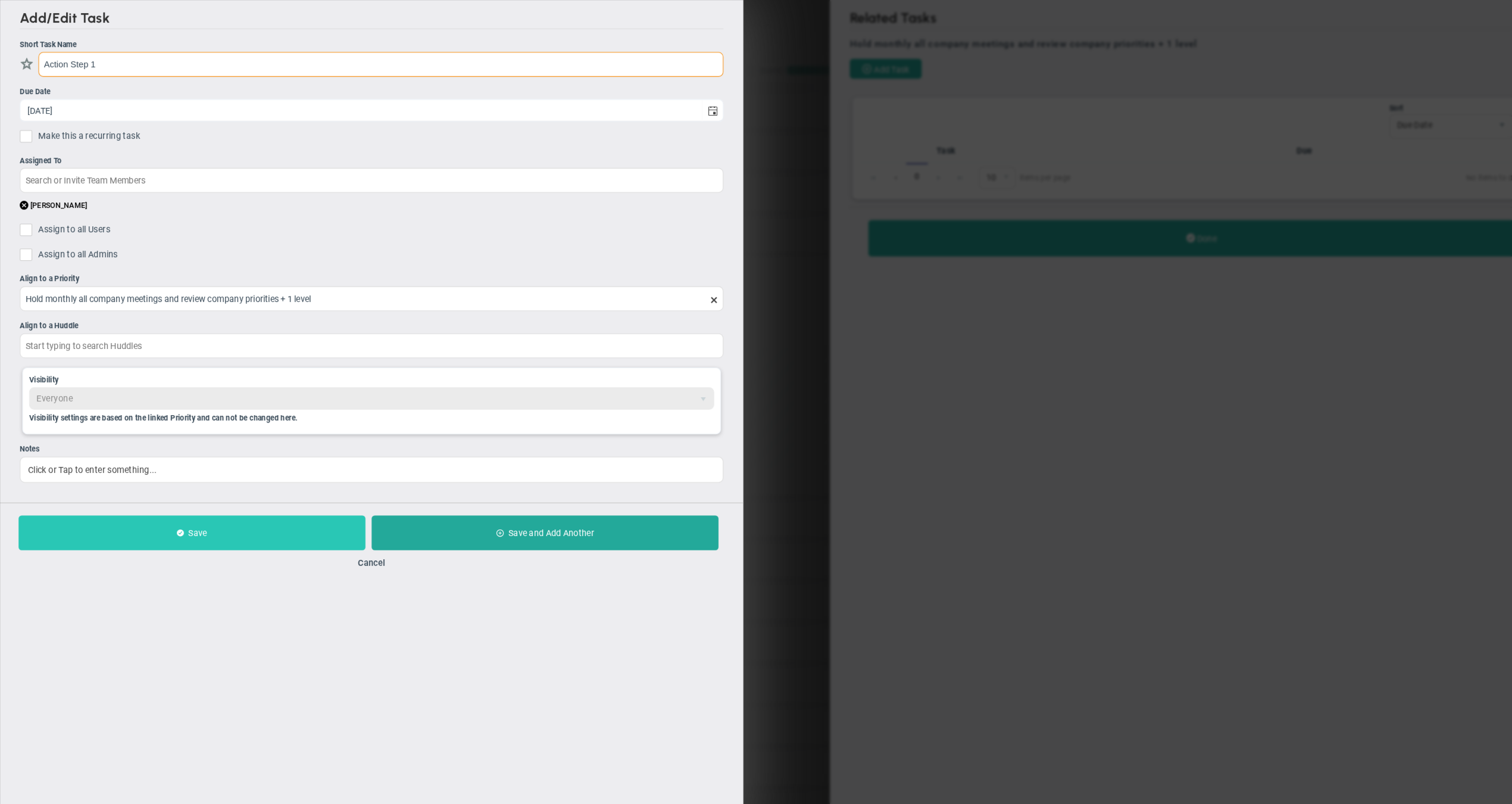
type input "Action Step 1"
click at [191, 514] on span "Save" at bounding box center [190, 512] width 18 height 9
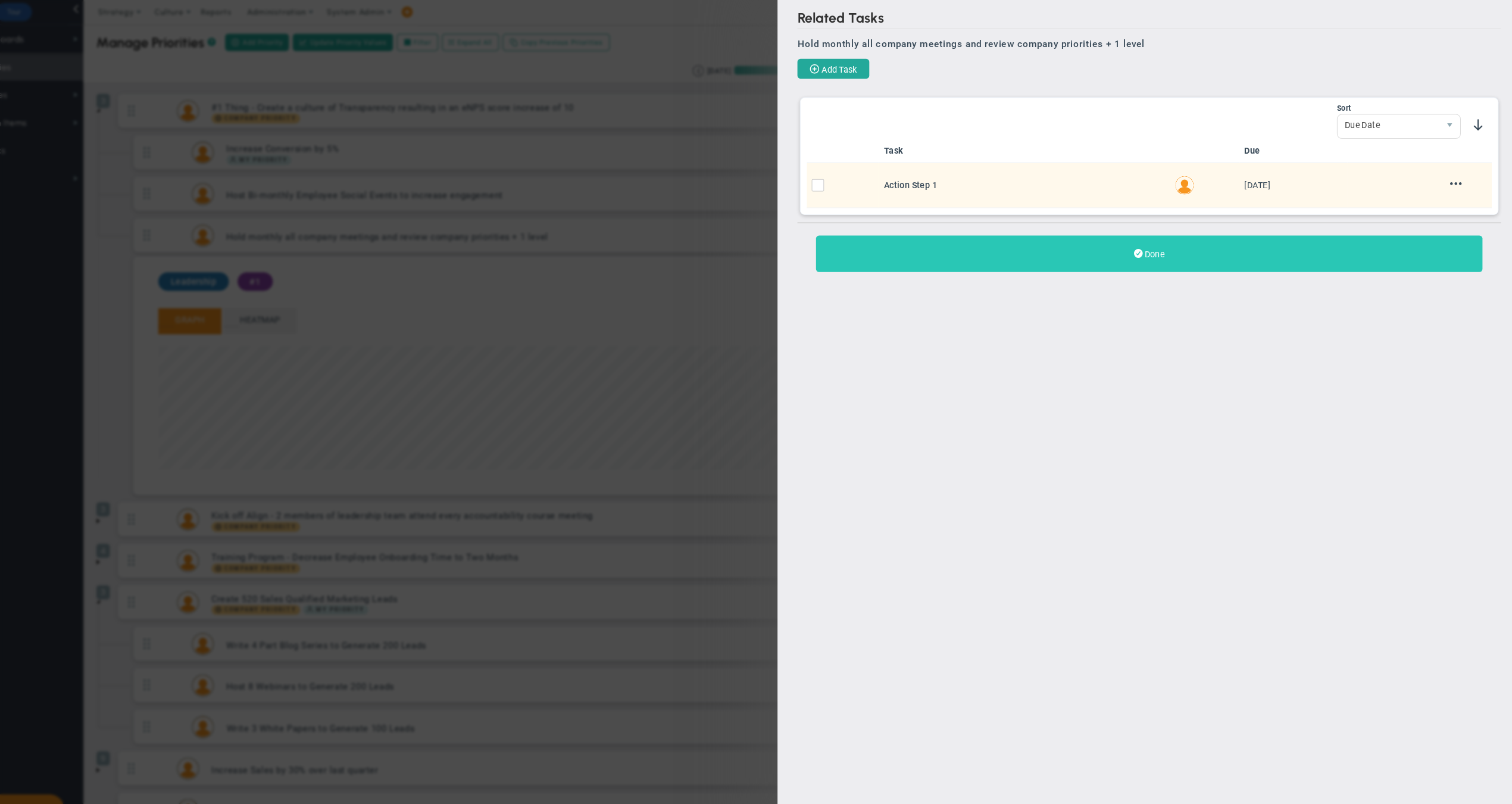
click at [1036, 249] on button "Done" at bounding box center [1155, 244] width 641 height 35
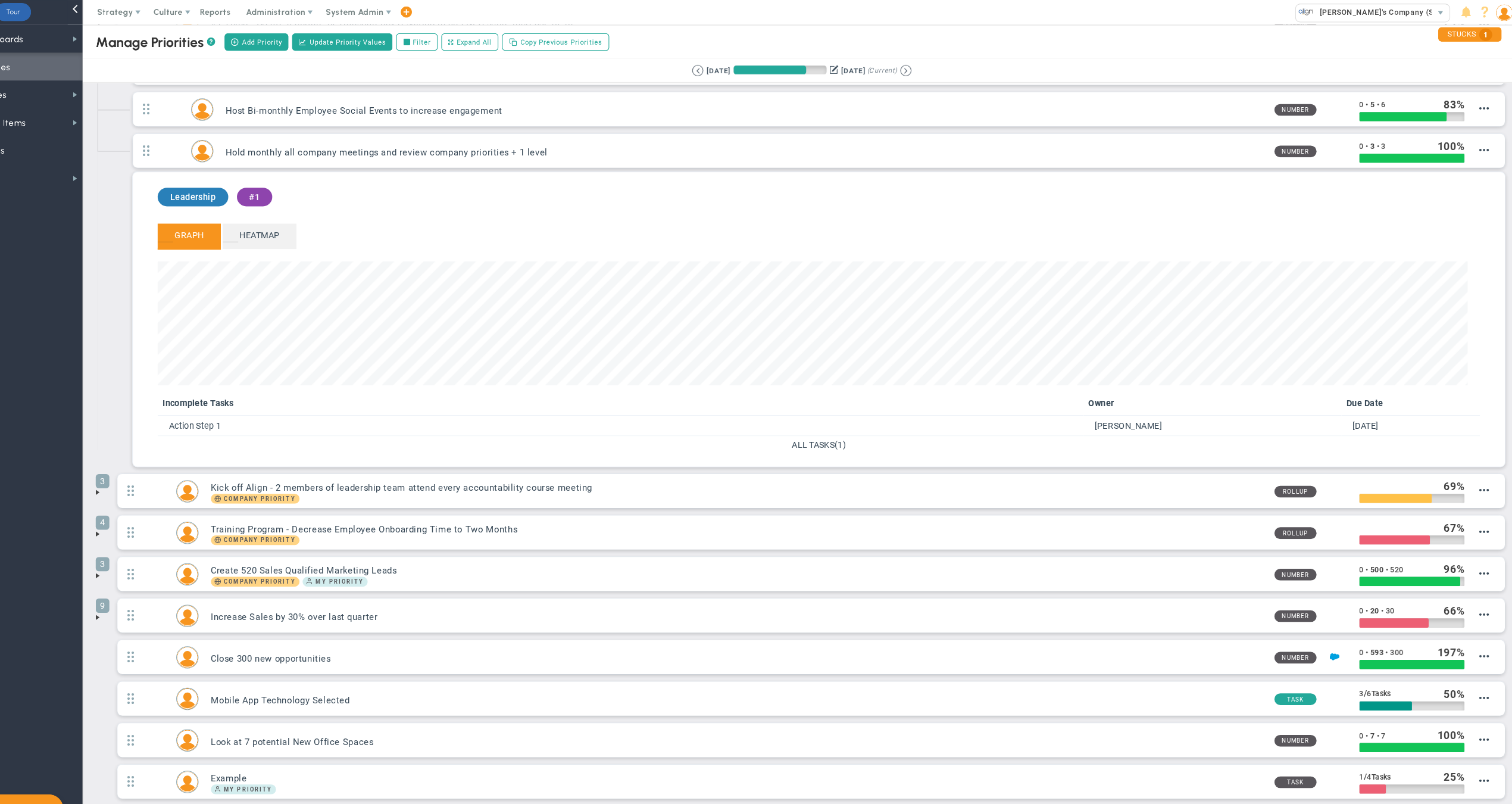
scroll to position [137, 1258]
click at [812, 433] on span "ALL TASKS" at bounding box center [832, 427] width 41 height 9
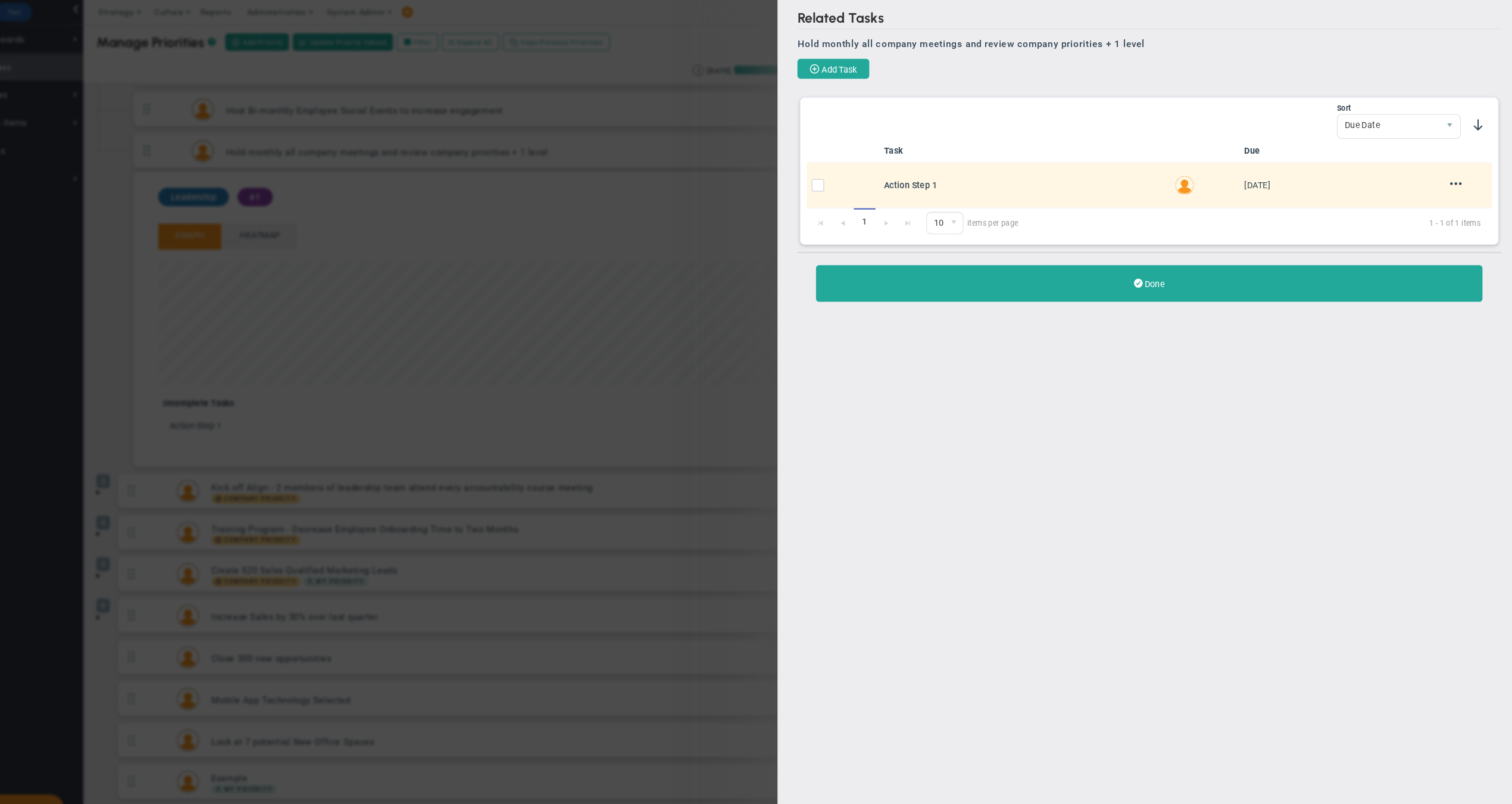
click at [833, 181] on input "checkbox" at bounding box center [839, 180] width 12 height 12
checkbox input "true"
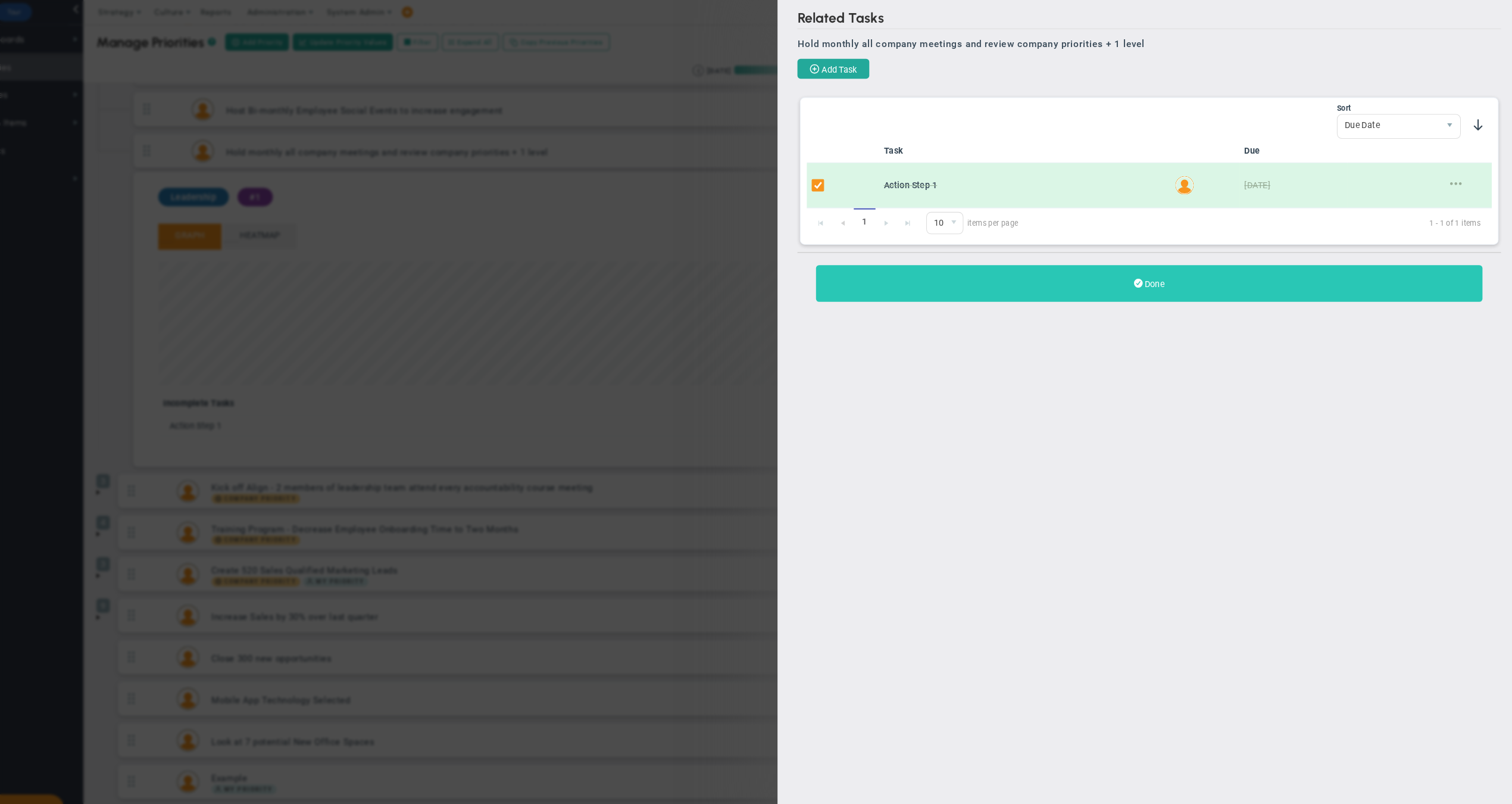
click at [937, 272] on button "Done" at bounding box center [1155, 273] width 641 height 35
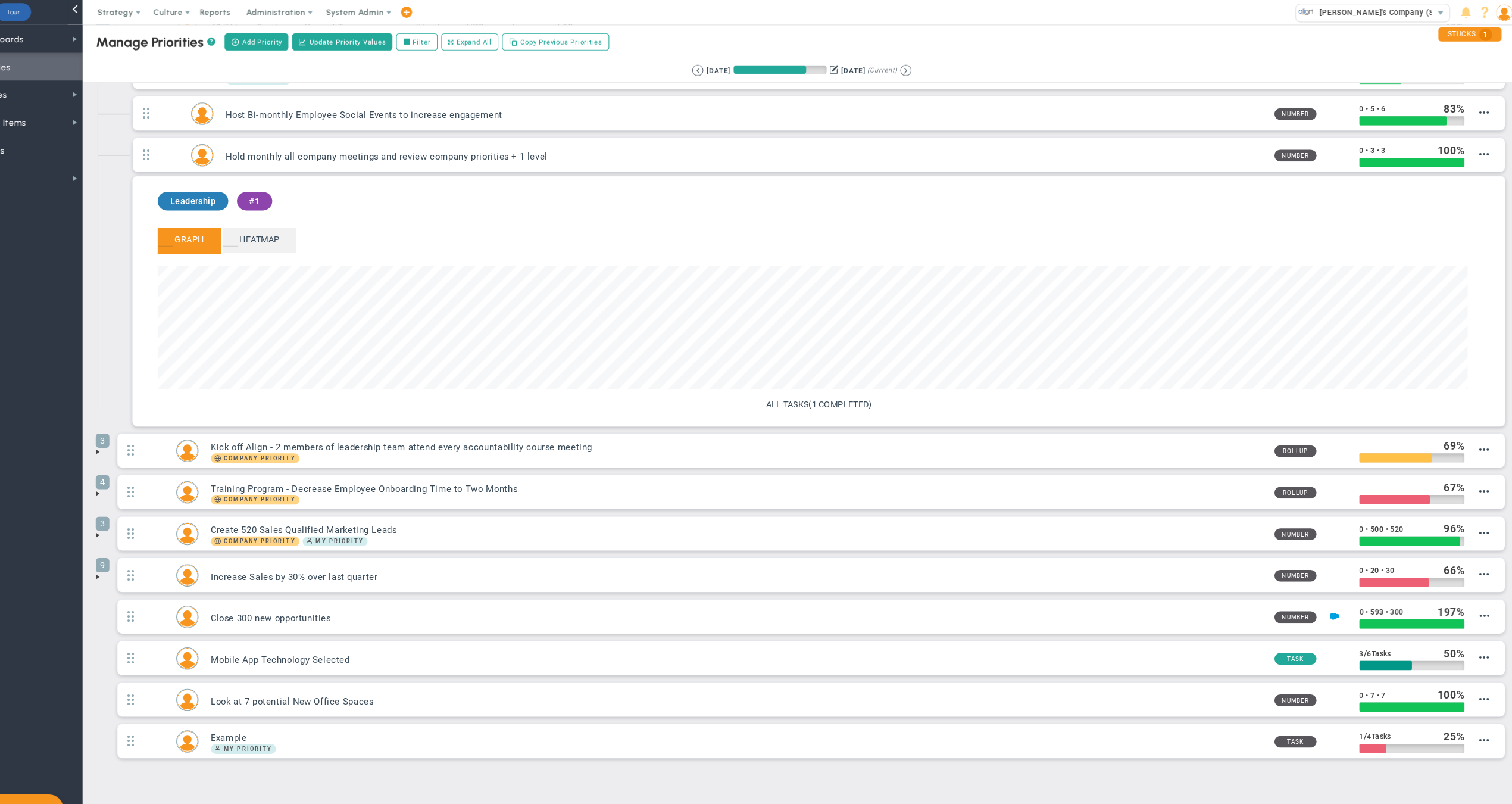
scroll to position [137, 1258]
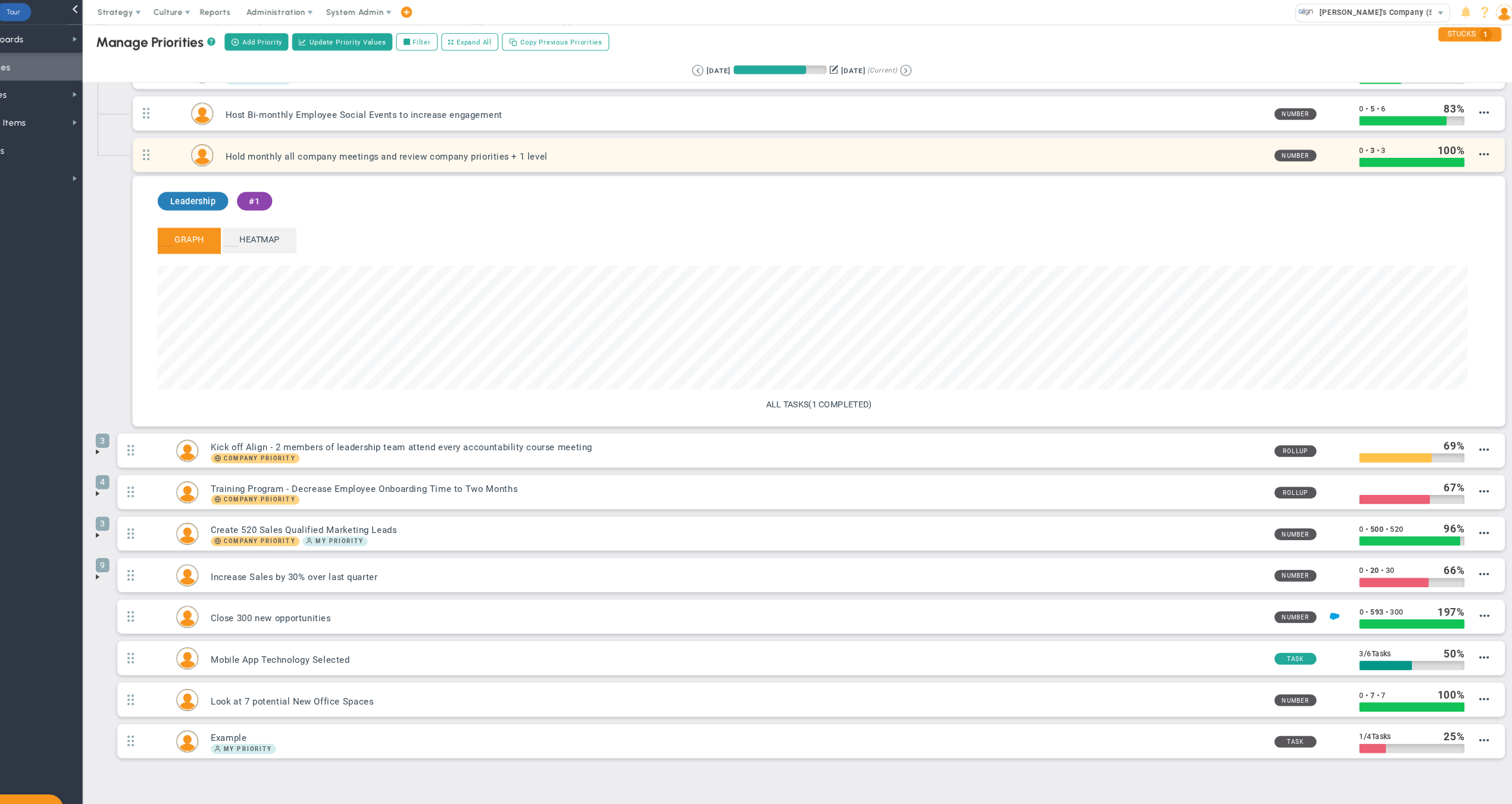
click at [1022, 148] on h3 "Hold monthly all company meetings and review company priorities + 1 level" at bounding box center [767, 151] width 999 height 11
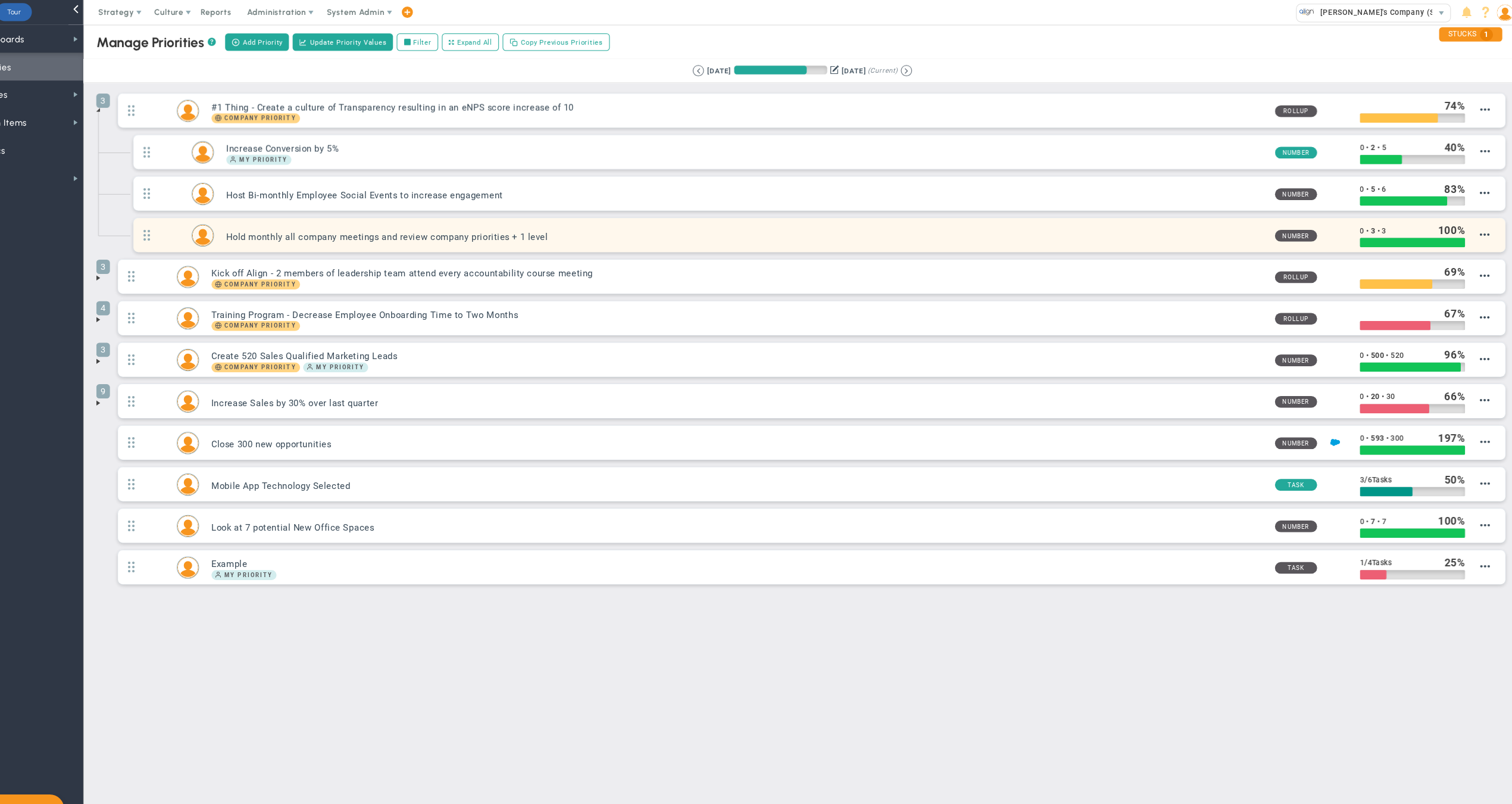
scroll to position [0, 0]
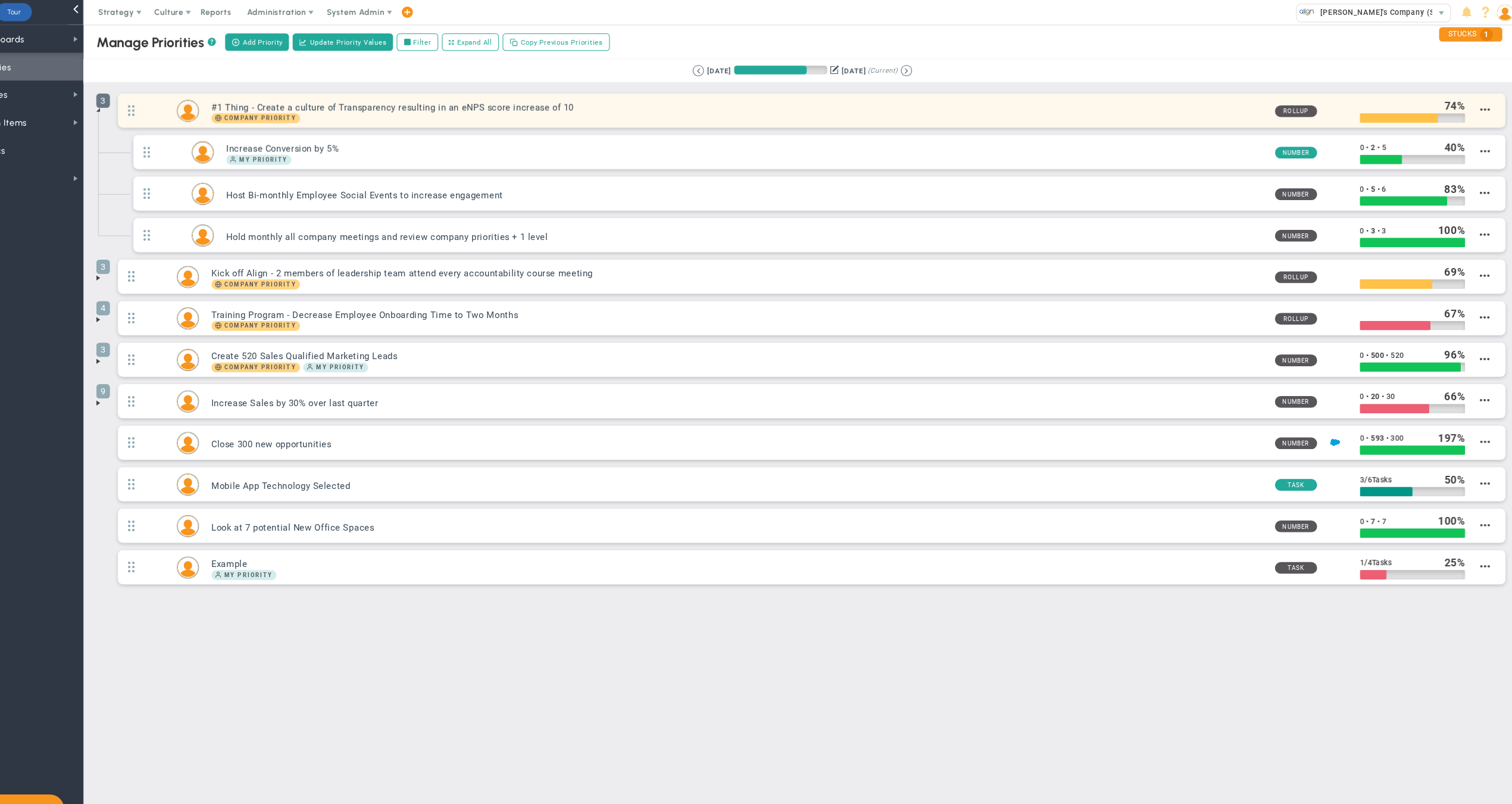
click at [143, 99] on span "3" at bounding box center [149, 97] width 13 height 14
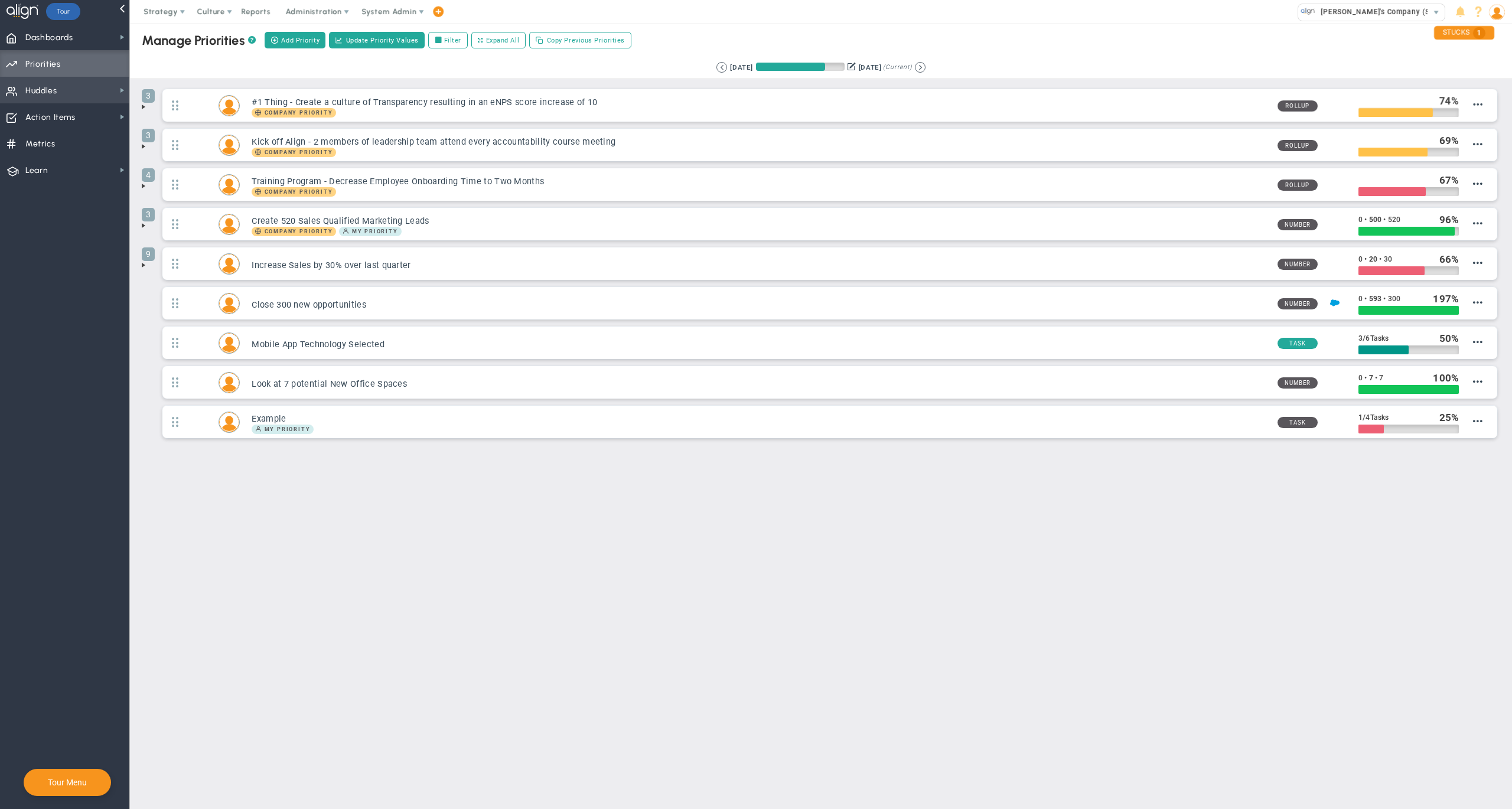
click at [74, 86] on span "Huddles Huddles" at bounding box center [64, 90] width 129 height 27
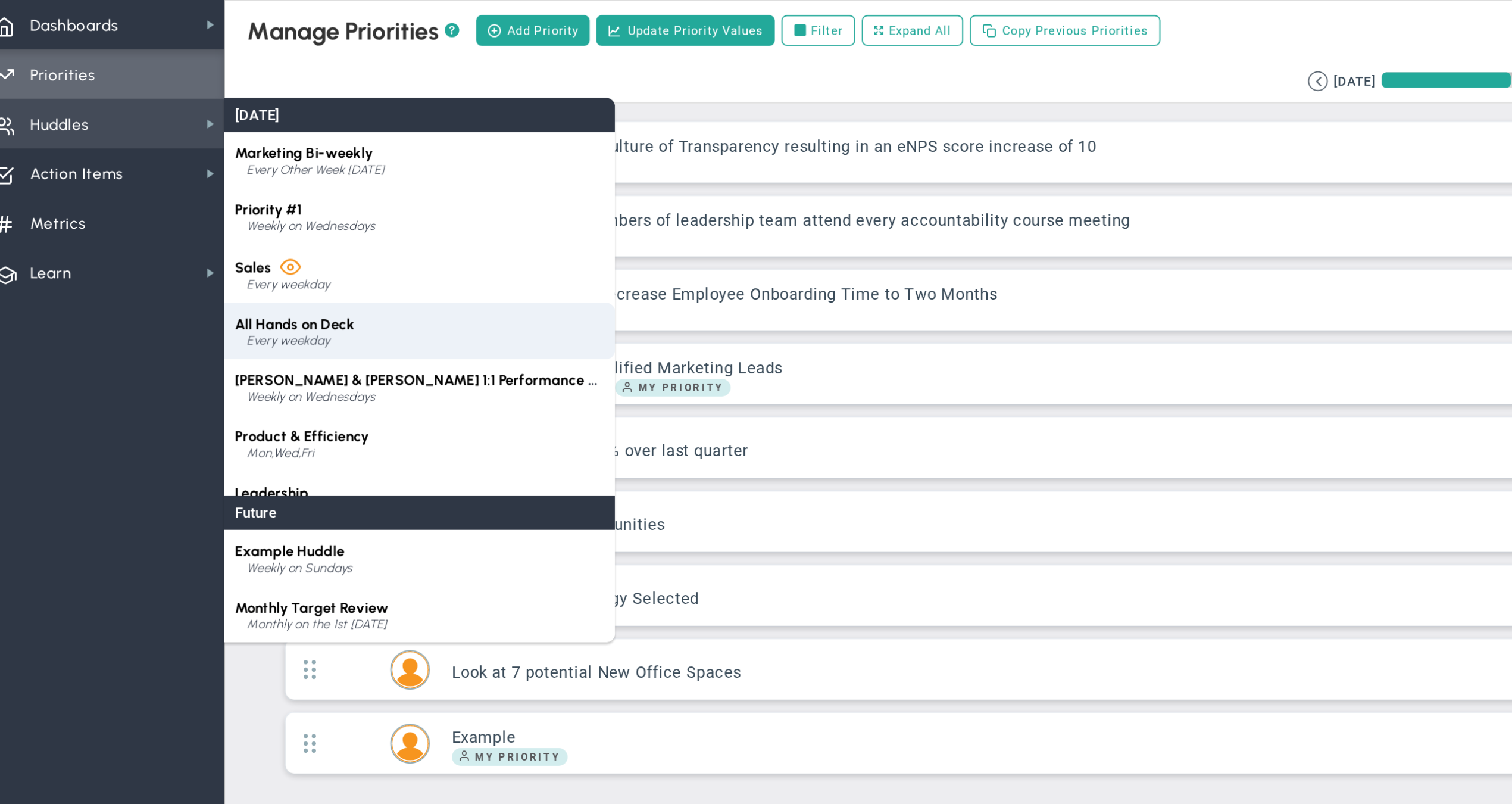
click at [189, 188] on div "All Hands on Deck Every weekday" at bounding box center [236, 203] width 211 height 30
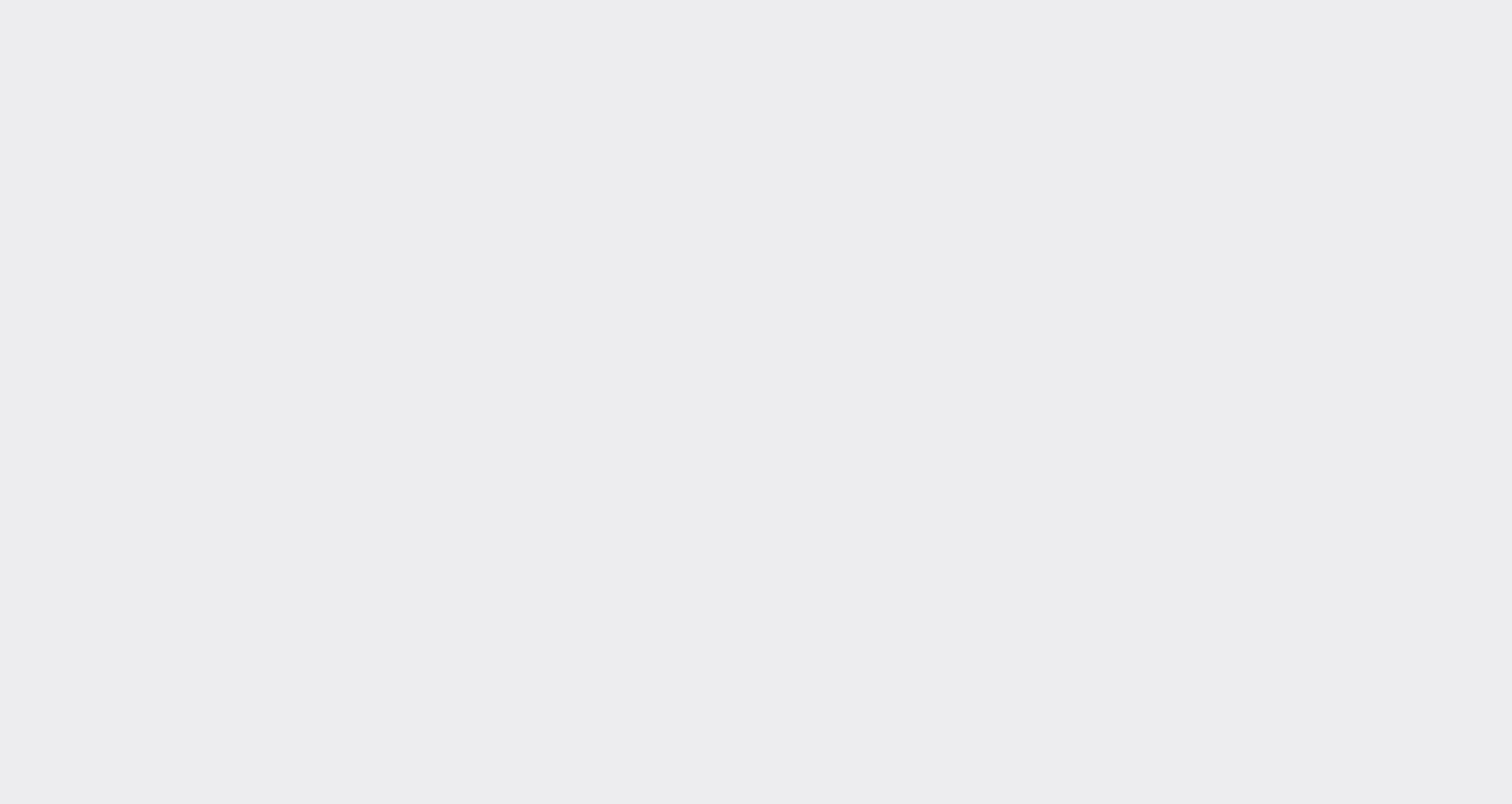
type input "[DATE]"
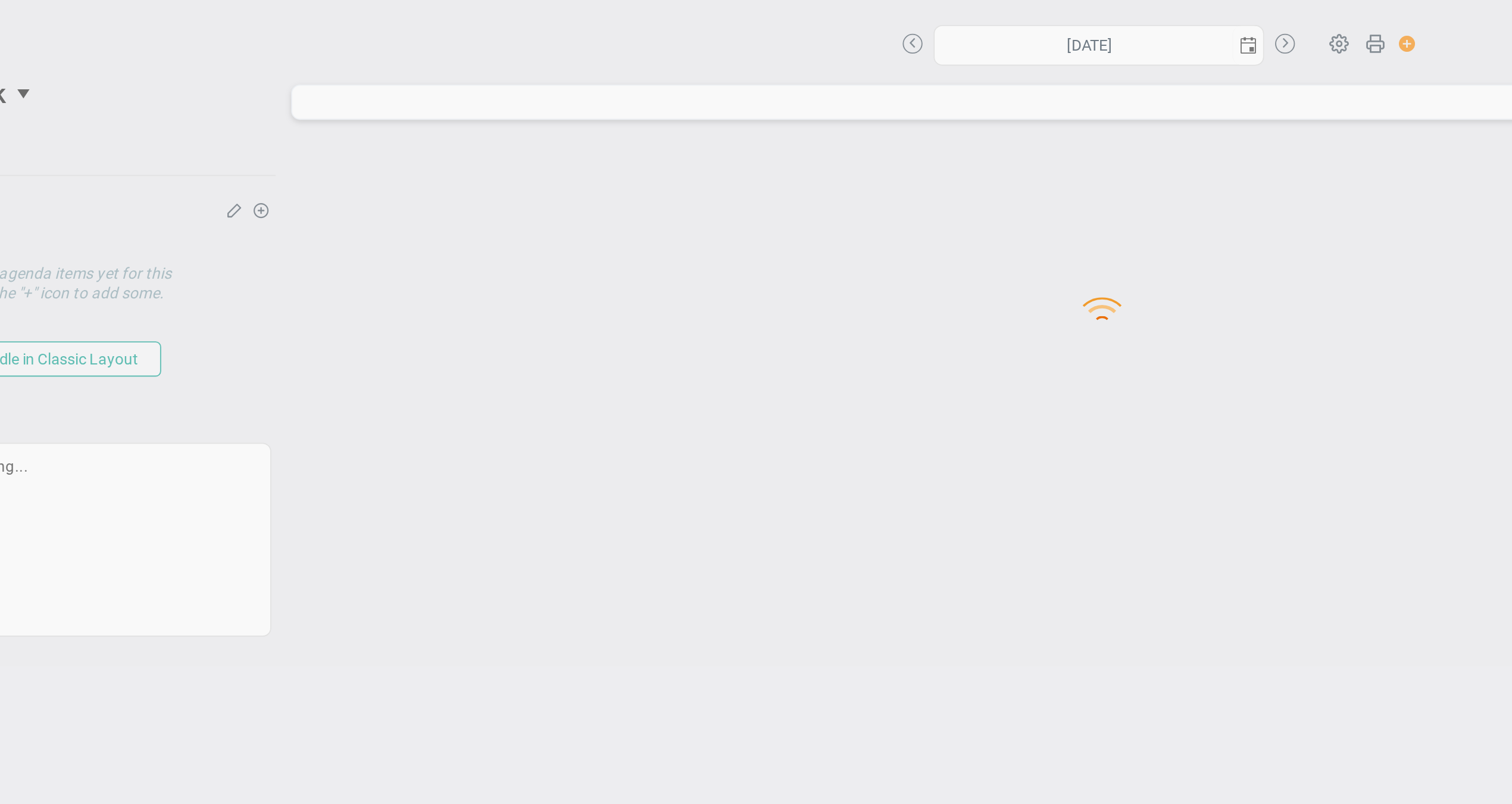
type input "[DATE]"
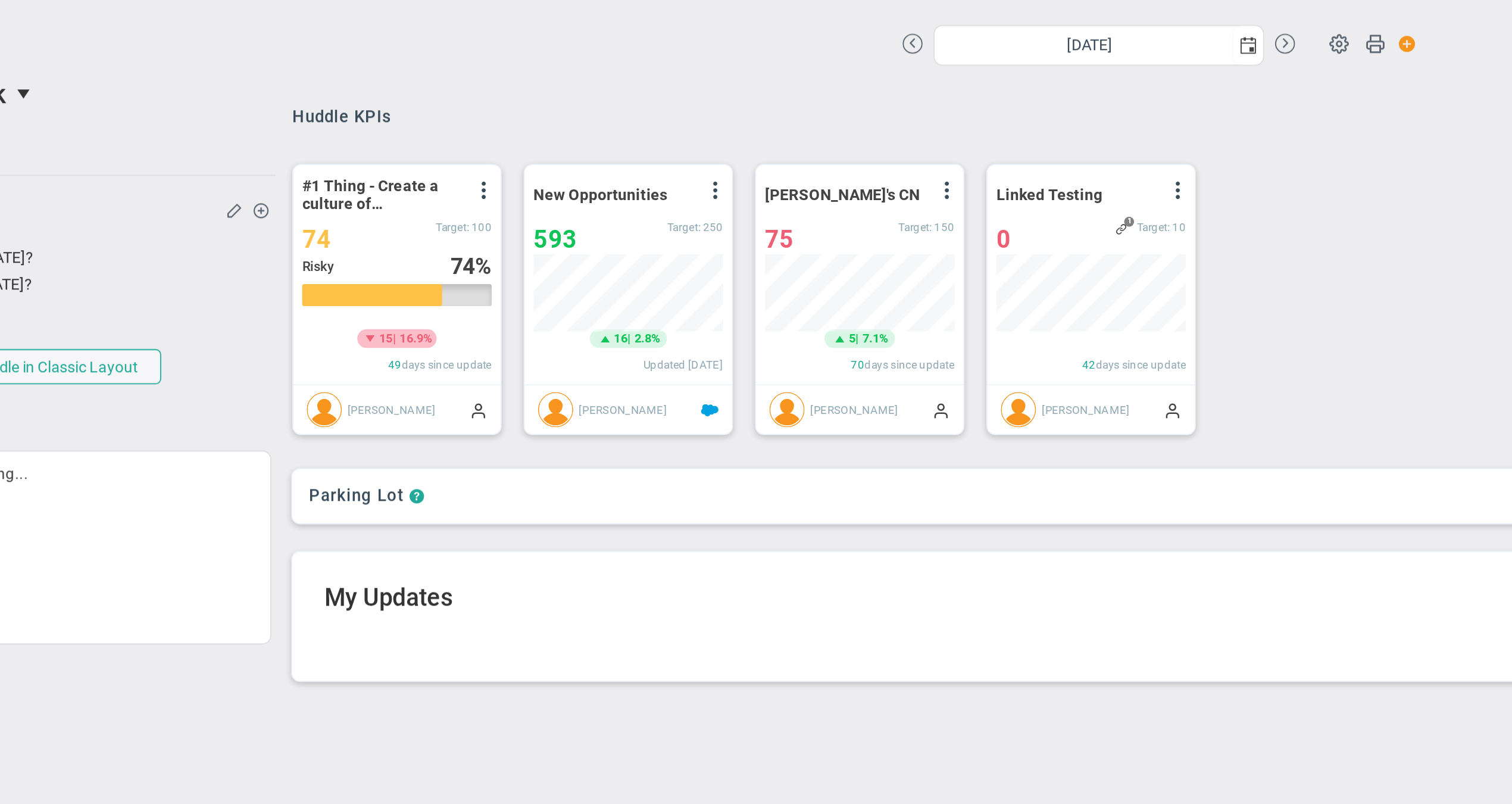
scroll to position [41, 101]
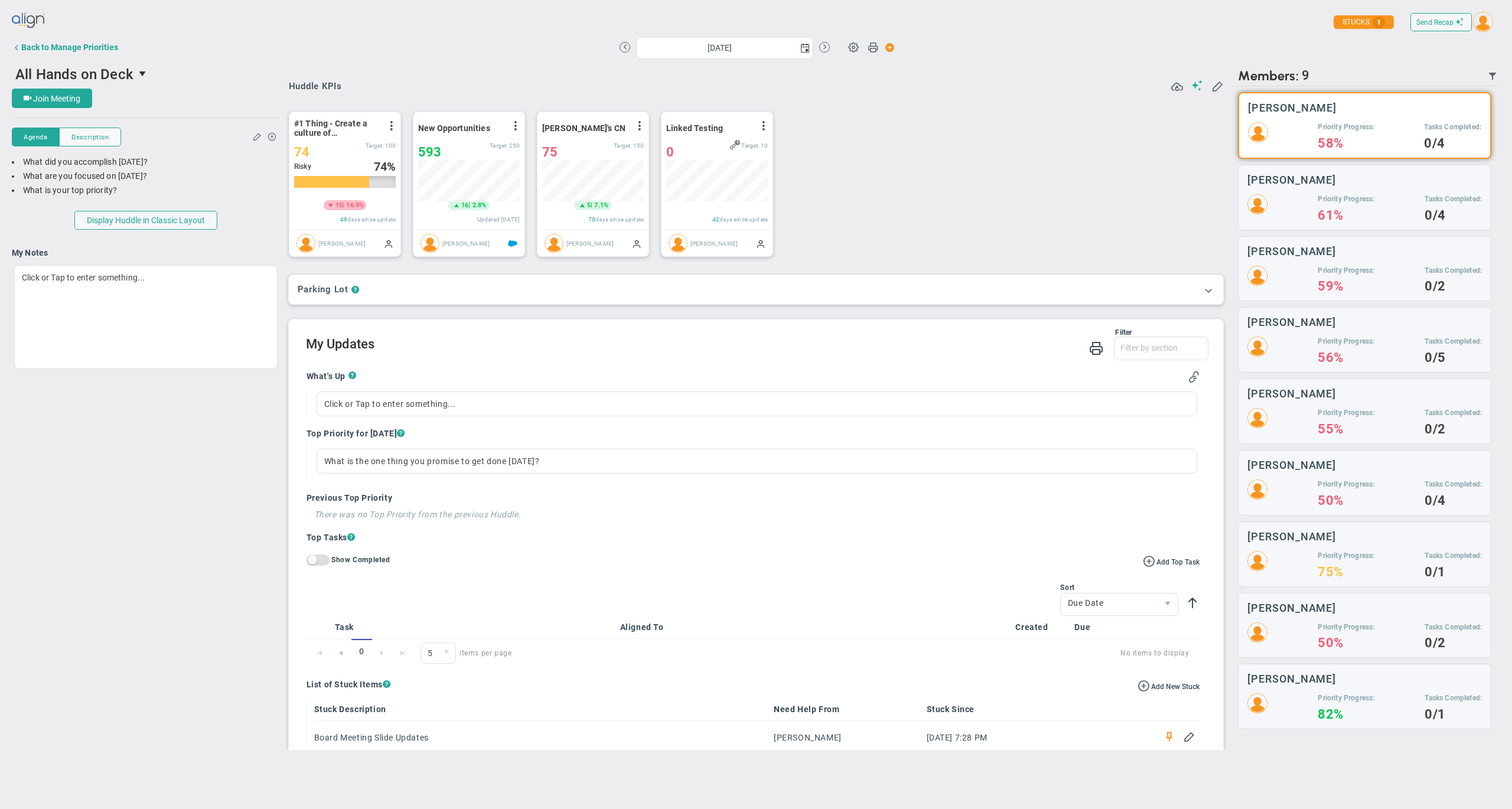
click at [957, 194] on div "#1 Thing - Create a culture of Transparency resulting in an eNPS score increase…" at bounding box center [752, 183] width 950 height 169
click at [1437, 22] on span "Send Recap" at bounding box center [1435, 22] width 37 height 8
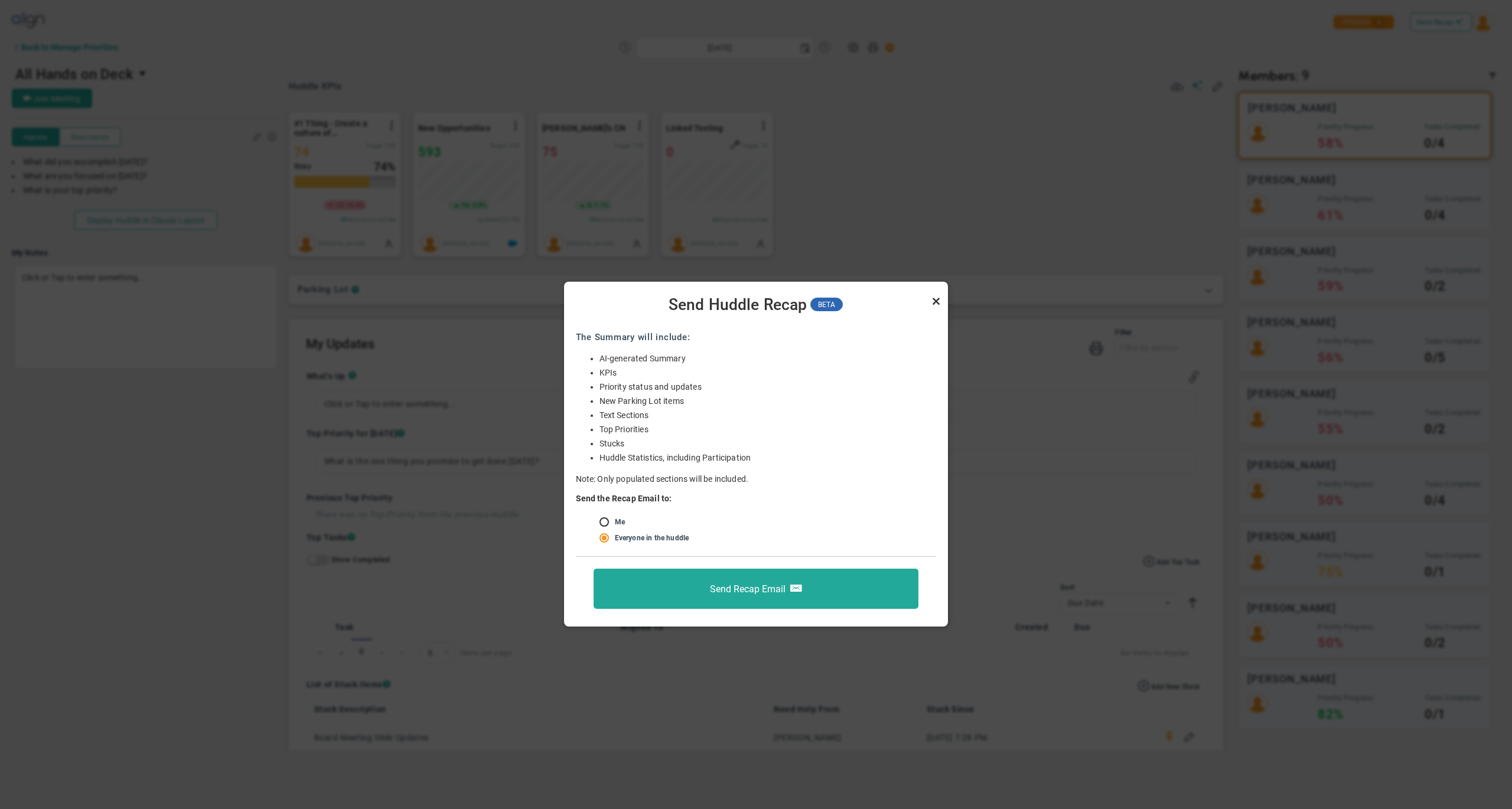
click at [938, 301] on link "Close" at bounding box center [936, 301] width 14 height 14
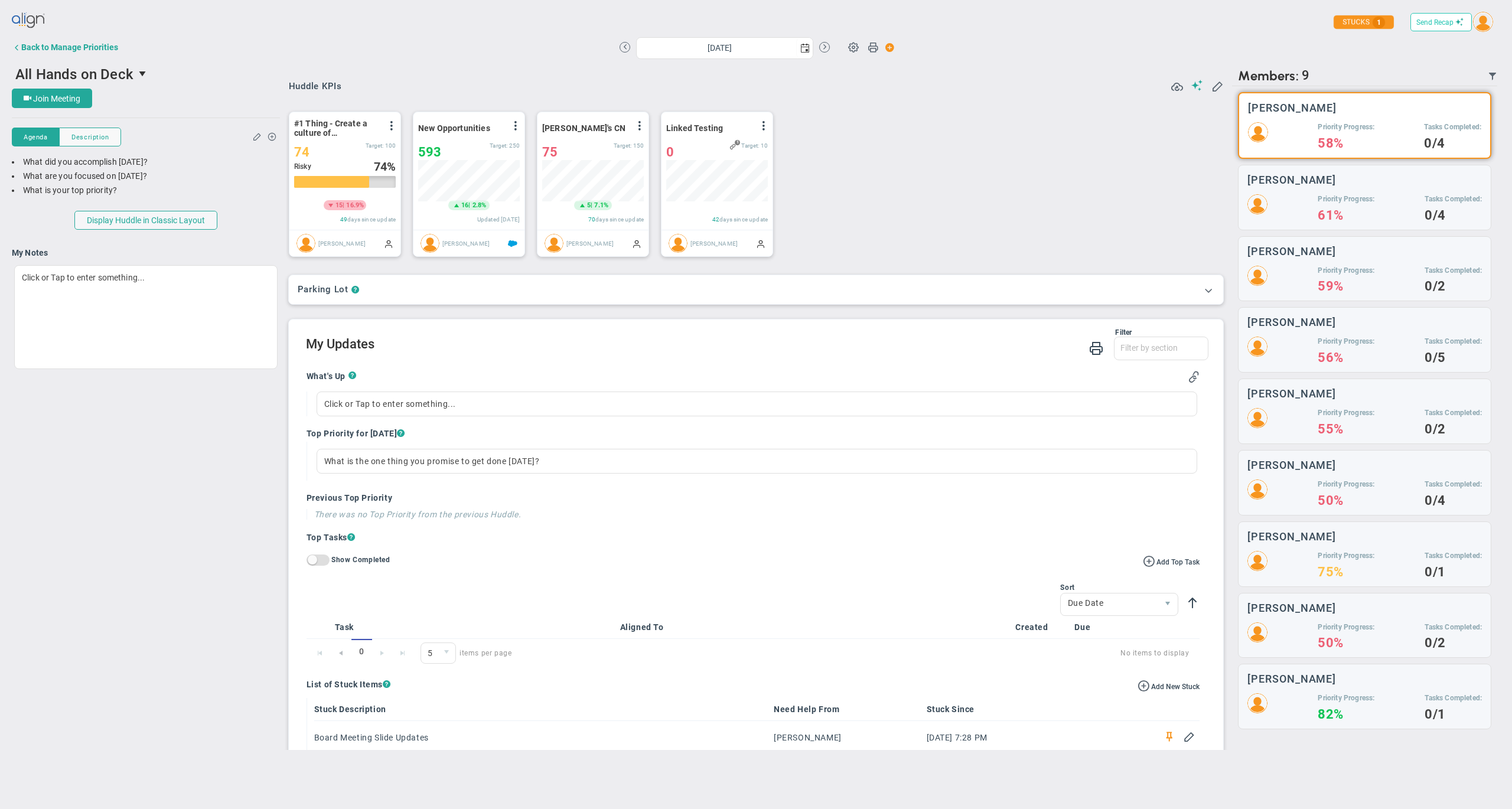
click at [1440, 27] on button "Send Recap" at bounding box center [1441, 22] width 61 height 18
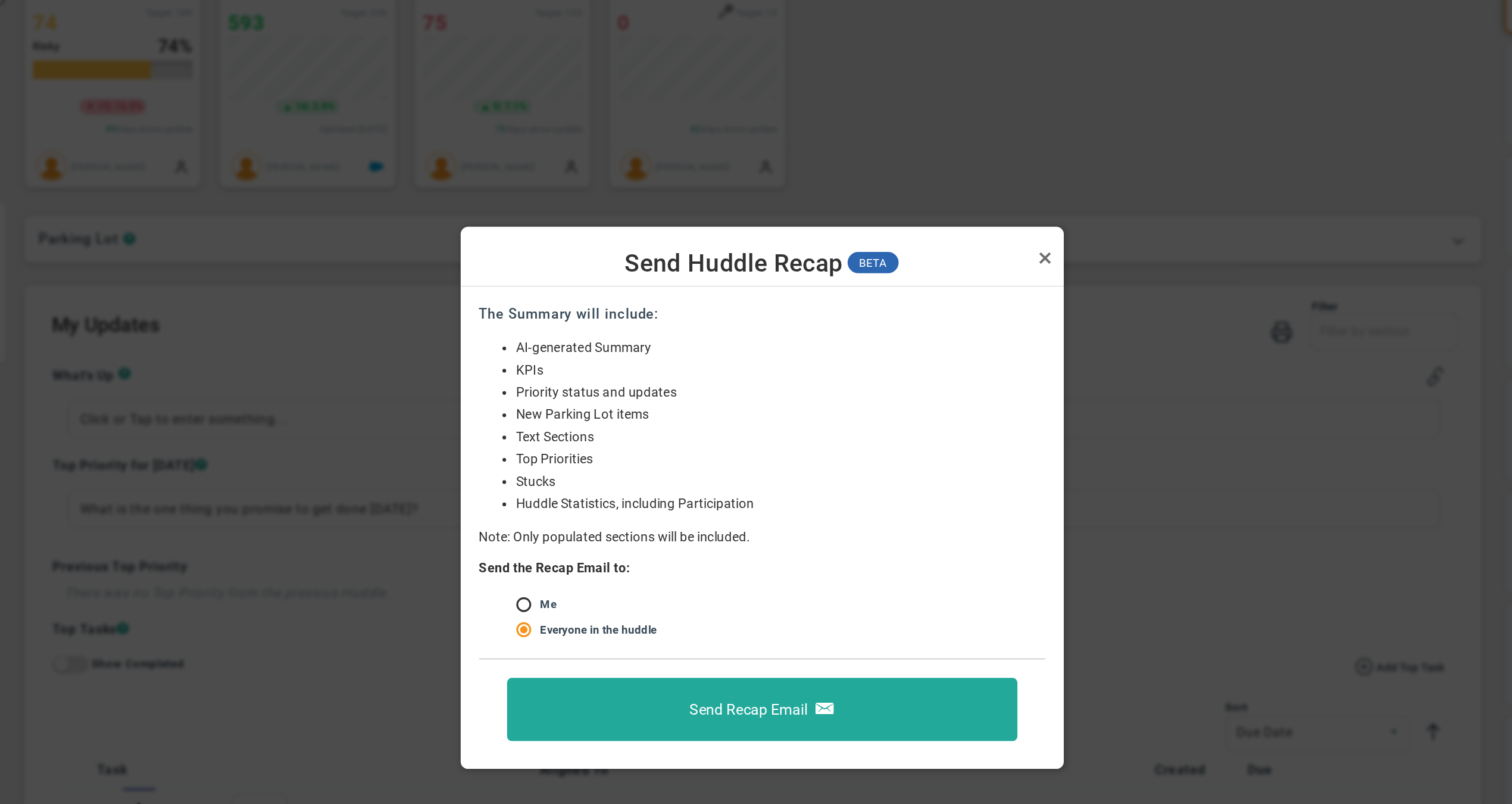
click at [607, 523] on input "radio" at bounding box center [613, 527] width 12 height 9
radio input "true"
click at [607, 538] on input "radio" at bounding box center [613, 543] width 12 height 9
radio input "true"
click at [936, 297] on link "Close" at bounding box center [943, 303] width 14 height 14
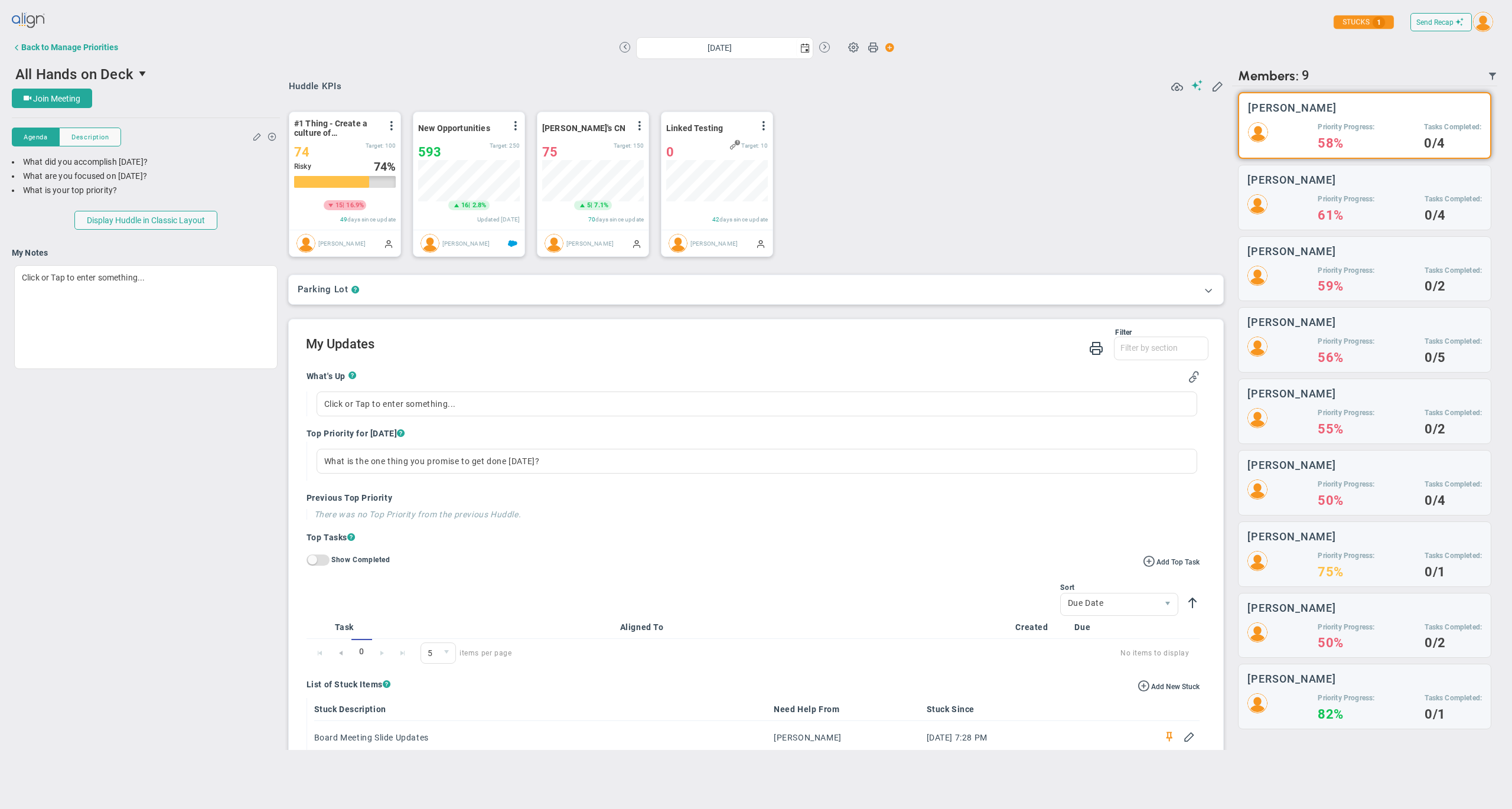
click at [896, 147] on div "#1 Thing - Create a culture of Transparency resulting in an eNPS score increase…" at bounding box center [752, 183] width 950 height 169
click at [88, 49] on div "Back to Manage Priorities" at bounding box center [69, 47] width 97 height 9
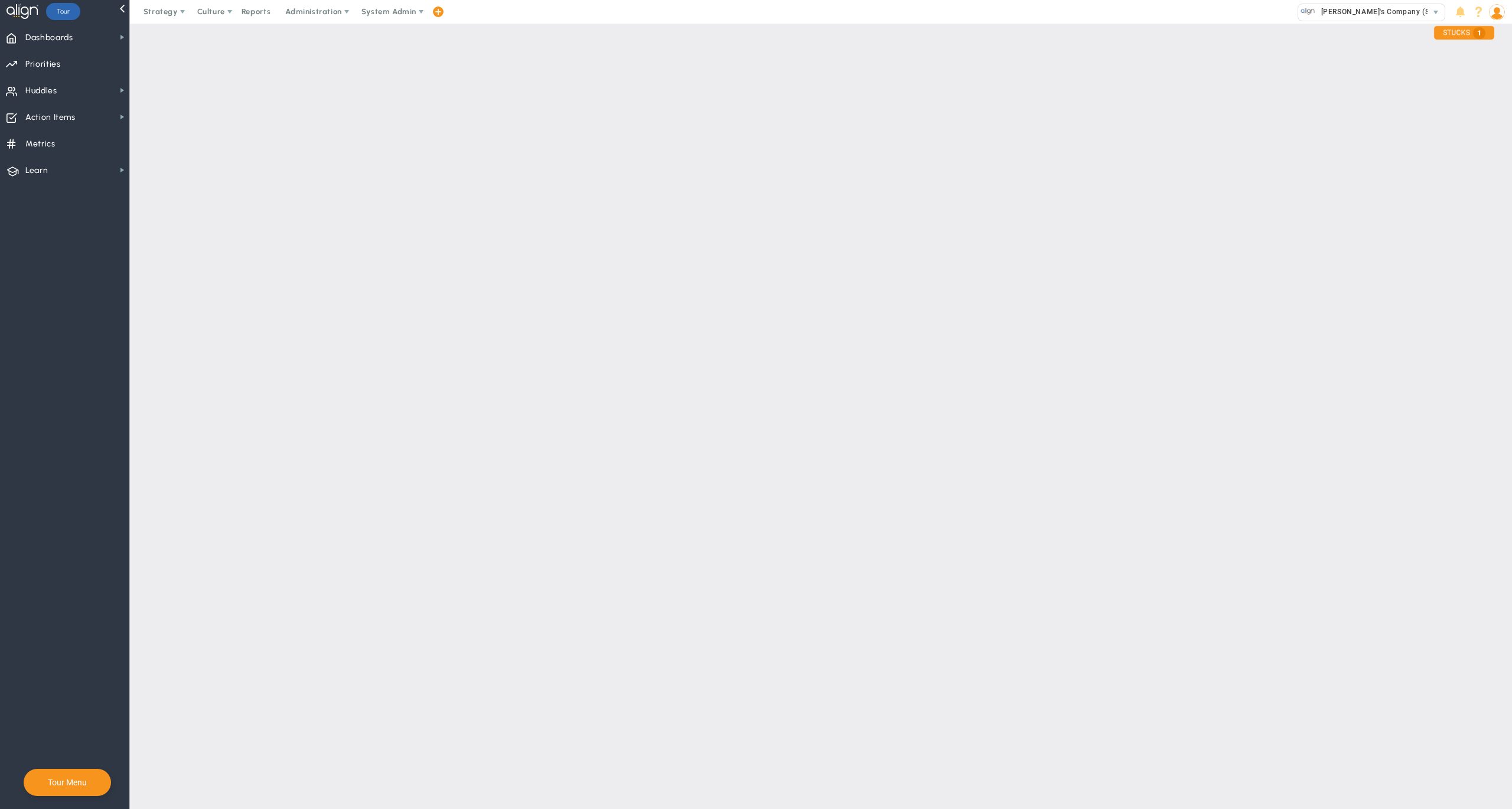
checkbox input "false"
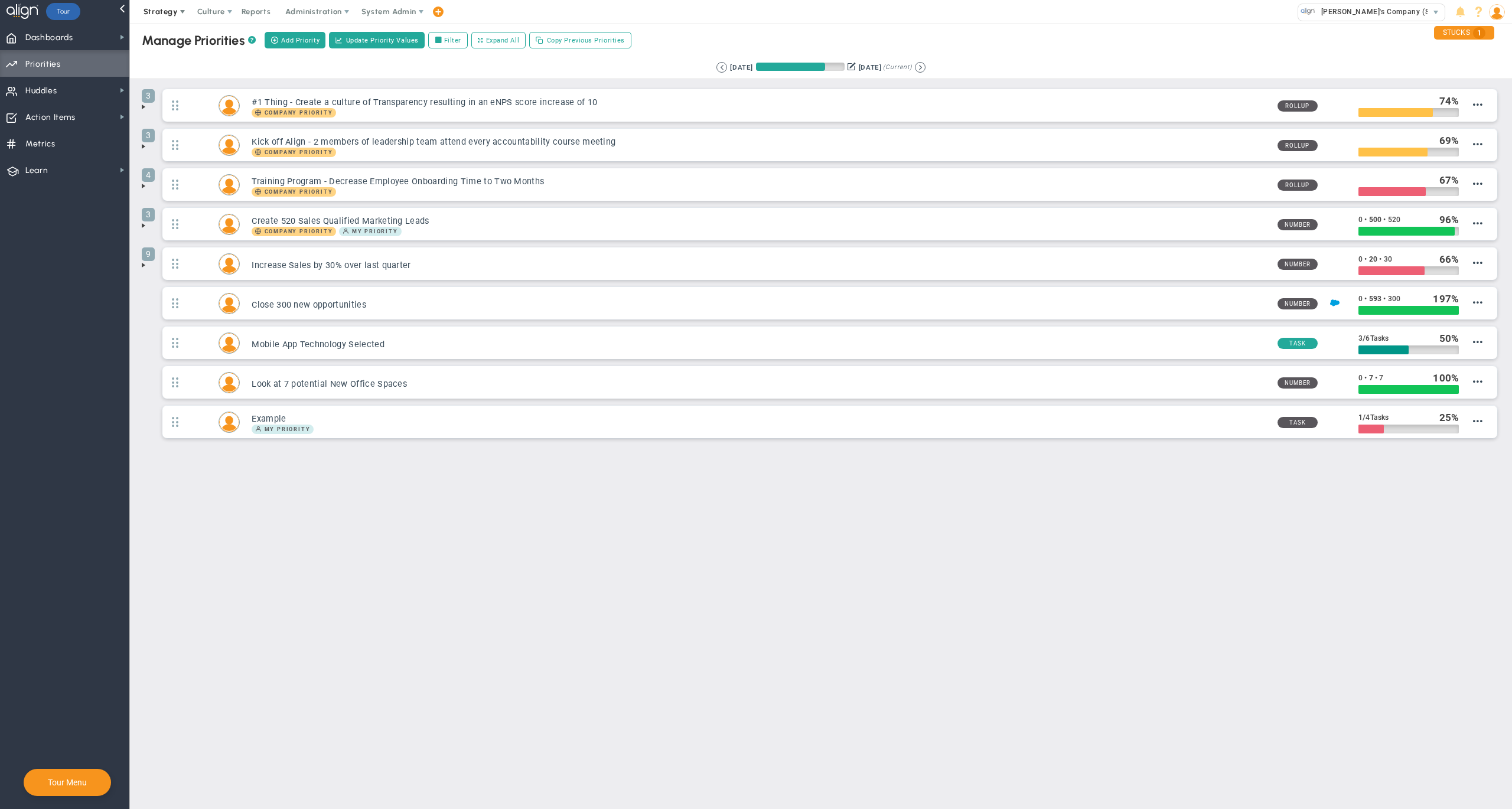
click at [166, 10] on span "Strategy" at bounding box center [160, 11] width 34 height 9
click at [69, 86] on span "Huddles Huddles" at bounding box center [64, 90] width 129 height 27
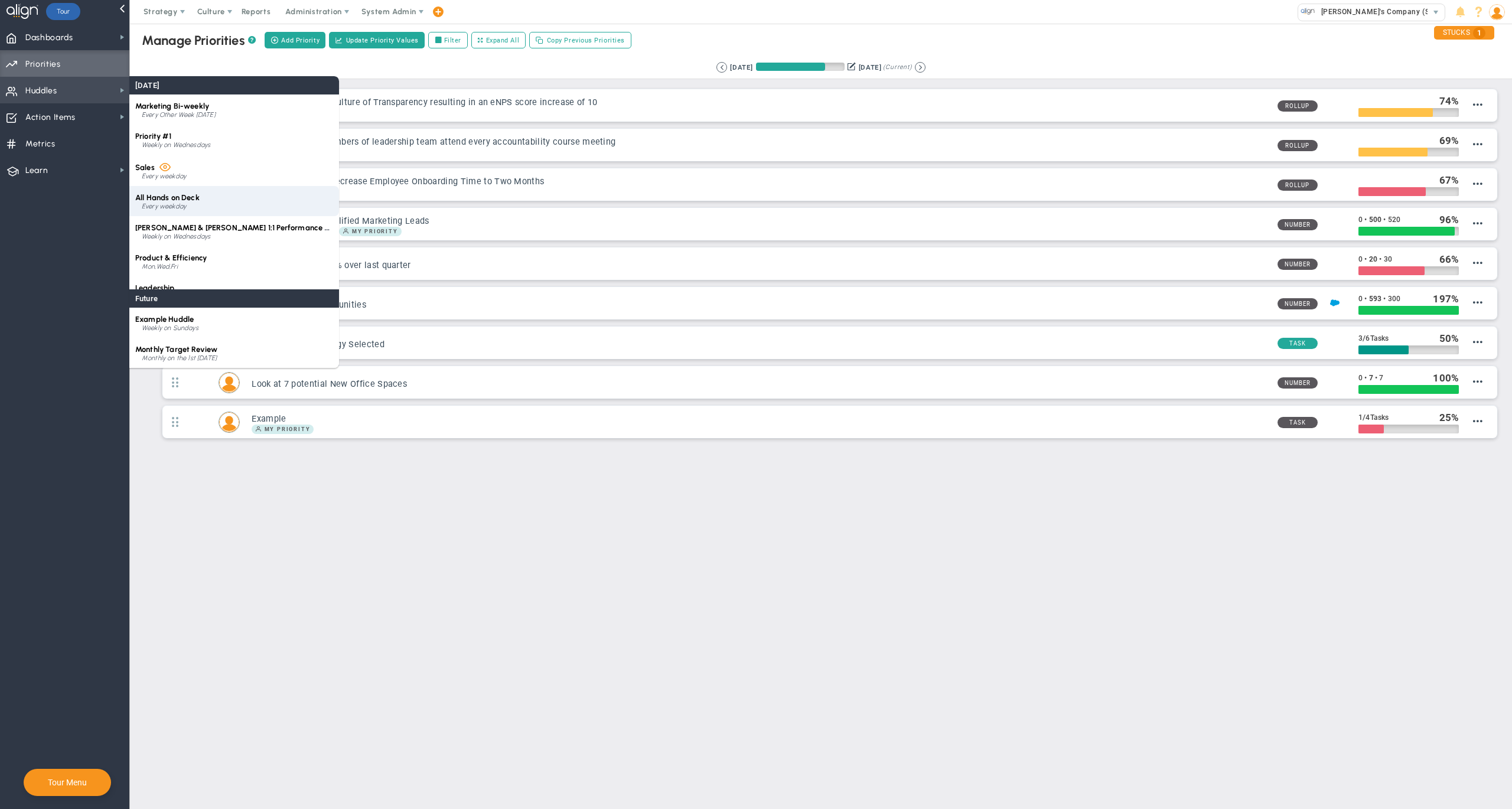
click at [180, 195] on span "All Hands on Deck" at bounding box center [167, 197] width 64 height 9
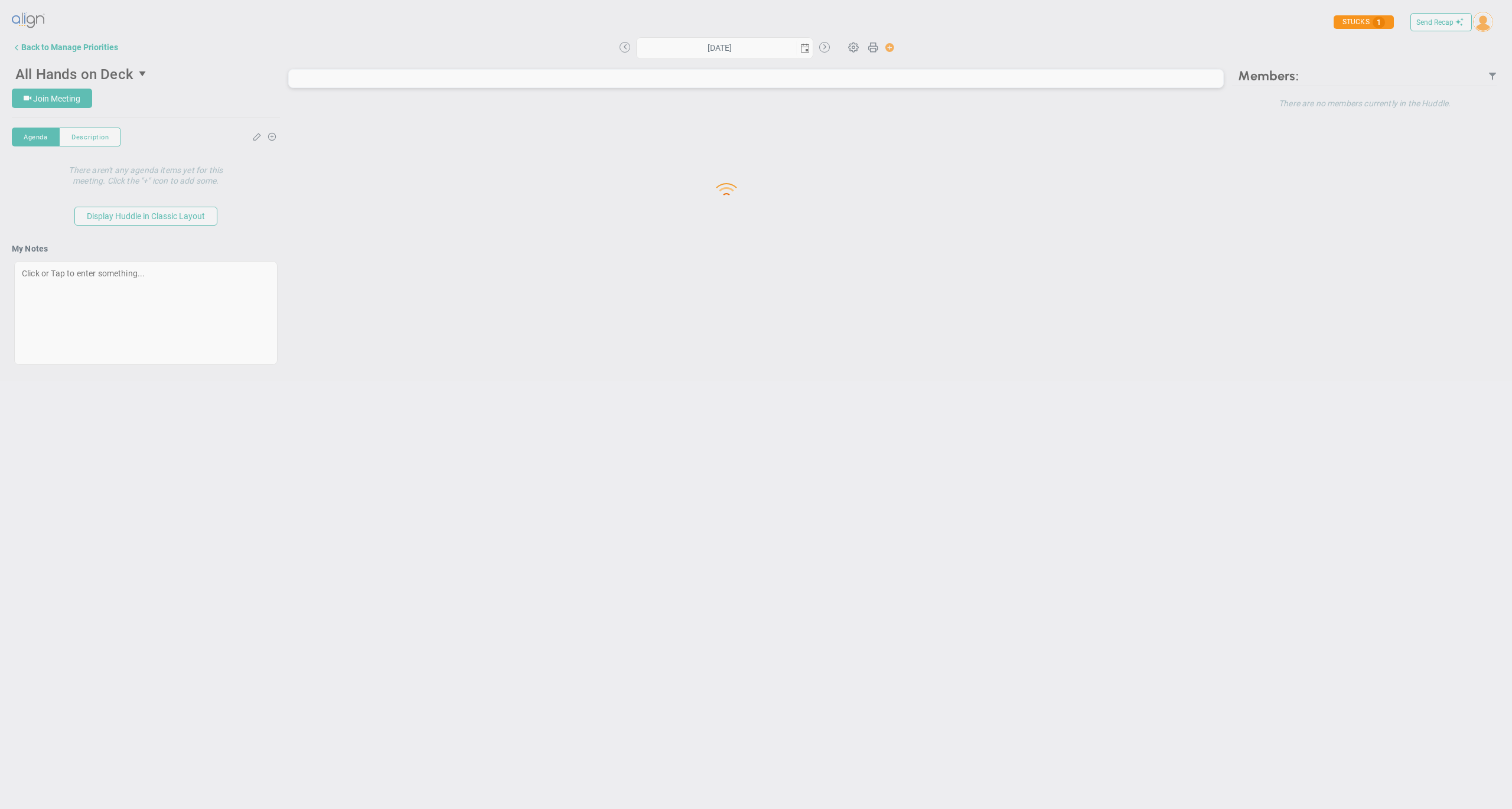
type input "[DATE]"
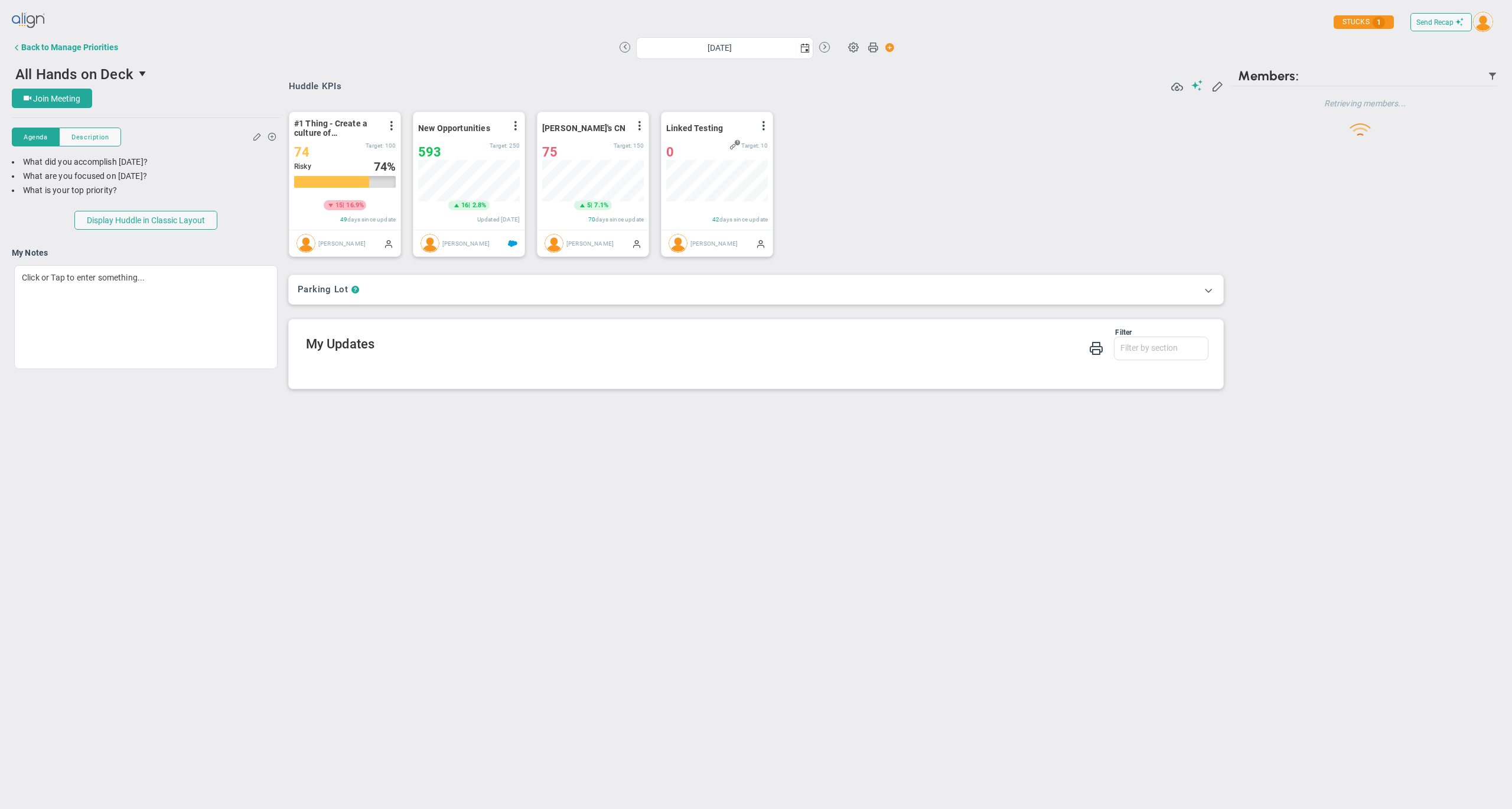
scroll to position [41, 101]
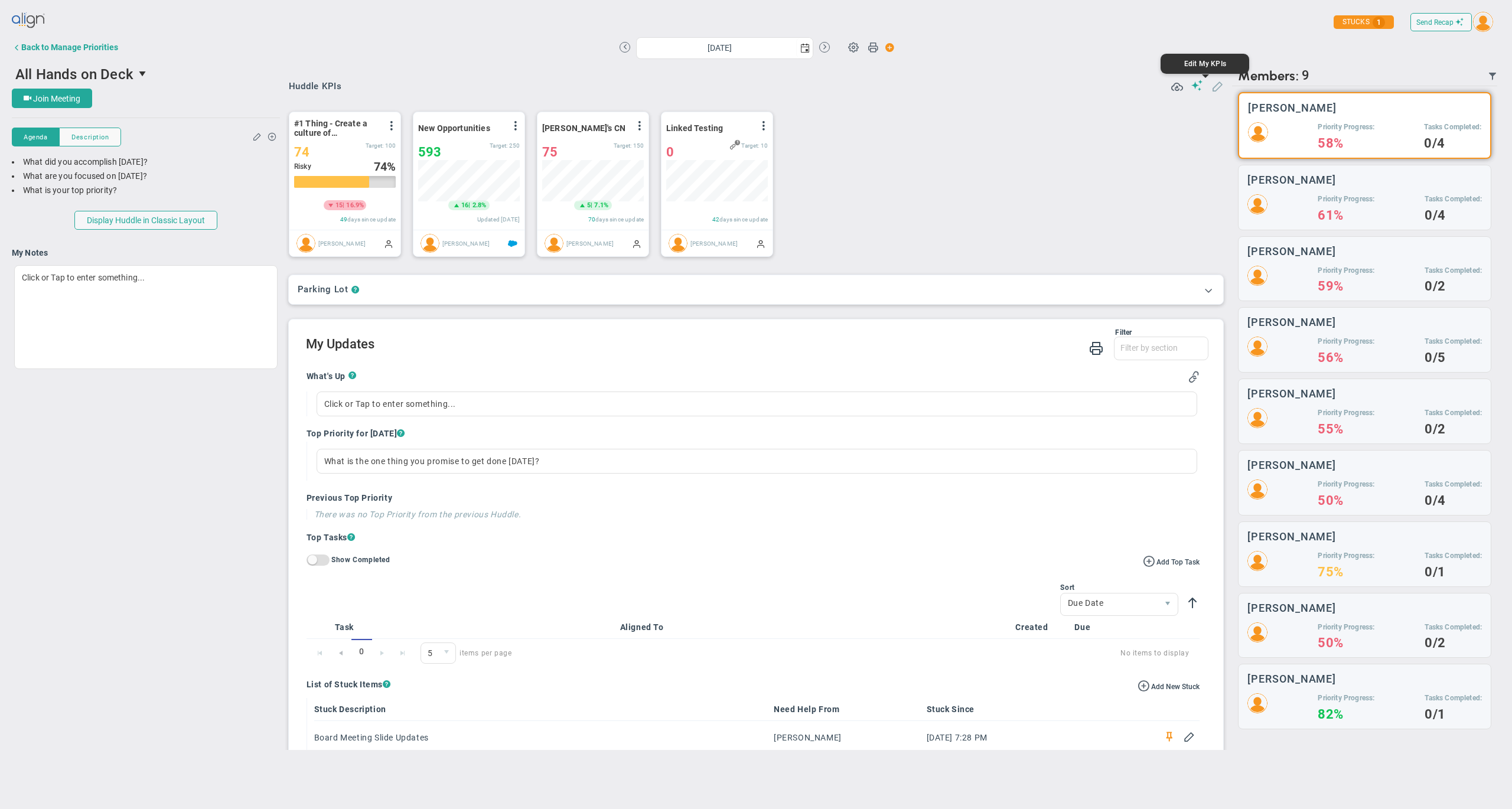
click at [1211, 87] on span at bounding box center [1217, 86] width 12 height 12
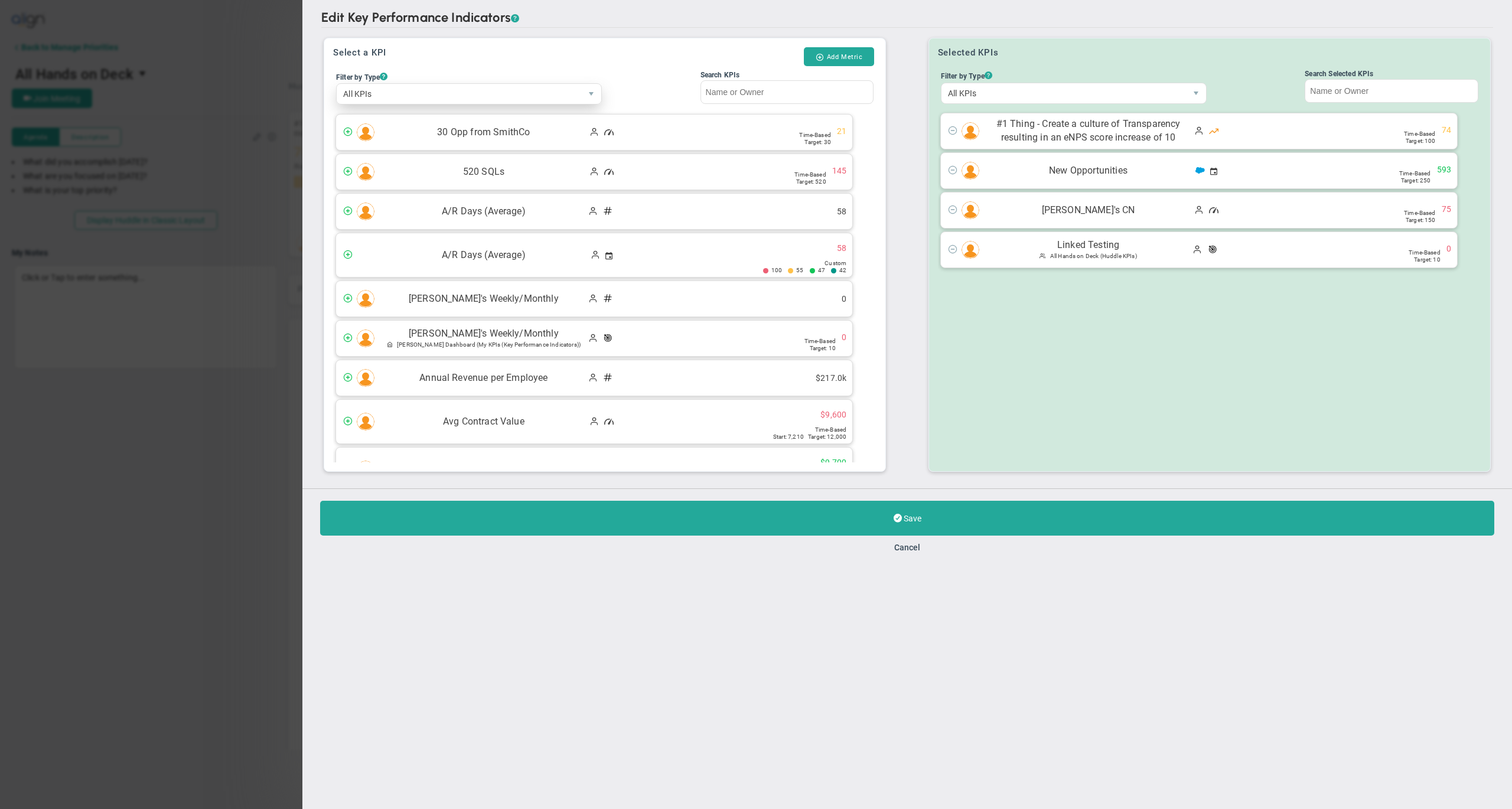
click at [468, 97] on span "All KPIs" at bounding box center [459, 94] width 245 height 20
click at [400, 138] on li "Critical Numbers" at bounding box center [468, 139] width 264 height 25
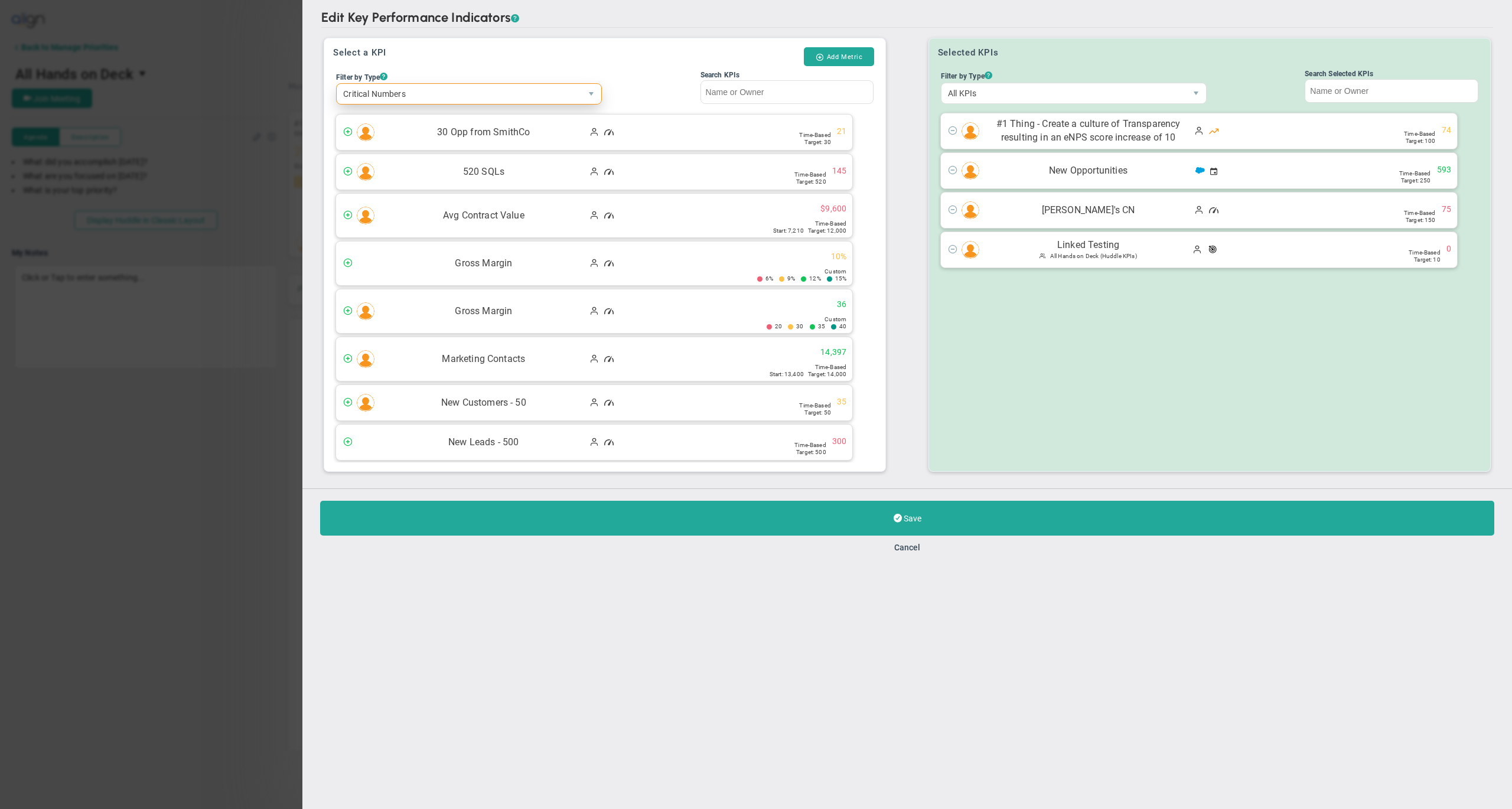
click at [478, 89] on span "Critical Numbers" at bounding box center [459, 94] width 245 height 20
click at [405, 161] on li "Priorities" at bounding box center [468, 162] width 264 height 25
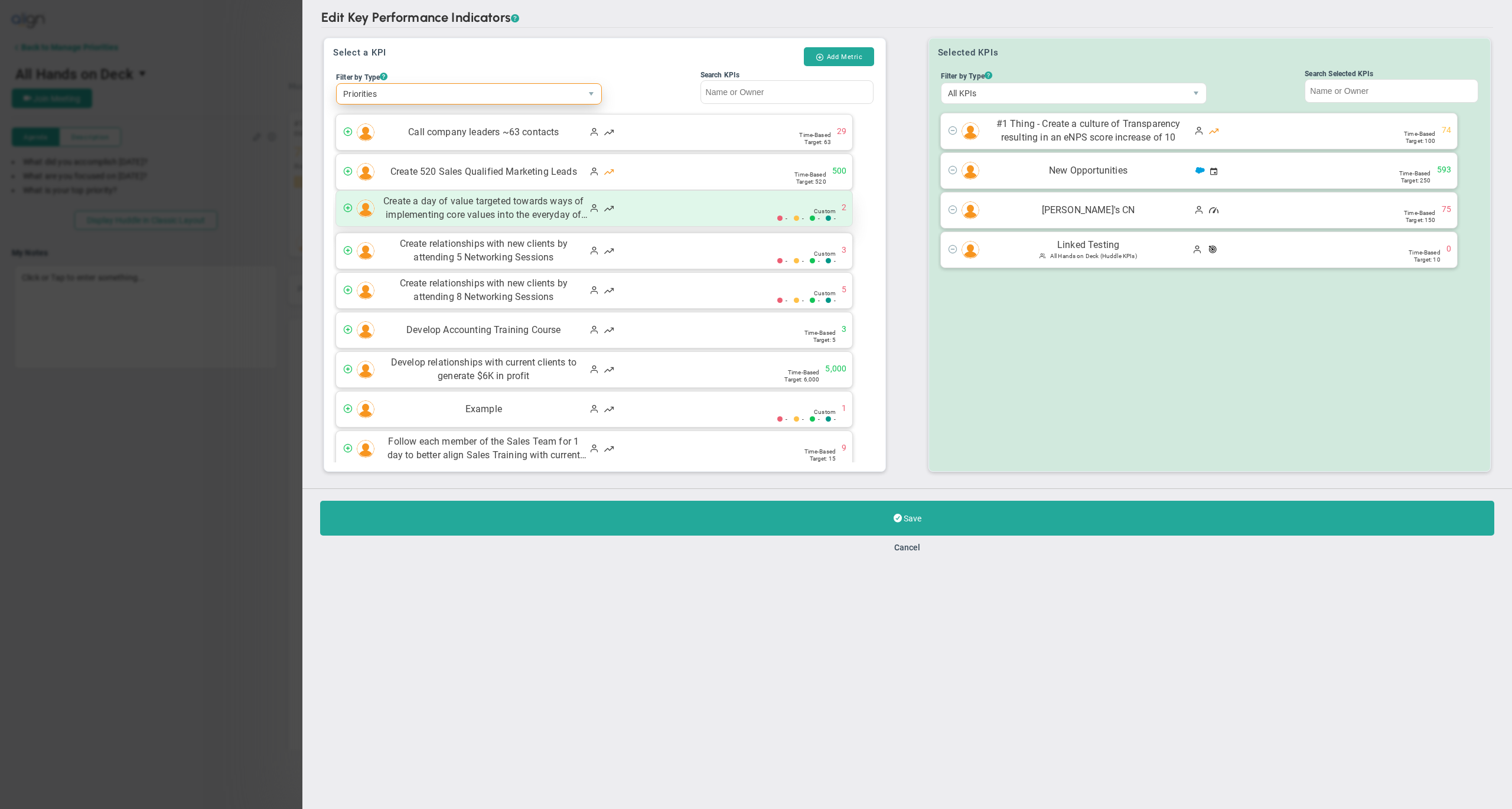
click at [536, 211] on span "Create a day of value targeted towards ways of implementing core values into th…" at bounding box center [483, 208] width 207 height 27
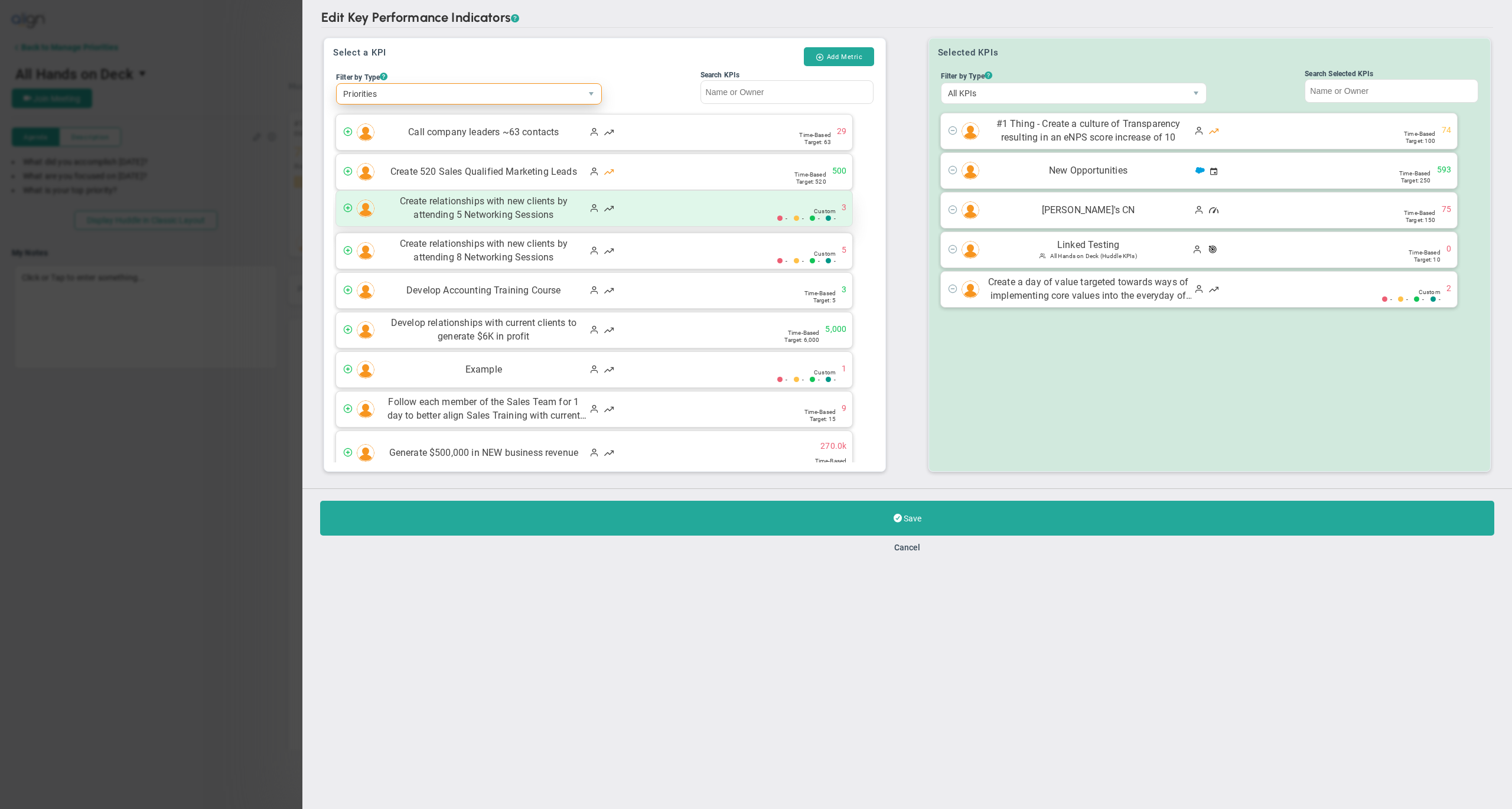
click at [535, 213] on span "Create relationships with new clients by attending 5 Networking Sessions" at bounding box center [483, 208] width 207 height 27
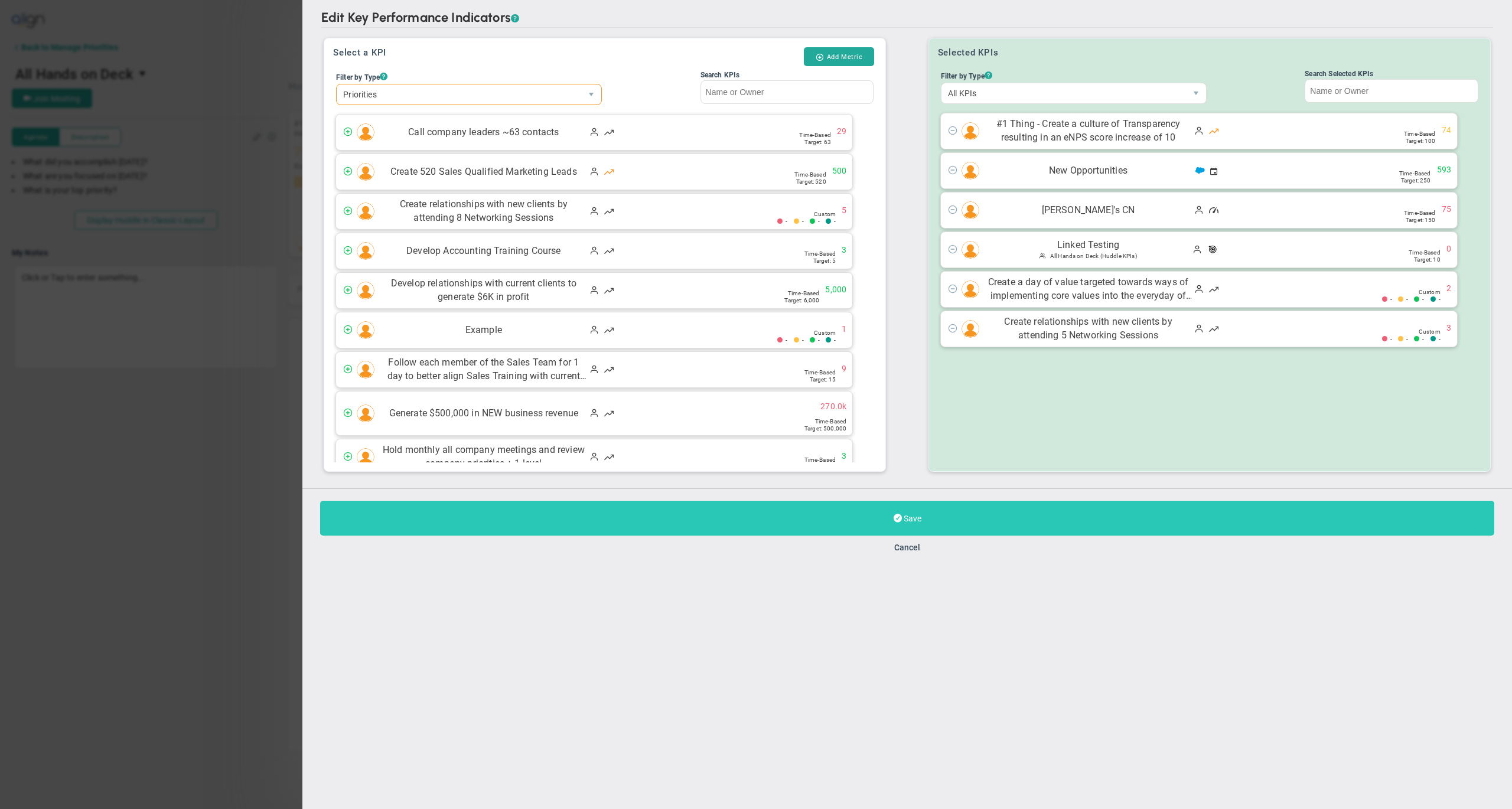
click at [669, 511] on button "Save" at bounding box center [907, 518] width 1174 height 35
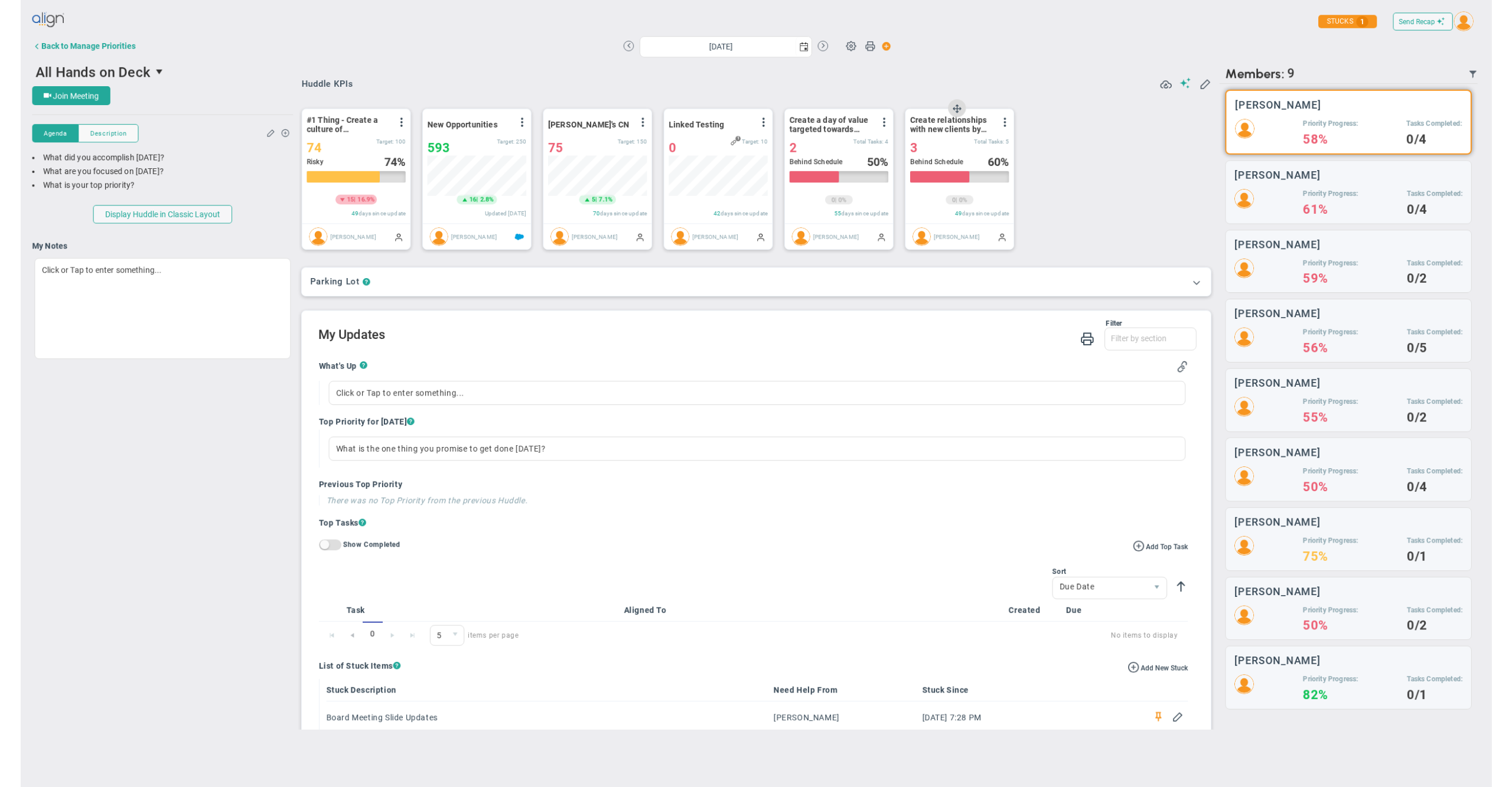
scroll to position [41, 101]
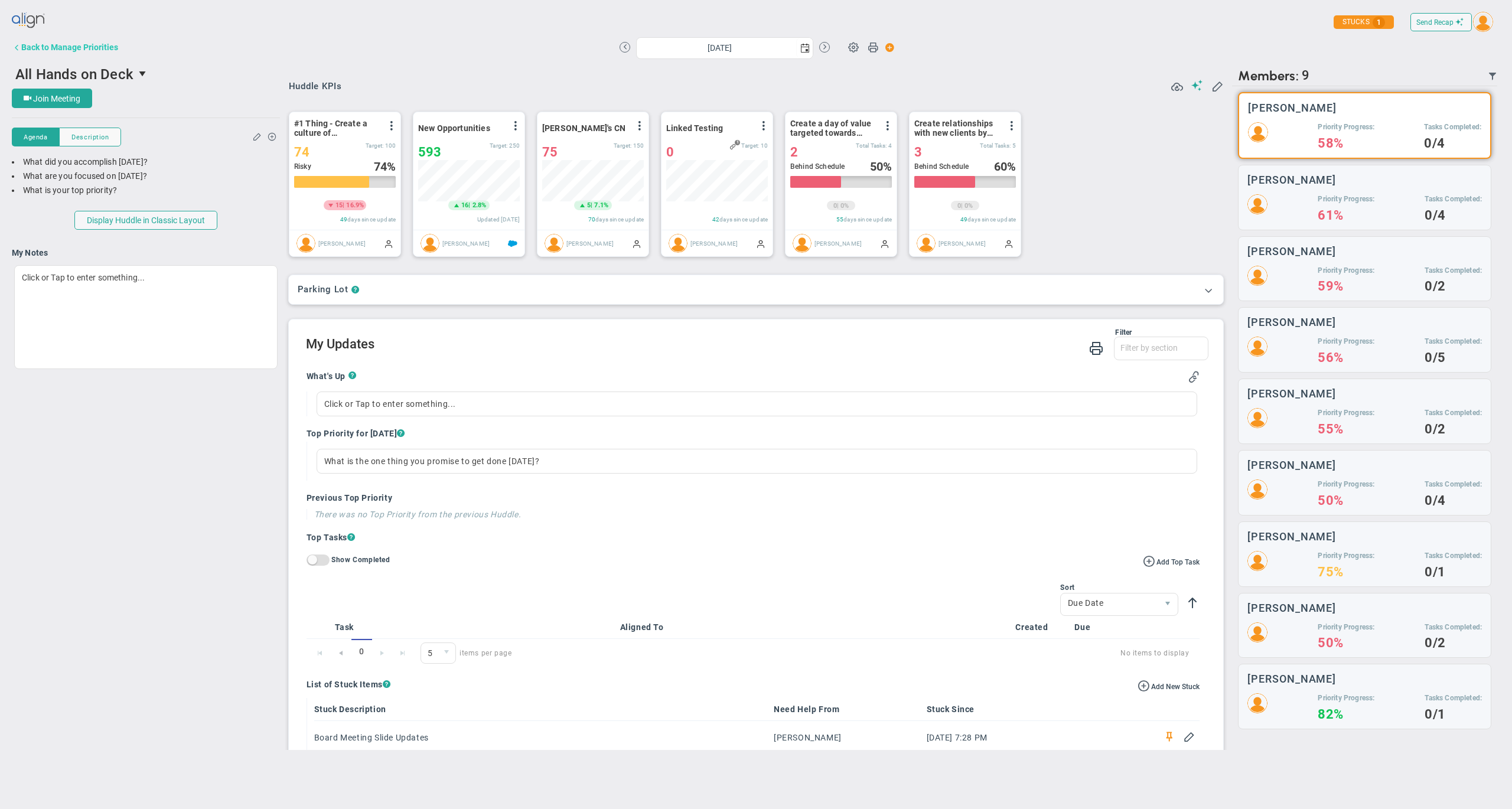
click at [90, 50] on div "Back to Manage Priorities" at bounding box center [69, 47] width 97 height 9
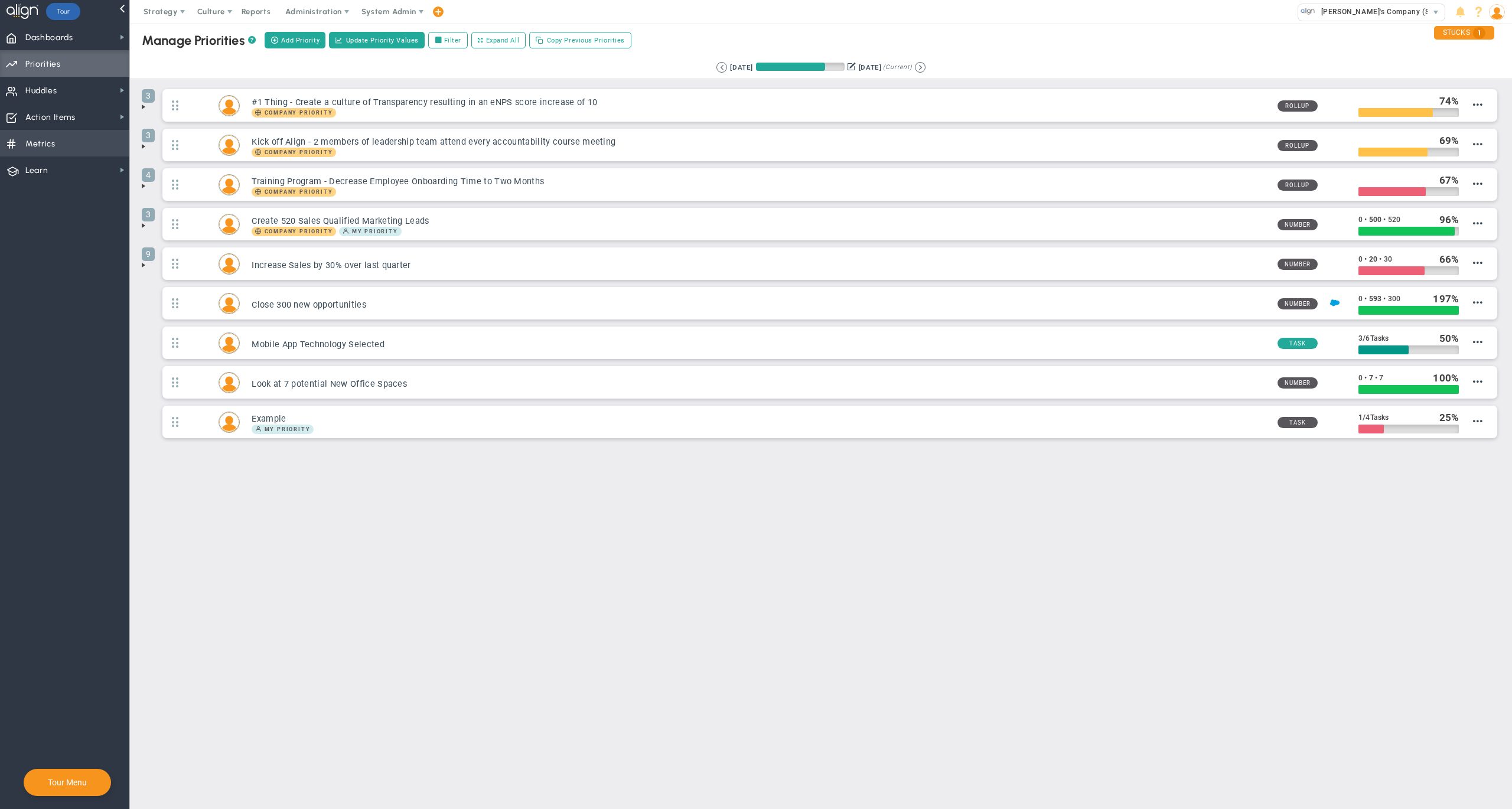
click at [64, 143] on span "Metrics Metrics" at bounding box center [64, 143] width 129 height 27
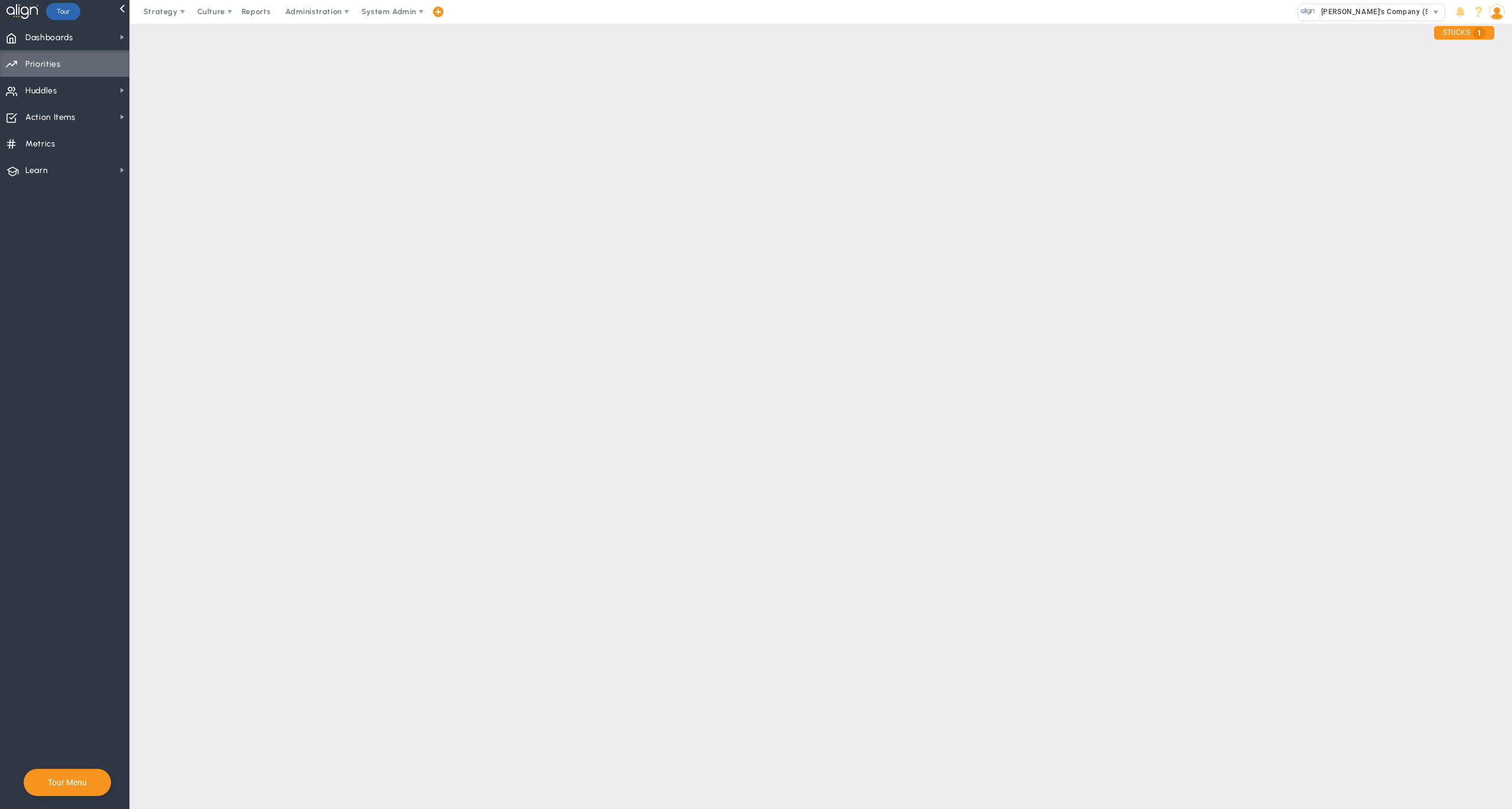
checkbox input "false"
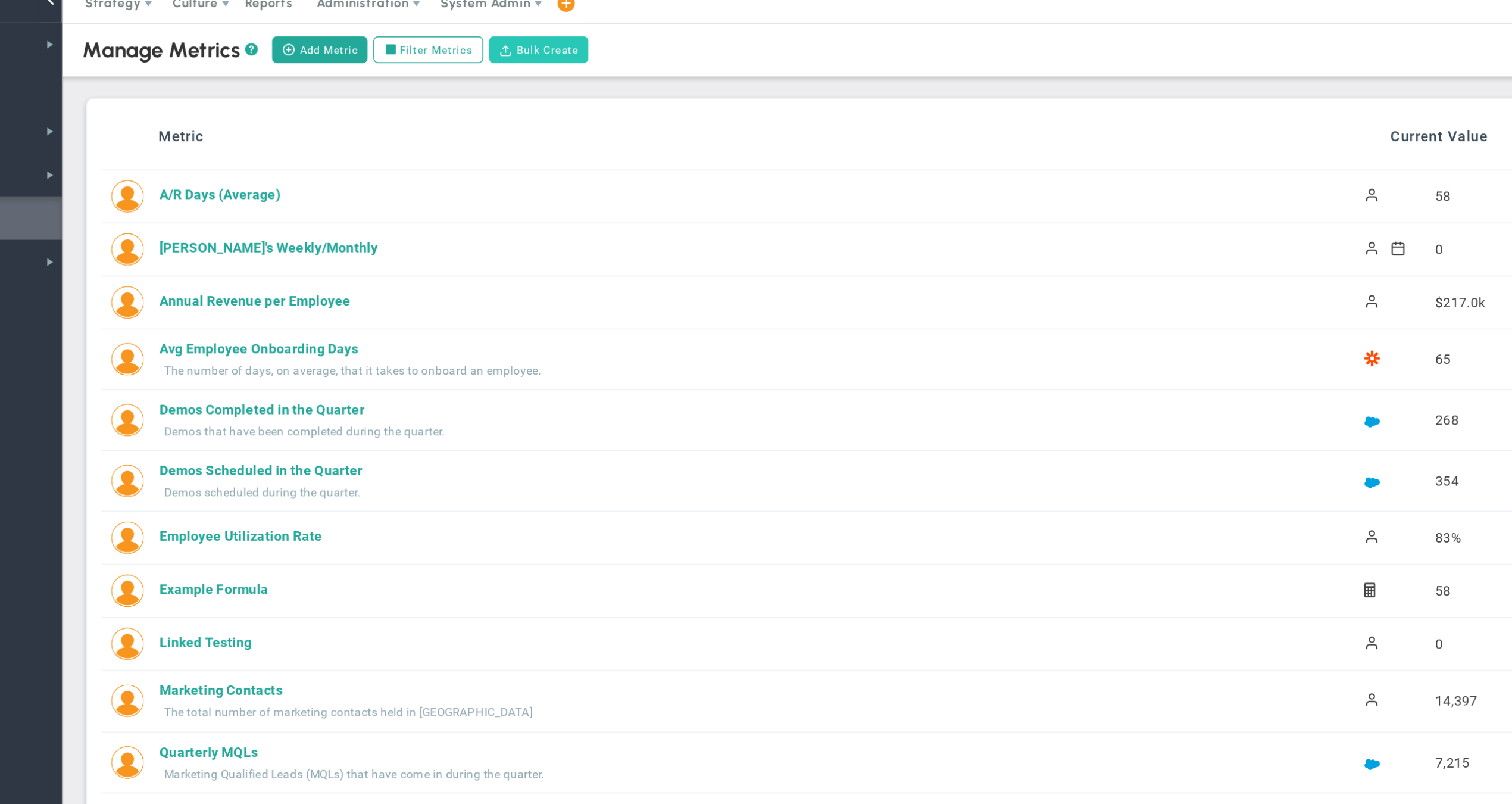
click at [394, 32] on button "Bulk Create" at bounding box center [424, 40] width 61 height 16
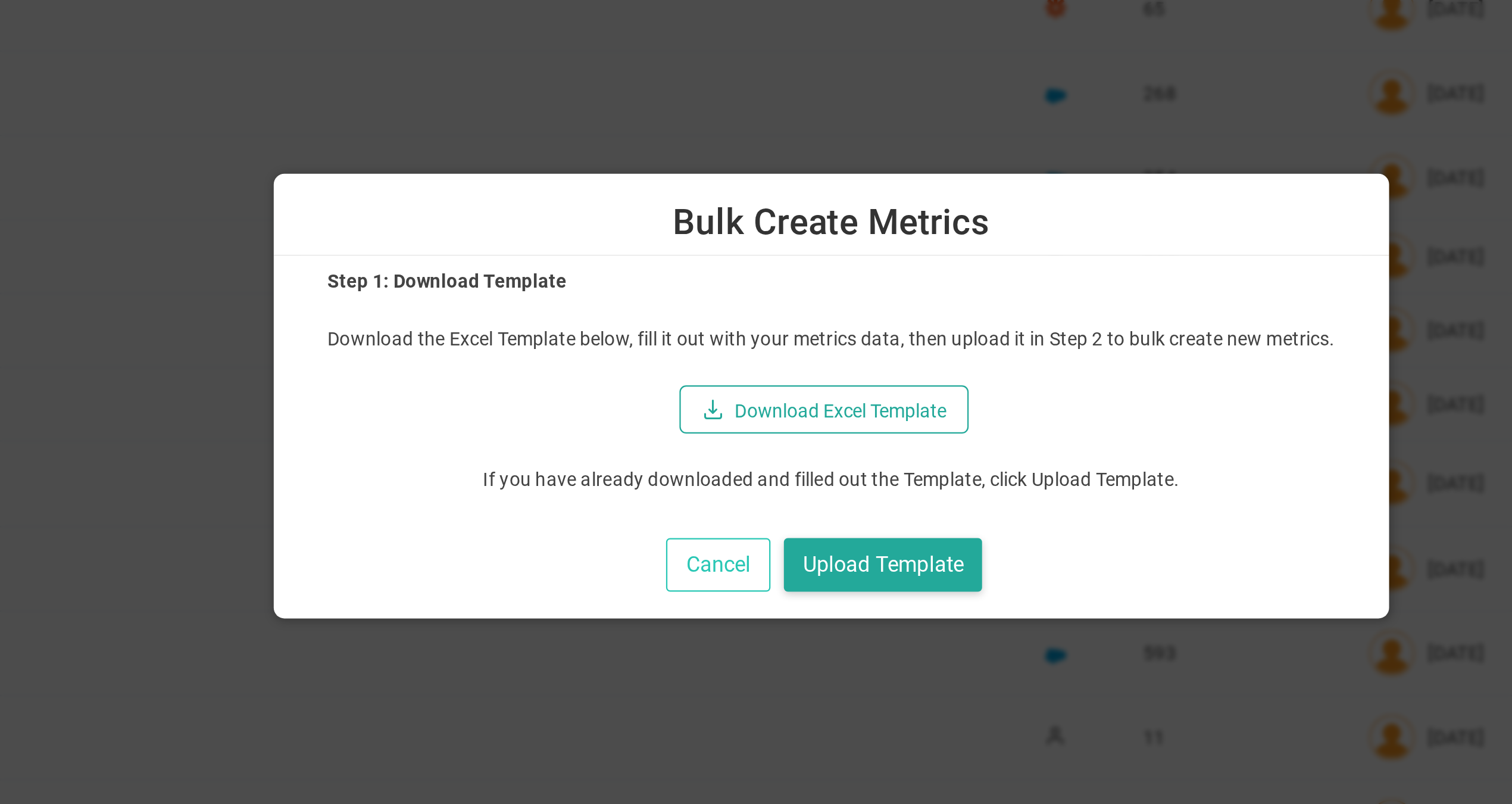
click at [766, 467] on button "Cancel" at bounding box center [790, 479] width 47 height 25
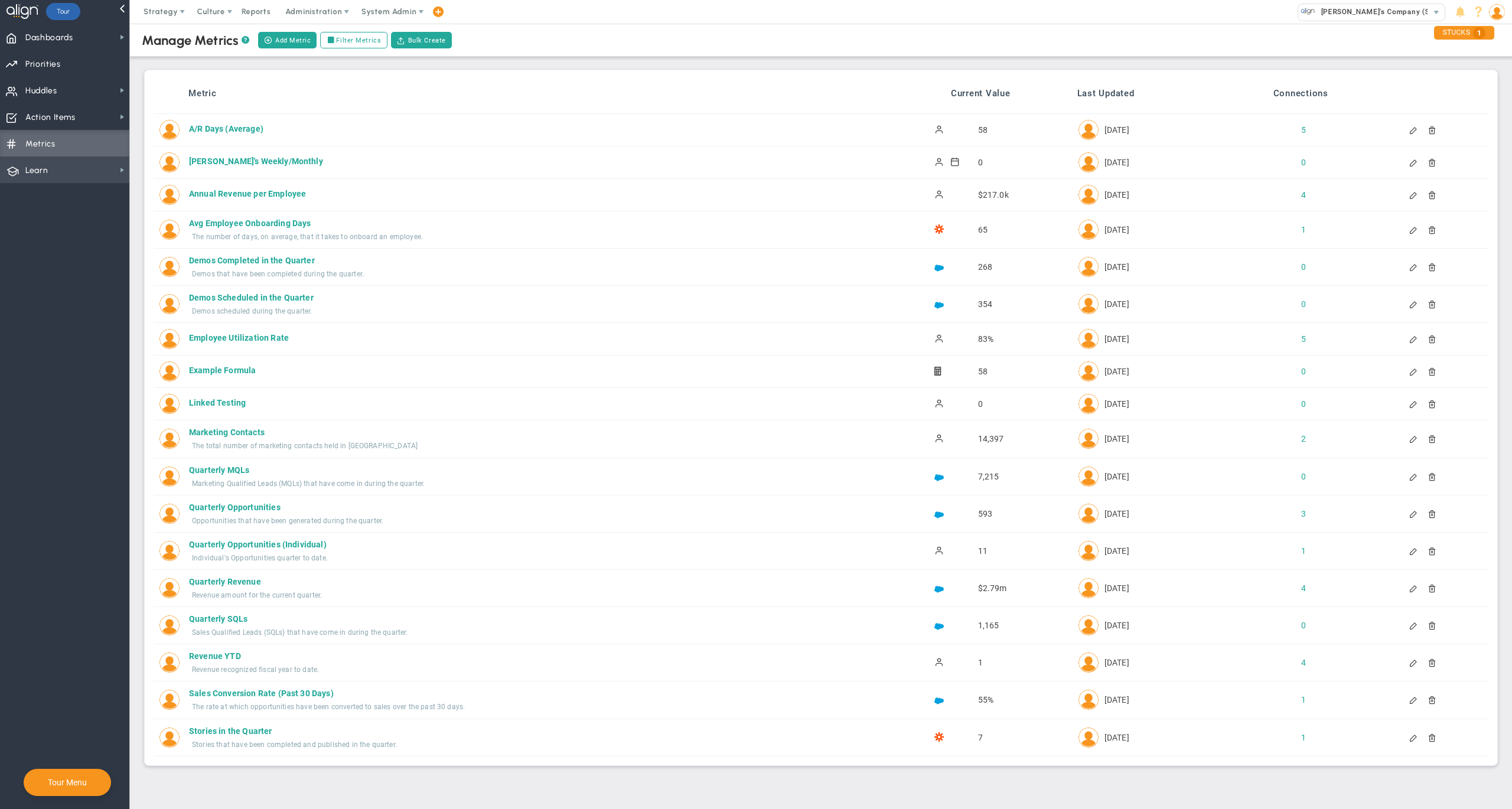
click at [57, 167] on span "Learn Learn" at bounding box center [64, 170] width 129 height 27
click at [175, 167] on span "Help and FAQs" at bounding box center [180, 167] width 51 height 11
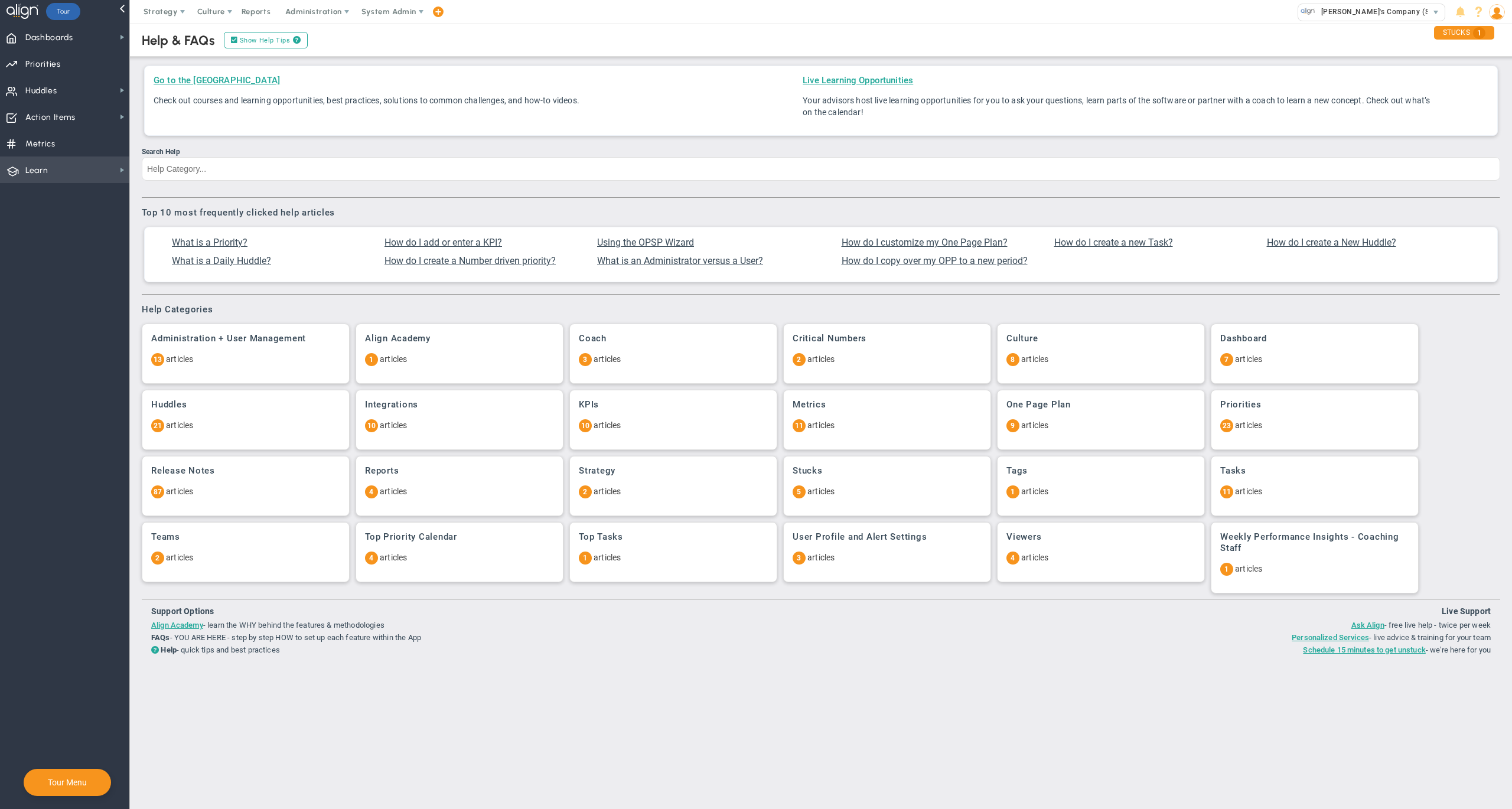
click at [81, 175] on span "Learn Learn" at bounding box center [64, 170] width 129 height 27
click at [174, 188] on span "Align Academy" at bounding box center [182, 190] width 54 height 11
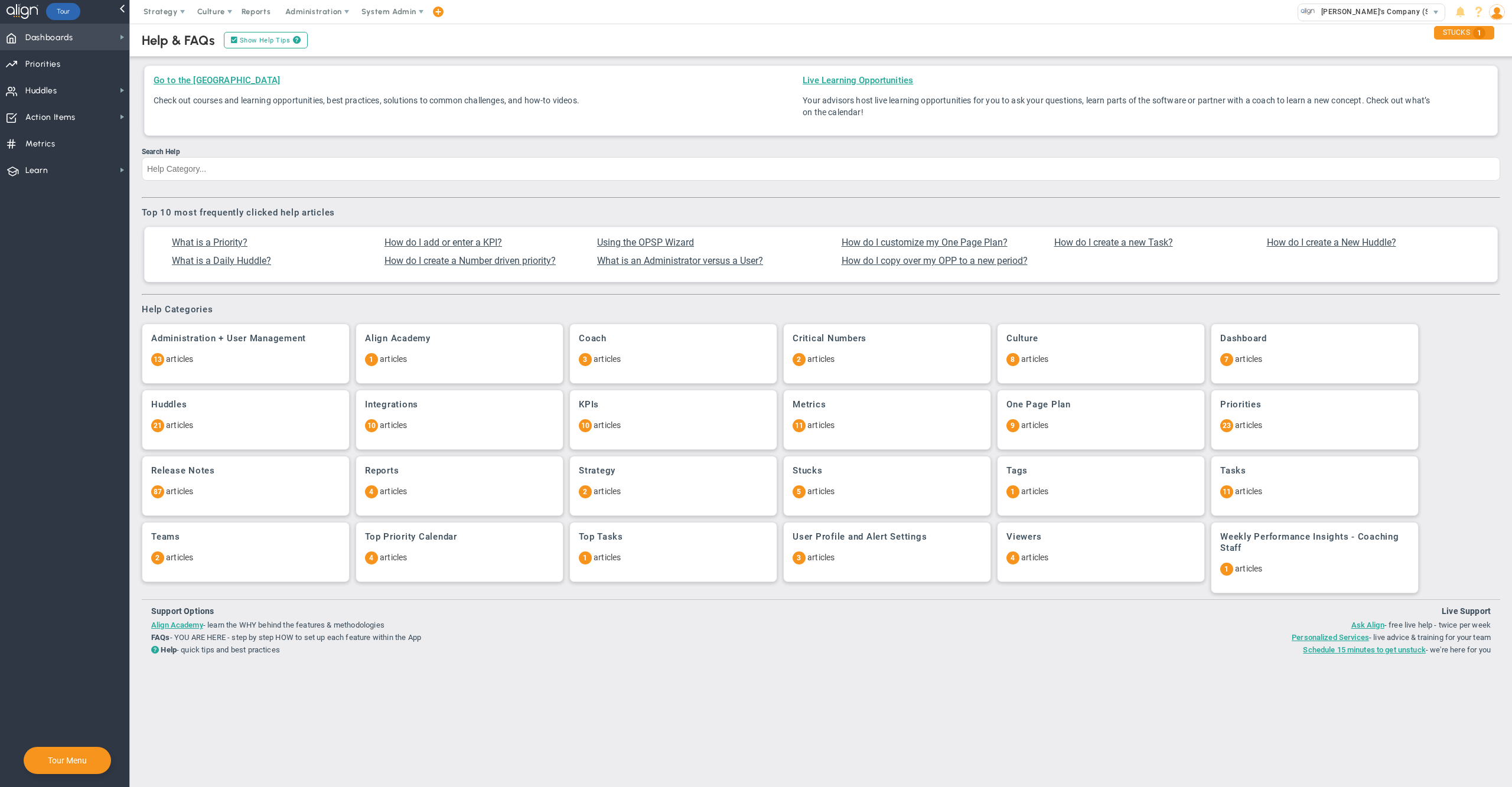
click at [77, 42] on span "Dashboards Dashboards" at bounding box center [64, 37] width 129 height 27
click at [174, 52] on span "Company Dashboard" at bounding box center [193, 57] width 76 height 11
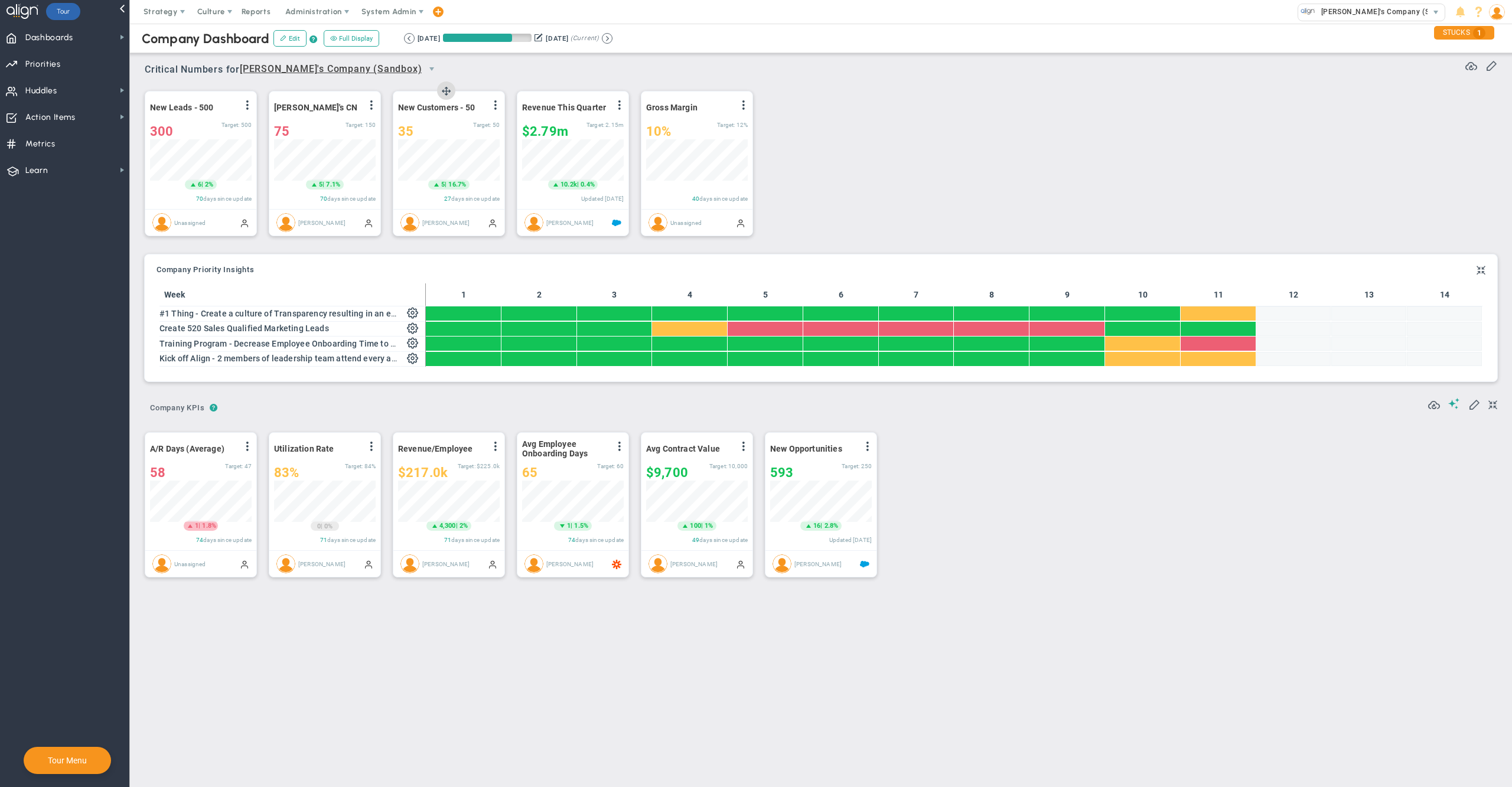
scroll to position [41, 101]
